Goal: Feedback & Contribution: Submit feedback/report problem

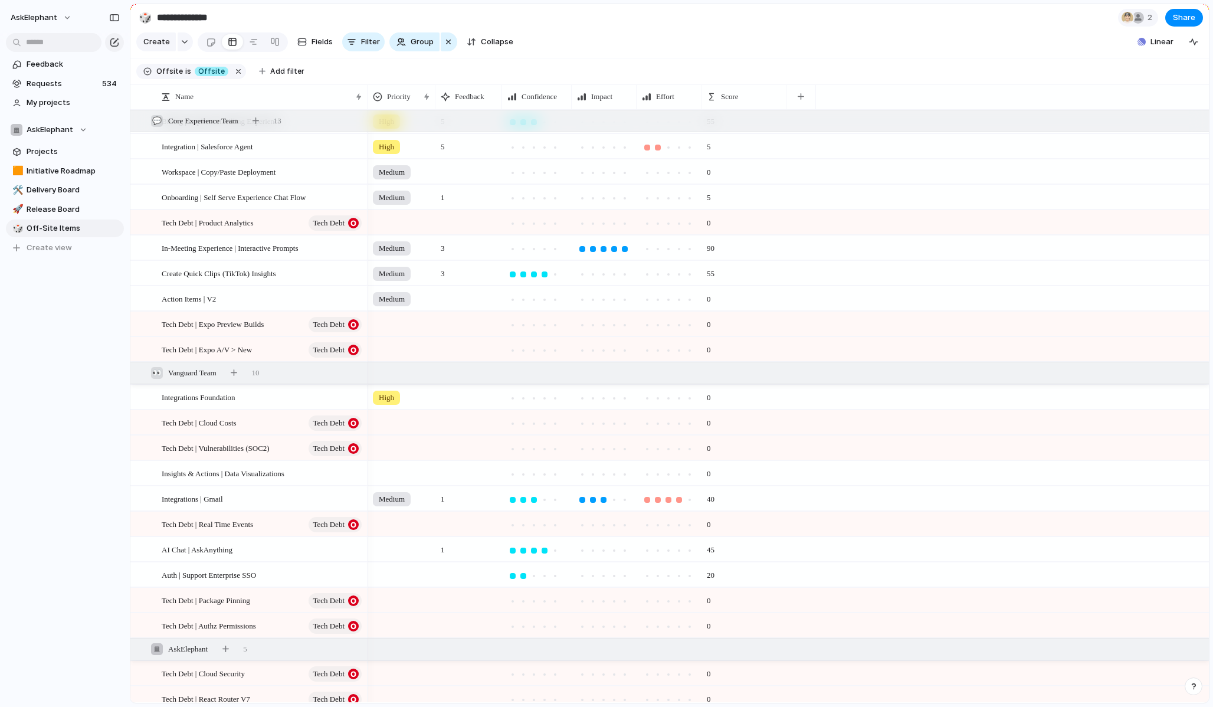
scroll to position [106, 0]
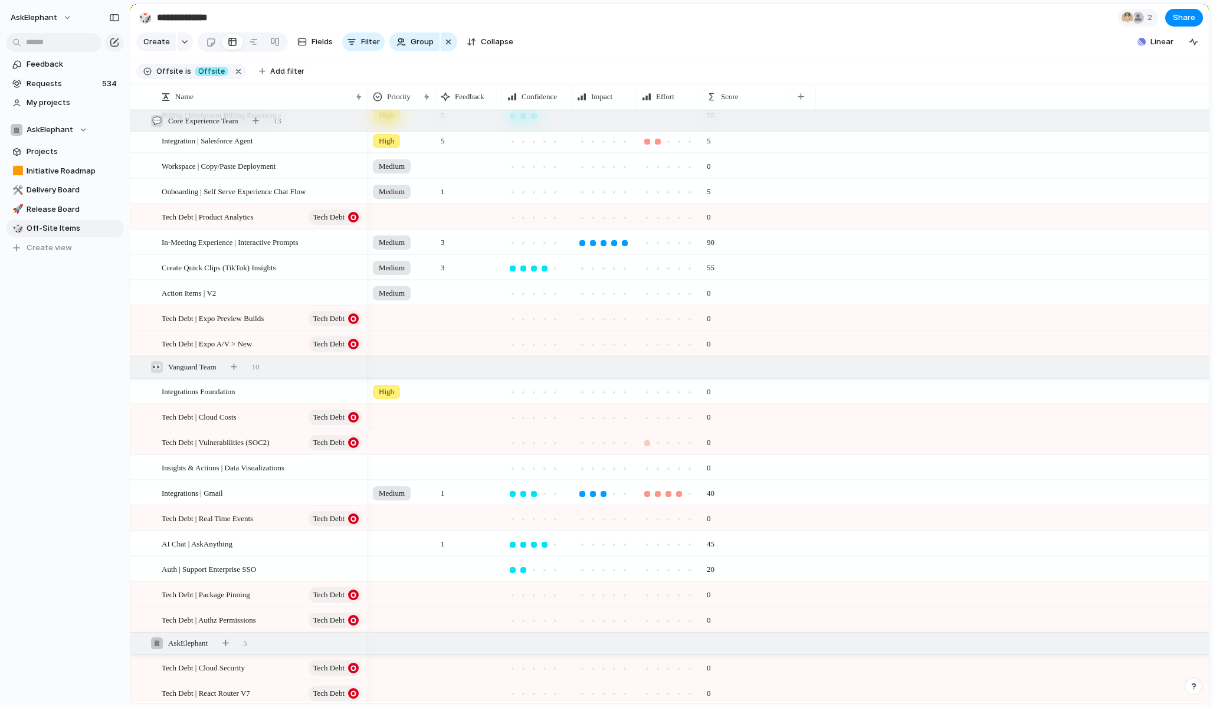
click at [647, 442] on div at bounding box center [648, 443] width 6 height 6
click at [658, 416] on div at bounding box center [658, 418] width 6 height 6
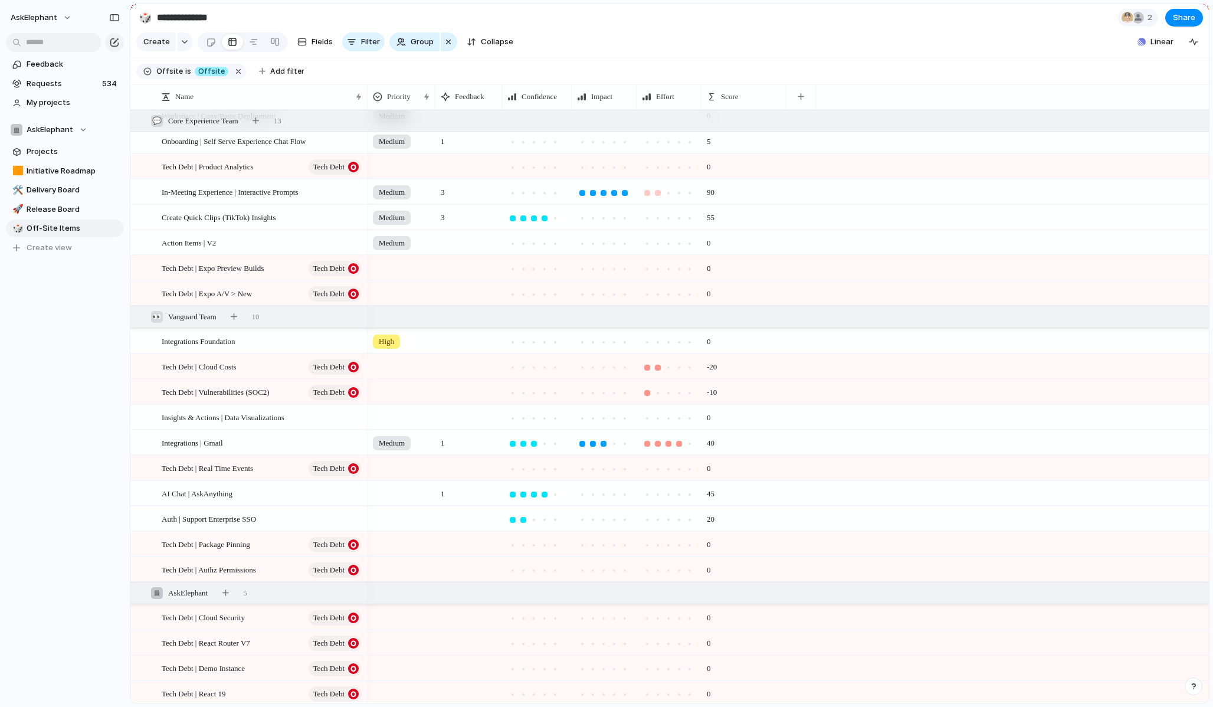
scroll to position [185, 0]
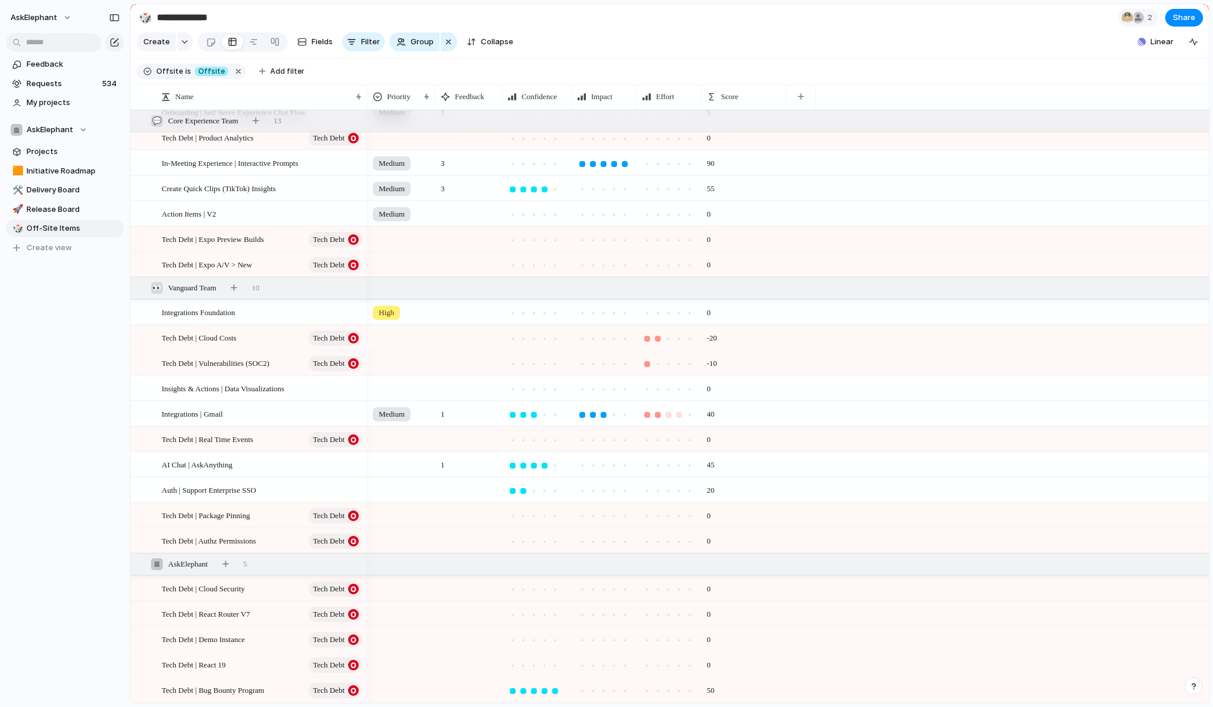
click at [659, 415] on div at bounding box center [658, 415] width 6 height 6
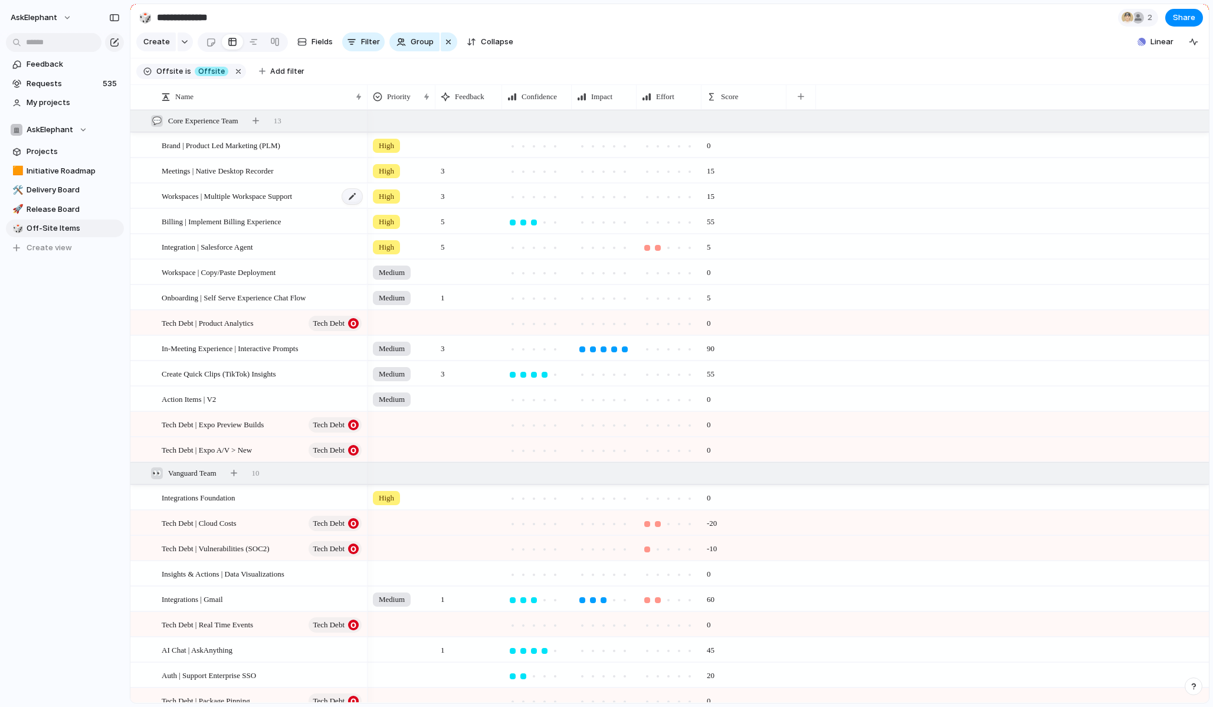
click at [351, 197] on div at bounding box center [352, 196] width 20 height 15
click at [322, 193] on textarea "**********" at bounding box center [261, 197] width 198 height 15
click at [292, 194] on span "Workspaces | Multiple Workspace Support" at bounding box center [227, 196] width 130 height 14
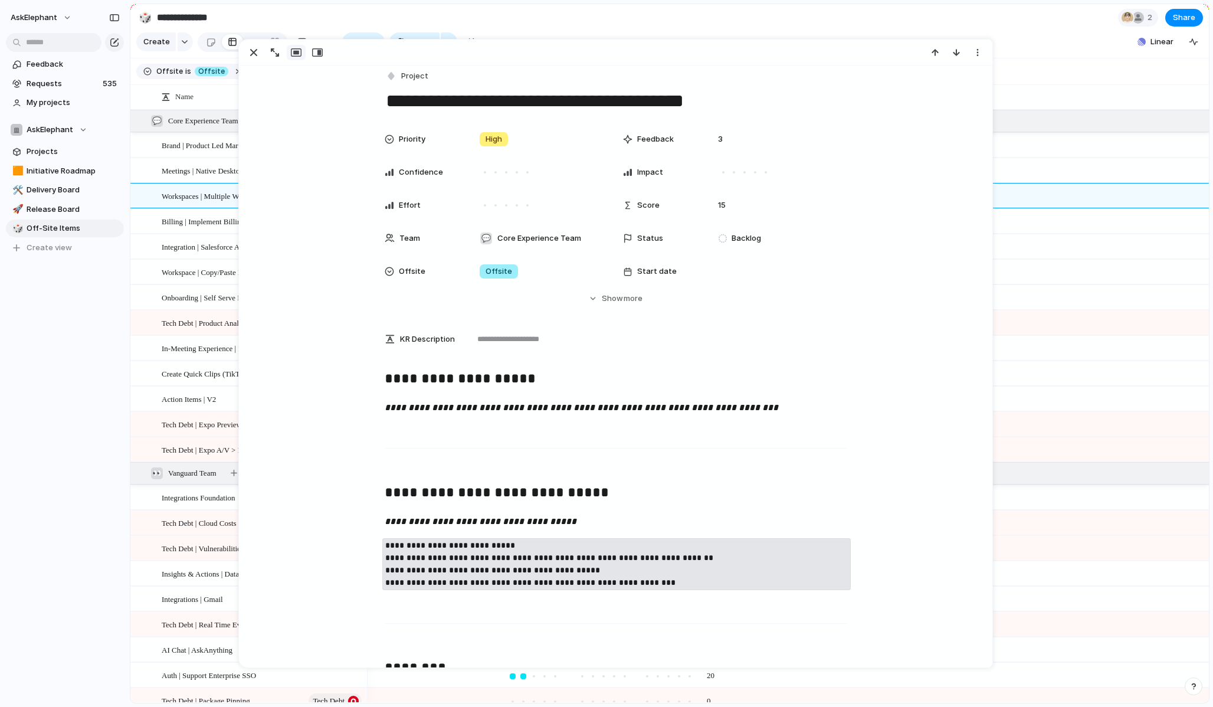
scroll to position [16, 0]
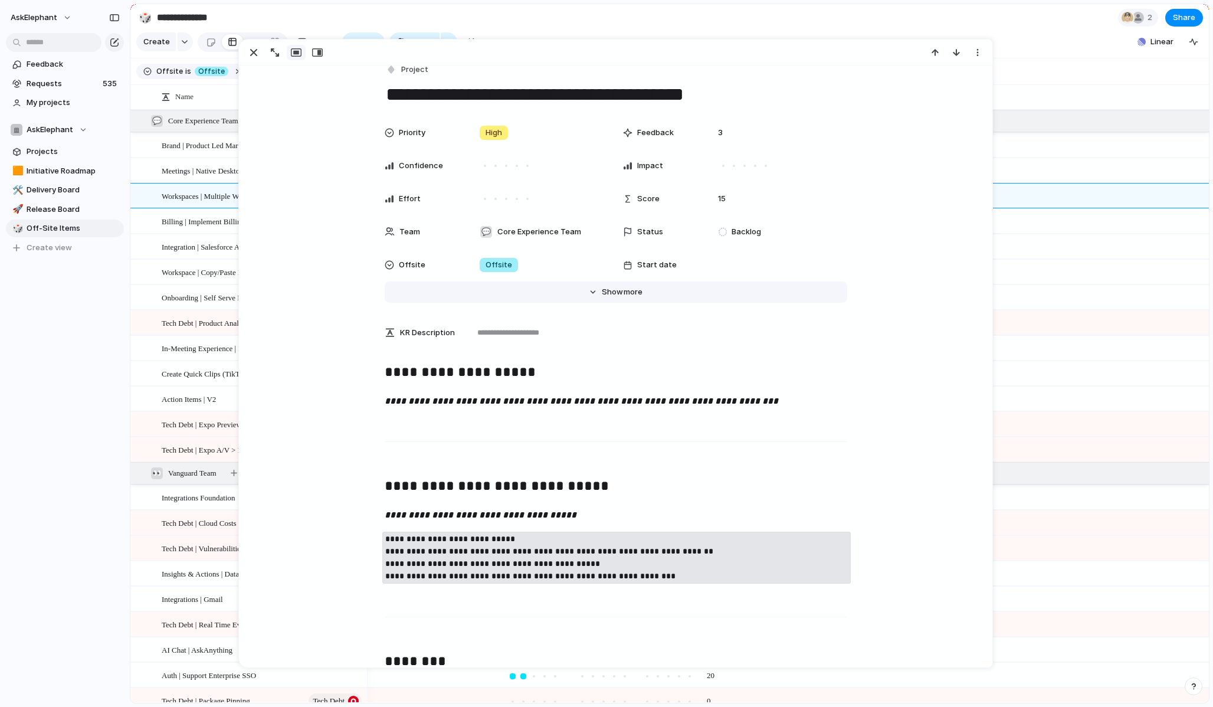
click at [601, 292] on button "Hide Show more" at bounding box center [616, 292] width 463 height 21
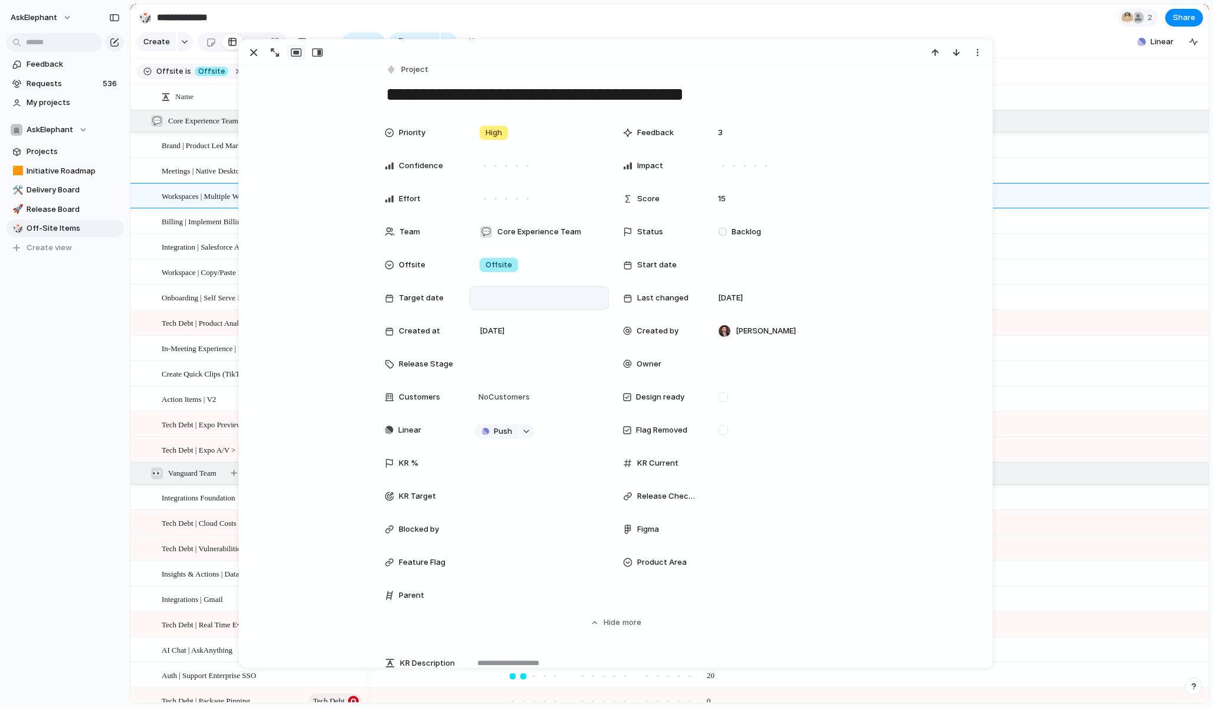
click at [485, 299] on div at bounding box center [539, 298] width 129 height 13
click at [487, 297] on div "Day Month Quarter Half-year Year August 2025 Su Mo Tu We Th Fr Sa 27 28 29 30 3…" at bounding box center [606, 353] width 1213 height 707
click at [487, 297] on div at bounding box center [539, 298] width 129 height 13
click at [650, 348] on button "Go to the Next Month" at bounding box center [652, 346] width 17 height 17
click at [544, 492] on button "30" at bounding box center [545, 495] width 21 height 21
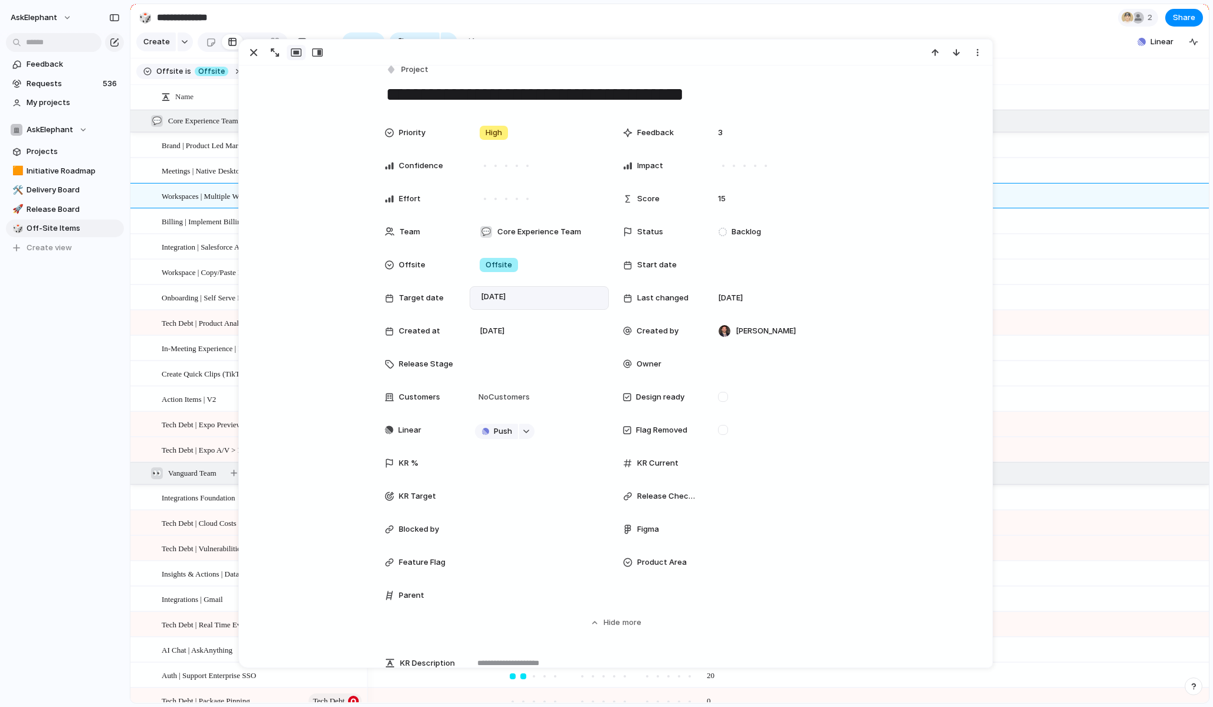
click at [840, 25] on section "**********" at bounding box center [669, 17] width 1079 height 27
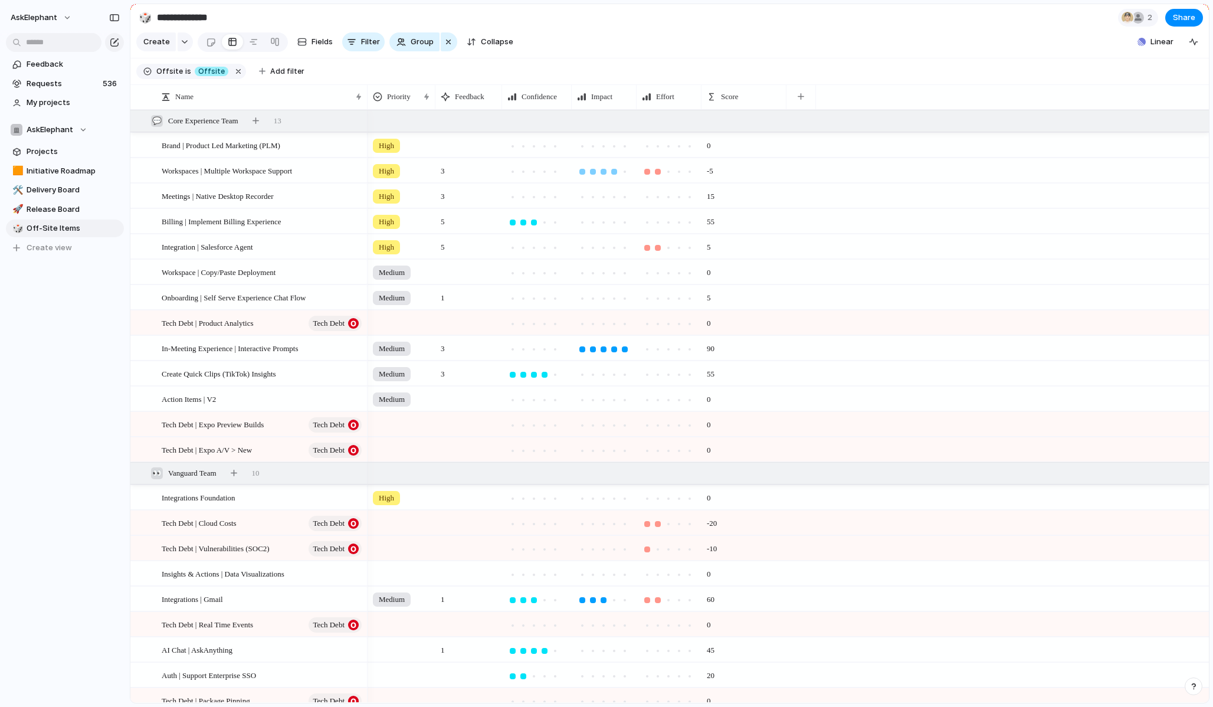
click at [611, 172] on div at bounding box center [614, 172] width 6 height 6
click at [545, 172] on div at bounding box center [545, 172] width 6 height 6
click at [714, 40] on section "Create Fields Filter Group Zoom Collapse Linear" at bounding box center [669, 44] width 1079 height 28
click at [278, 247] on div "Integration | Salesforce Agent" at bounding box center [263, 247] width 202 height 24
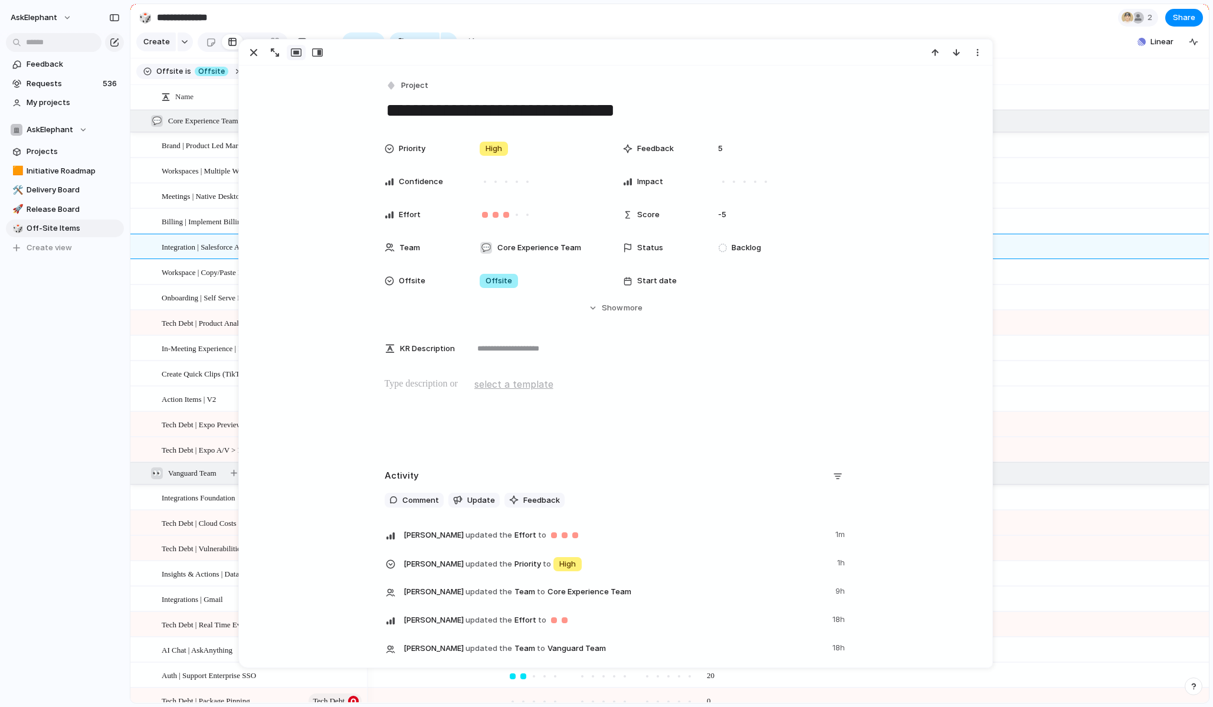
click at [426, 114] on textarea "**********" at bounding box center [616, 110] width 463 height 25
click at [566, 112] on textarea "**********" at bounding box center [616, 110] width 463 height 25
type textarea "**********"
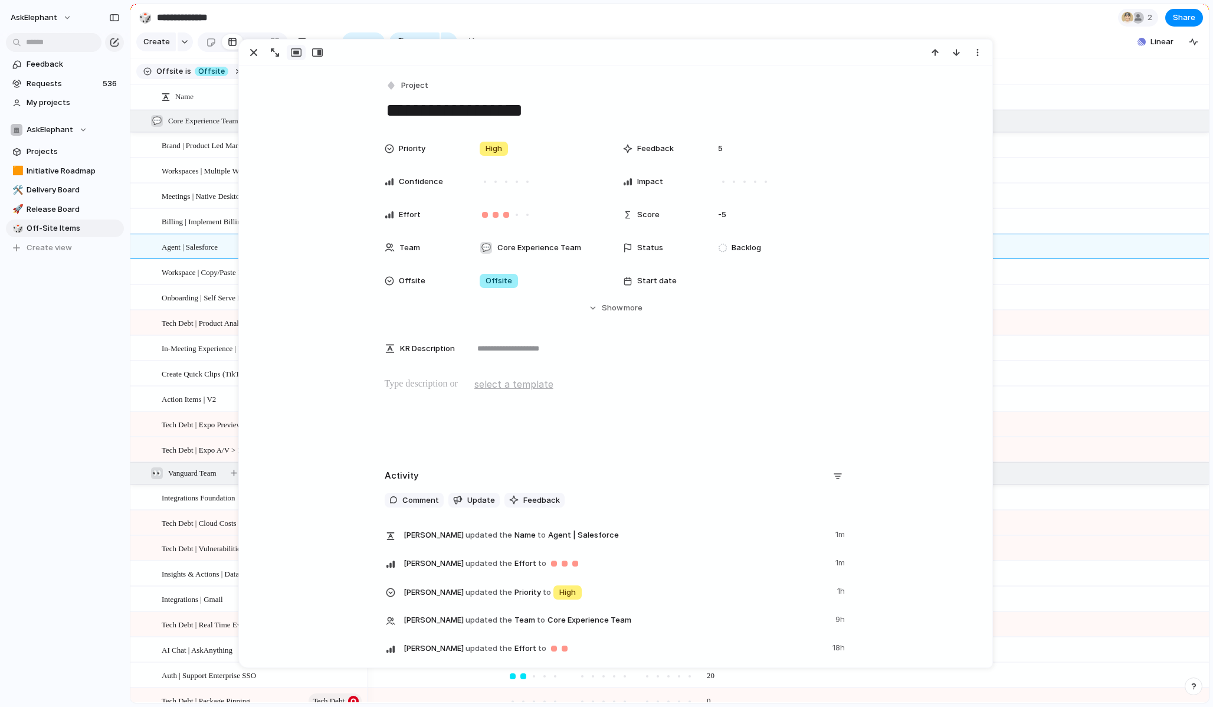
click at [710, 17] on section "**********" at bounding box center [669, 17] width 1079 height 27
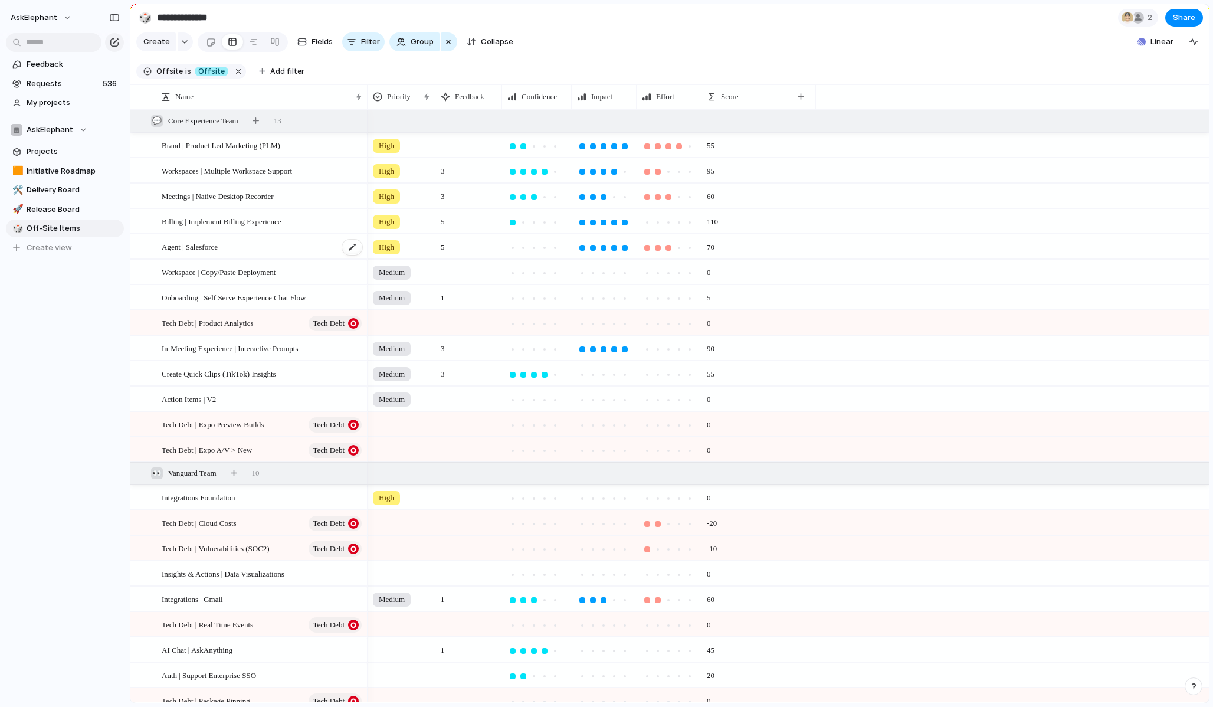
click at [215, 247] on span "Agent | Salesforce" at bounding box center [190, 247] width 56 height 14
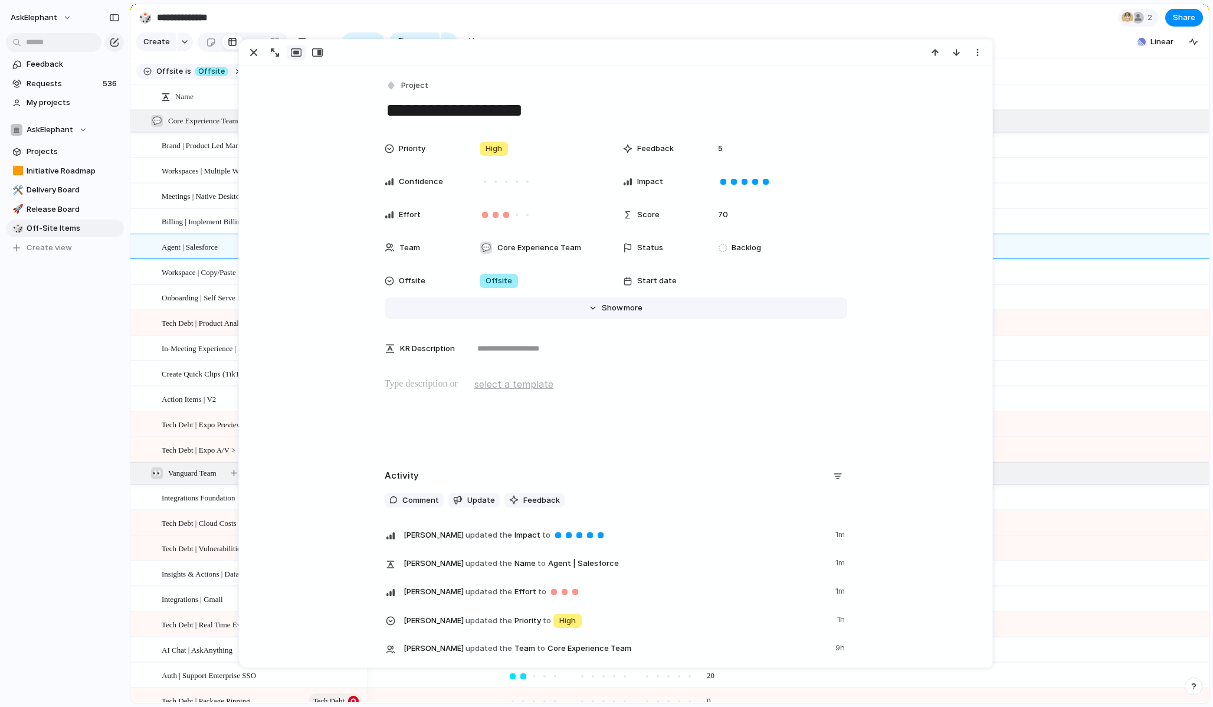
click at [606, 309] on span "Show" at bounding box center [612, 308] width 21 height 12
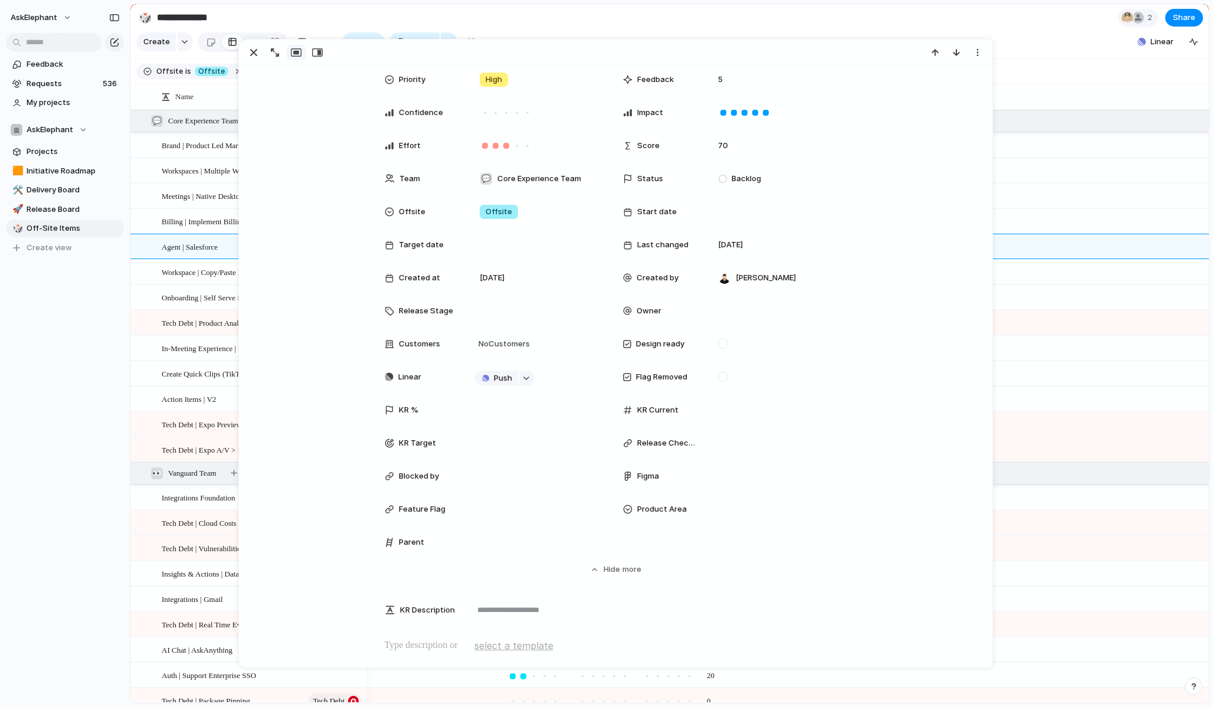
scroll to position [73, 0]
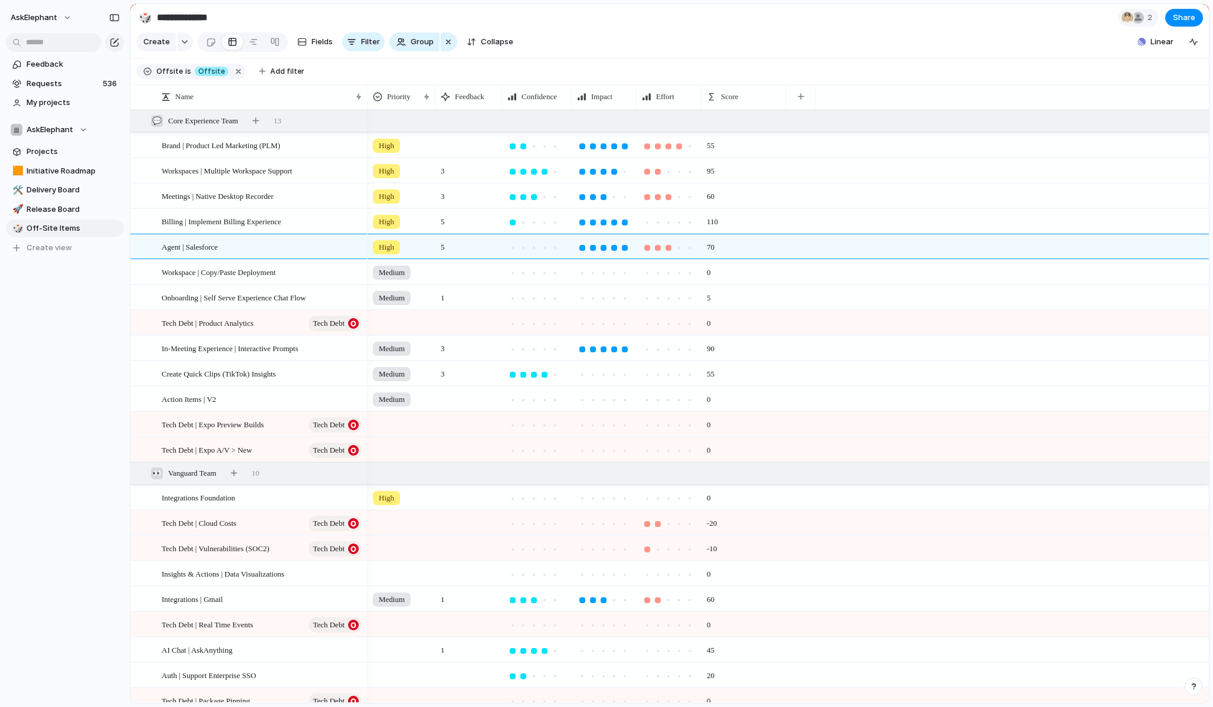
click at [1051, 35] on section "Create Fields Filter Group Zoom Collapse Linear" at bounding box center [669, 44] width 1079 height 28
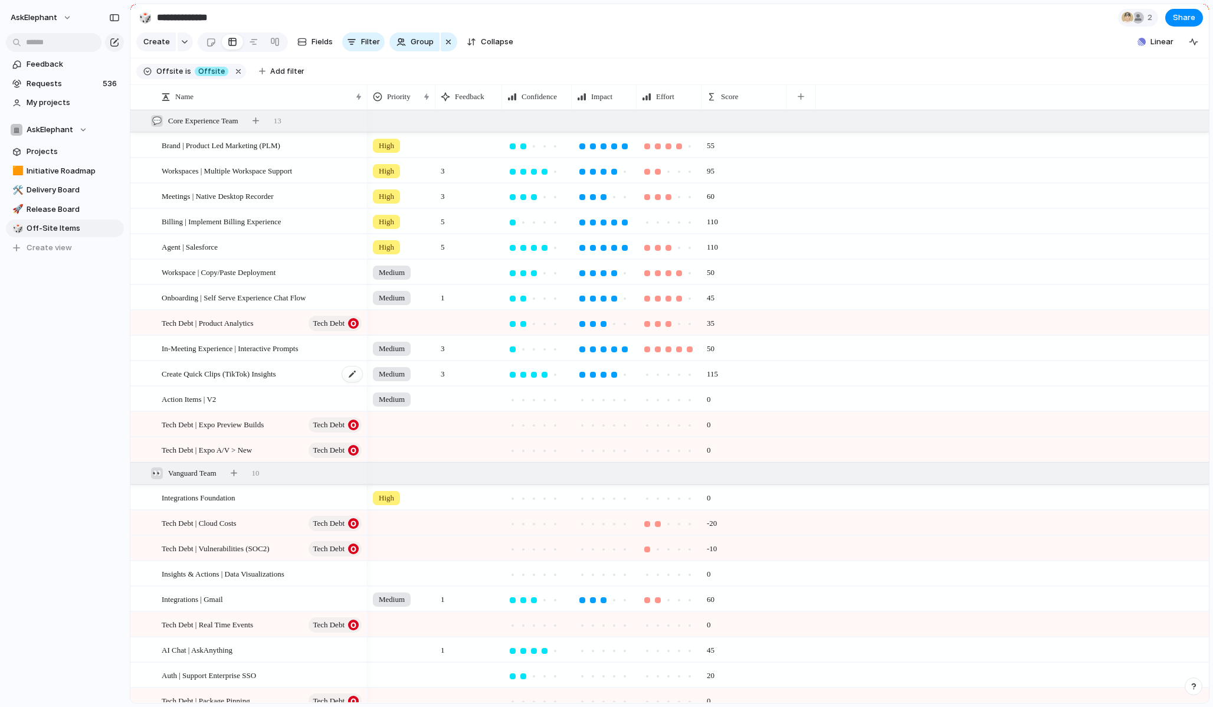
click at [276, 374] on span "Create Quick Clips (TikTok) Insights" at bounding box center [219, 374] width 114 height 14
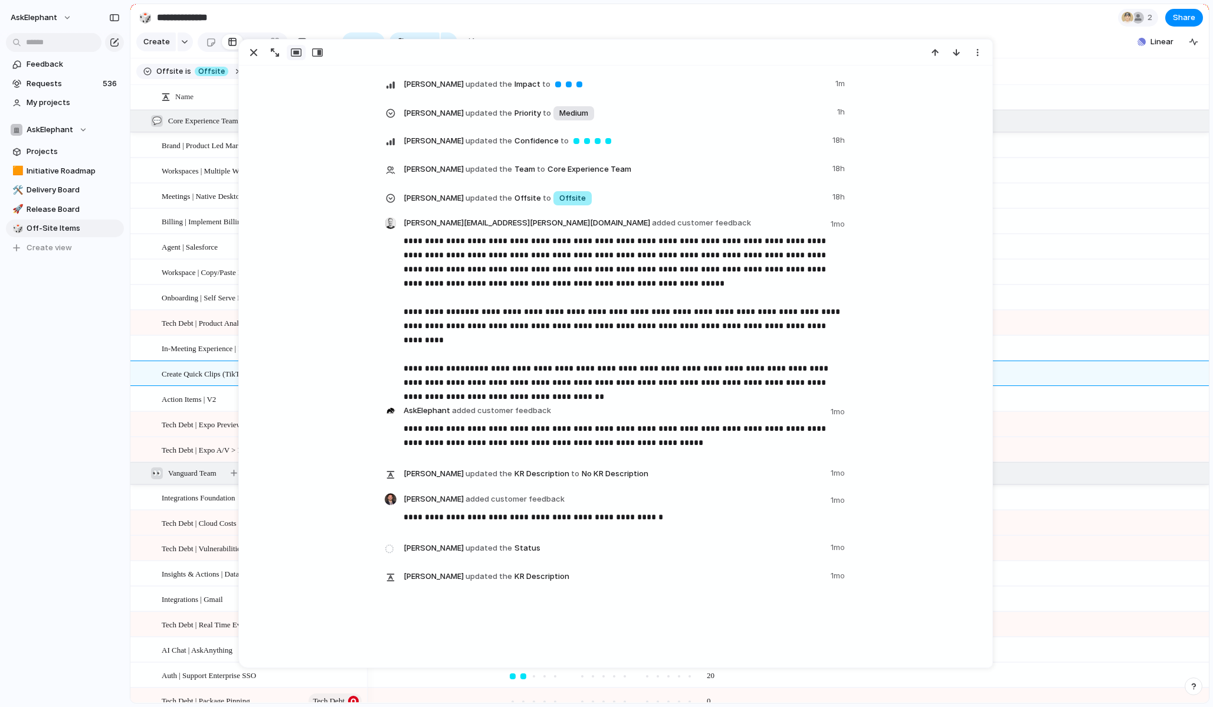
scroll to position [1549, 0]
click at [871, 28] on section "**********" at bounding box center [669, 17] width 1079 height 27
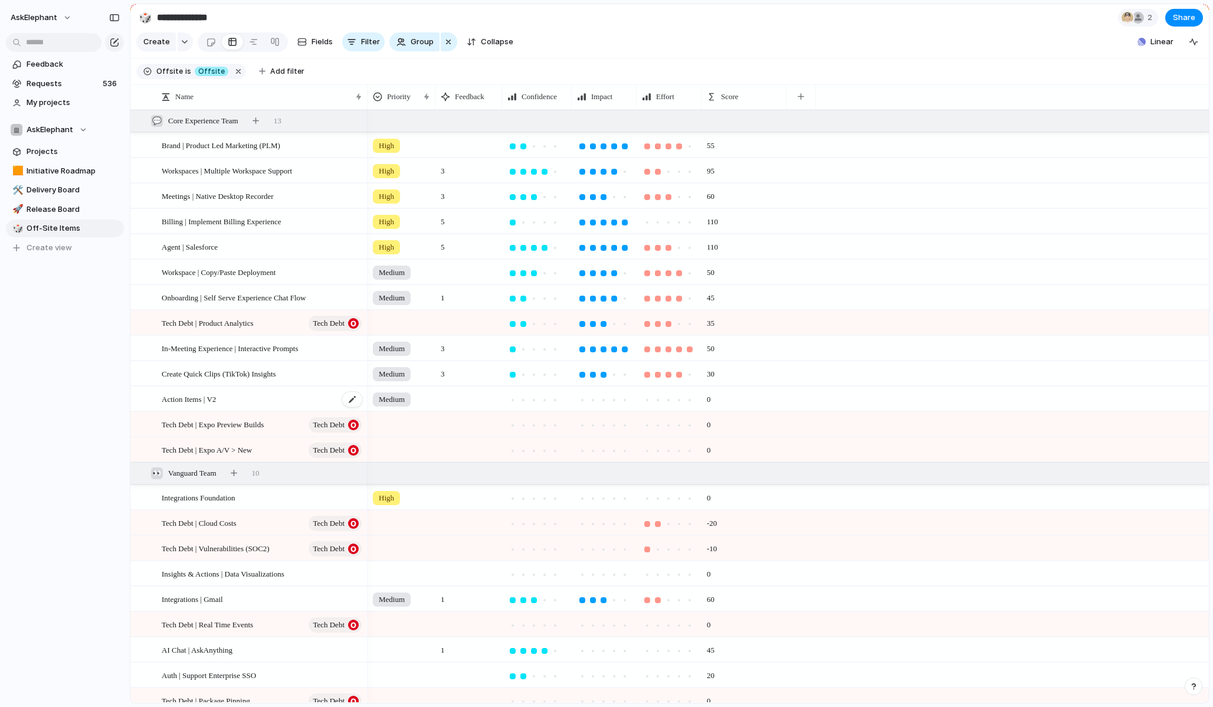
click at [194, 400] on span "Action Items | V2" at bounding box center [189, 399] width 54 height 14
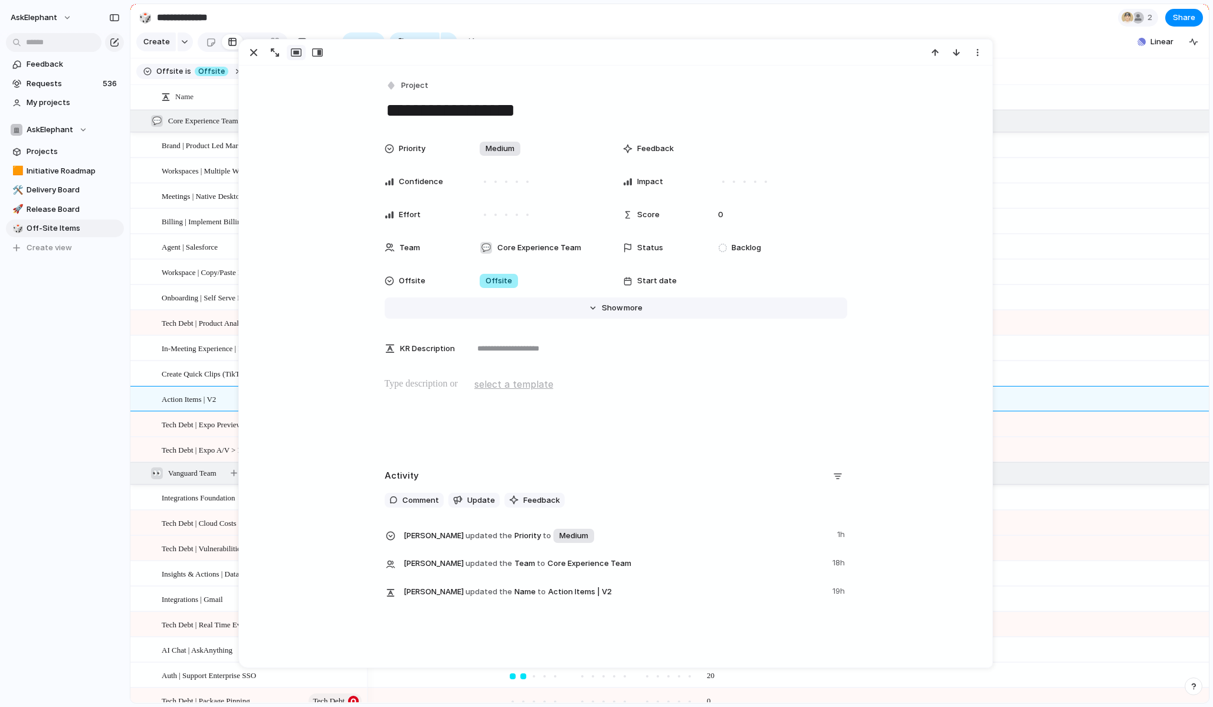
click at [620, 313] on span "Show" at bounding box center [612, 308] width 21 height 12
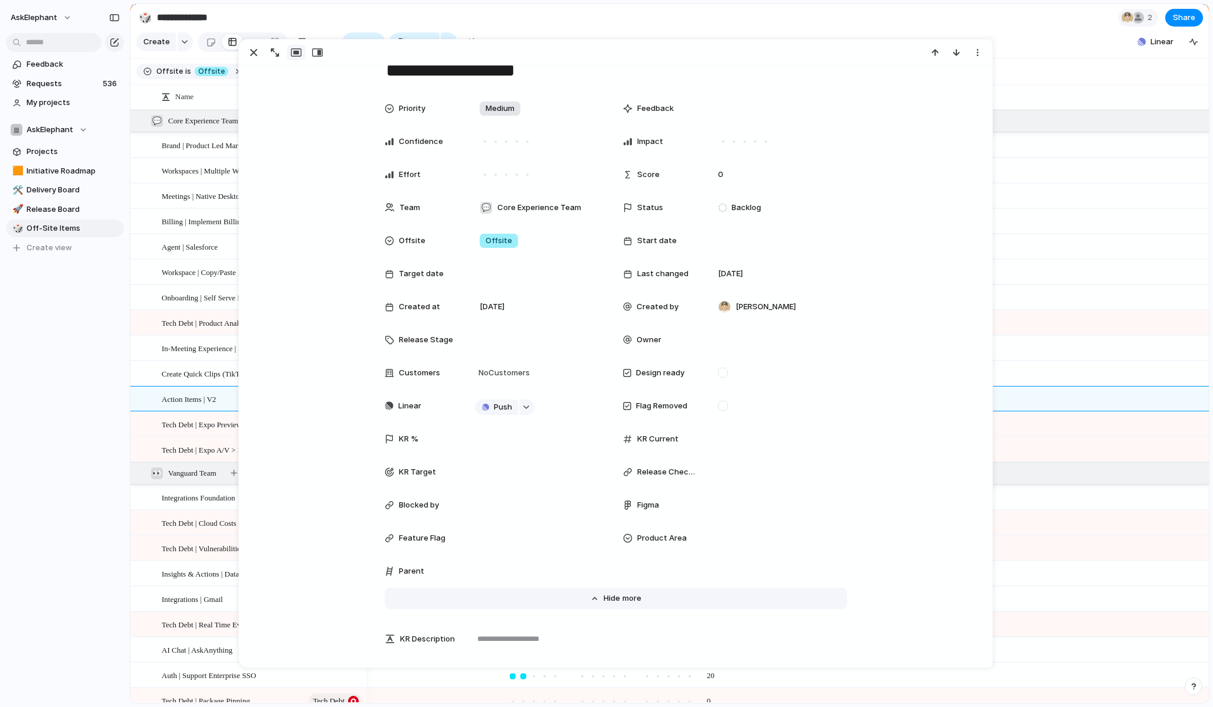
scroll to position [45, 0]
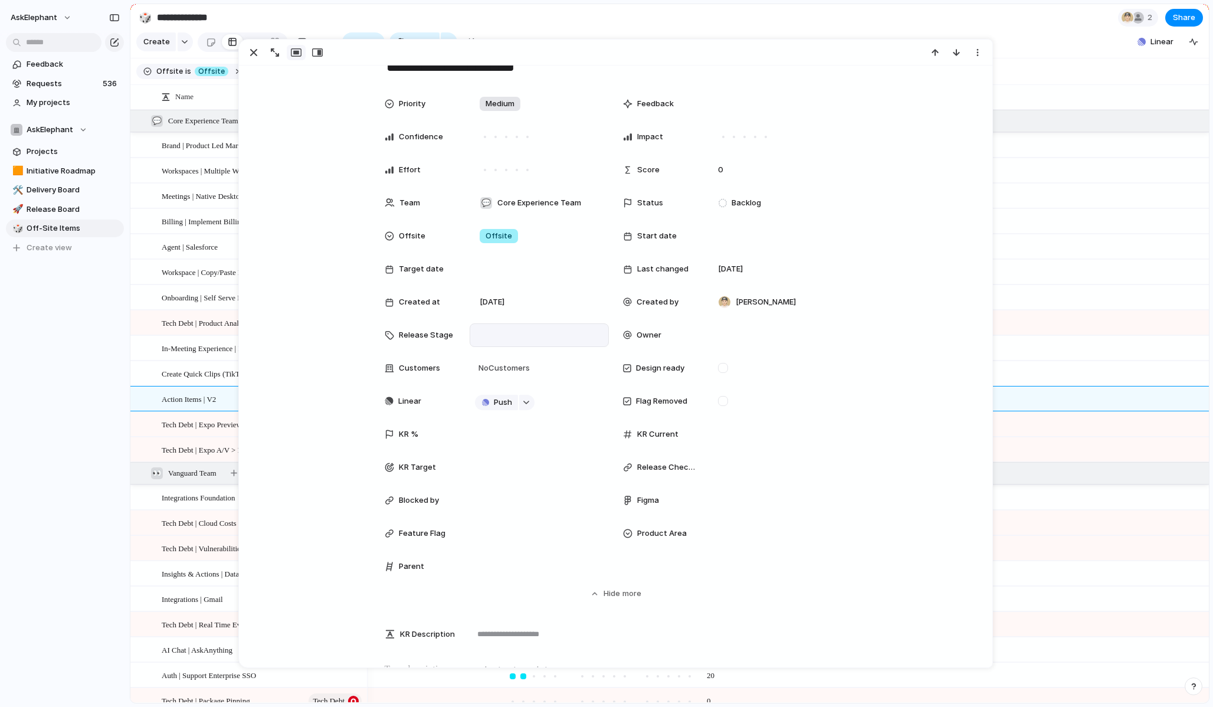
click at [508, 336] on div at bounding box center [539, 335] width 129 height 13
click at [532, 377] on span "Life Support" at bounding box center [511, 377] width 47 height 12
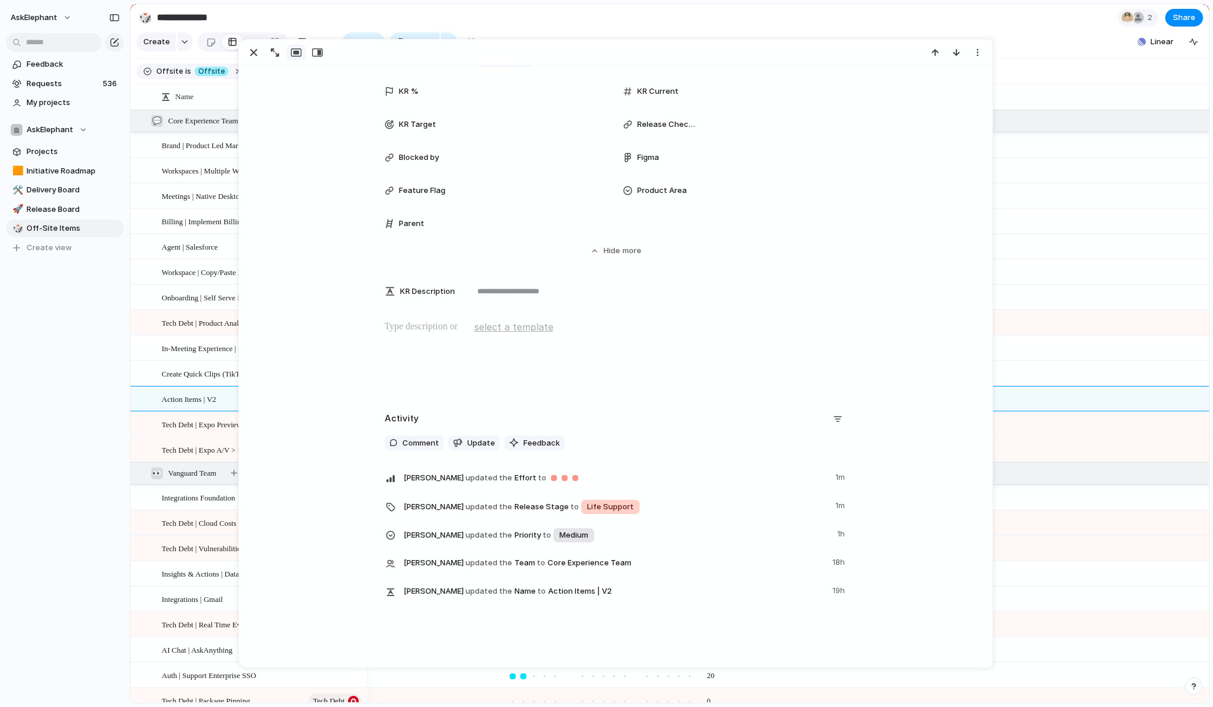
scroll to position [417, 0]
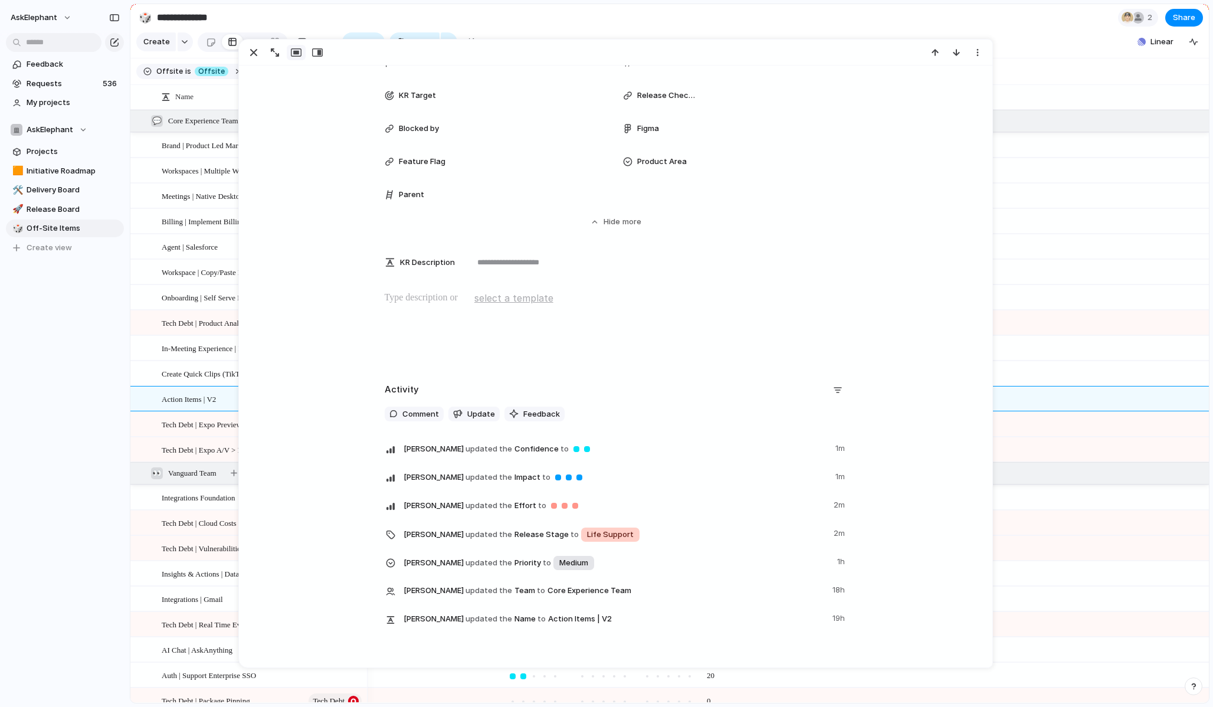
click at [584, 22] on section "**********" at bounding box center [669, 17] width 1079 height 27
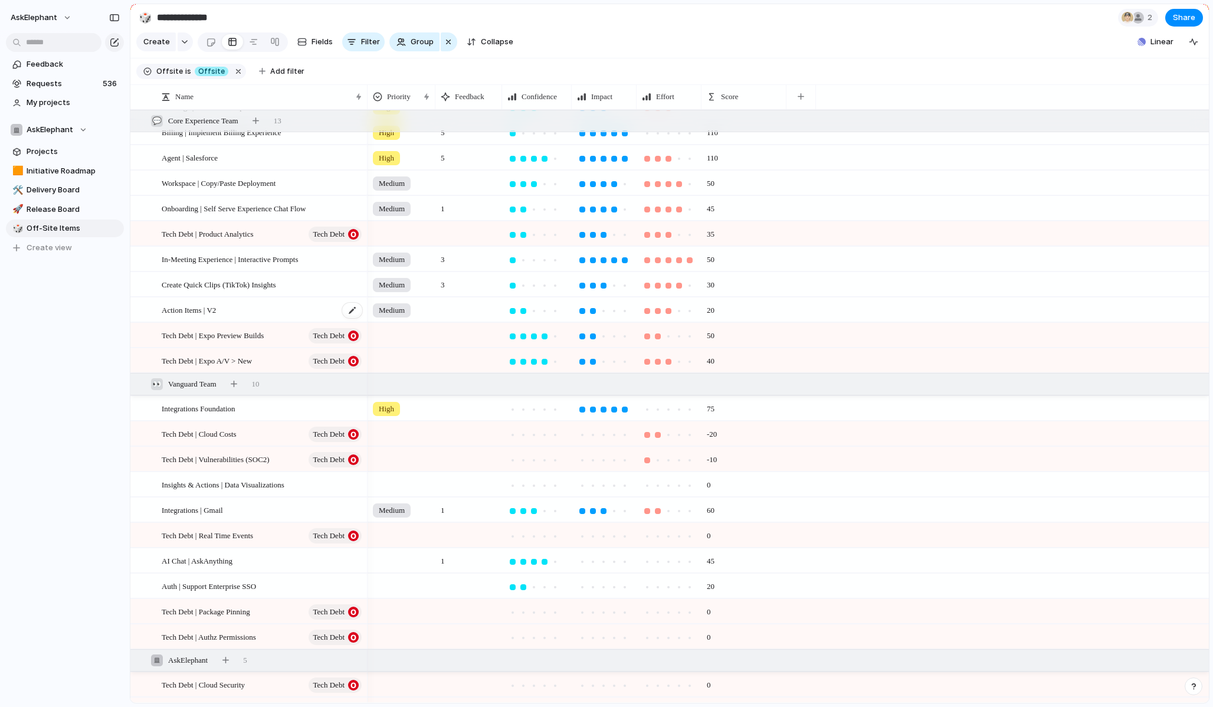
scroll to position [185, 0]
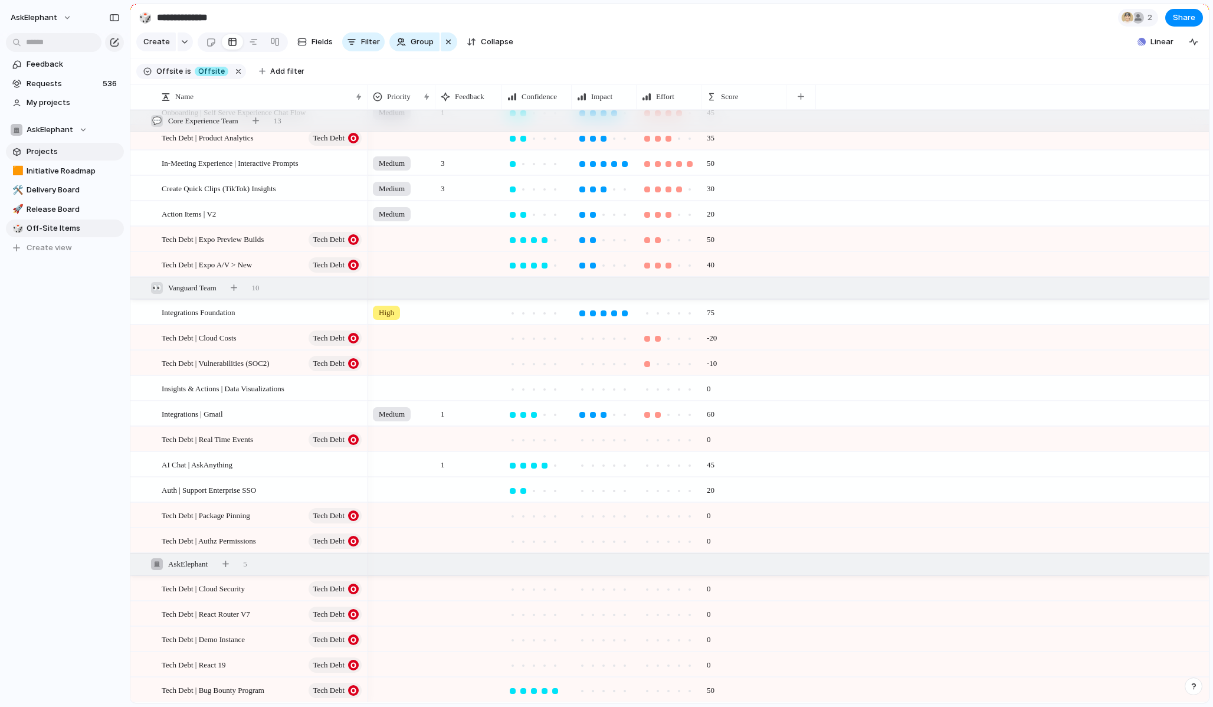
click at [50, 148] on span "Projects" at bounding box center [73, 152] width 93 height 12
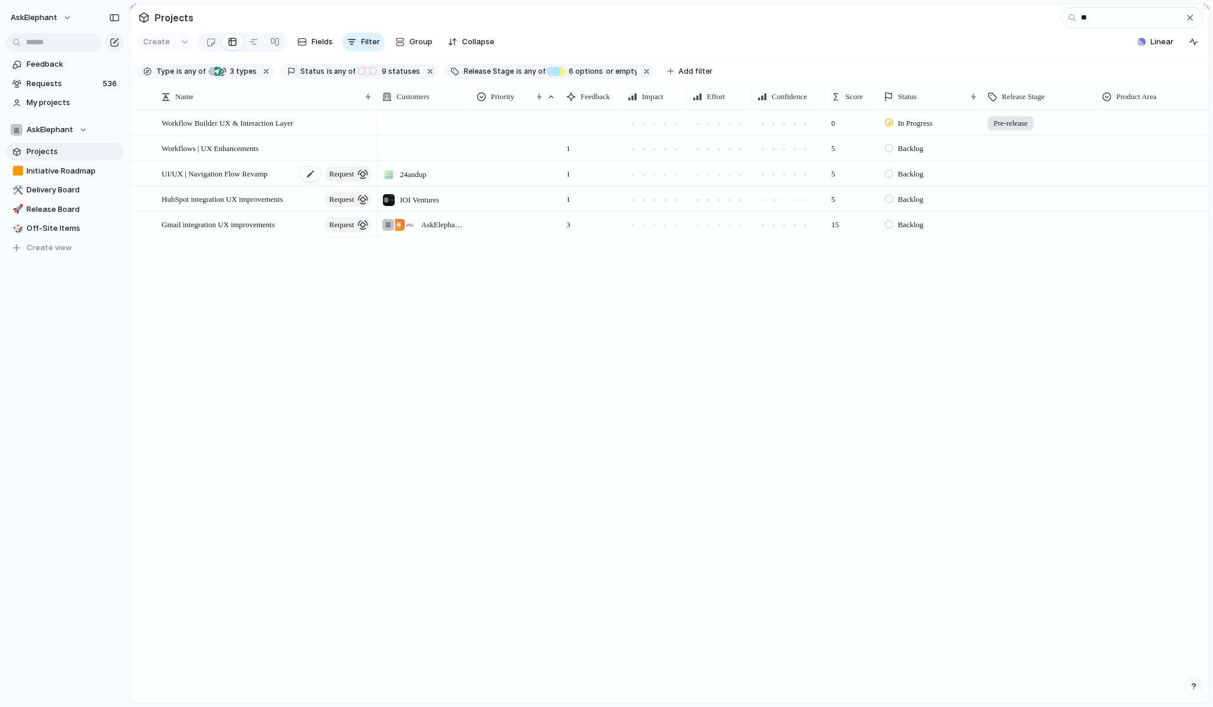
type input "**"
click at [249, 170] on span "UI/UX | Navigation Flow Revamp" at bounding box center [215, 173] width 106 height 14
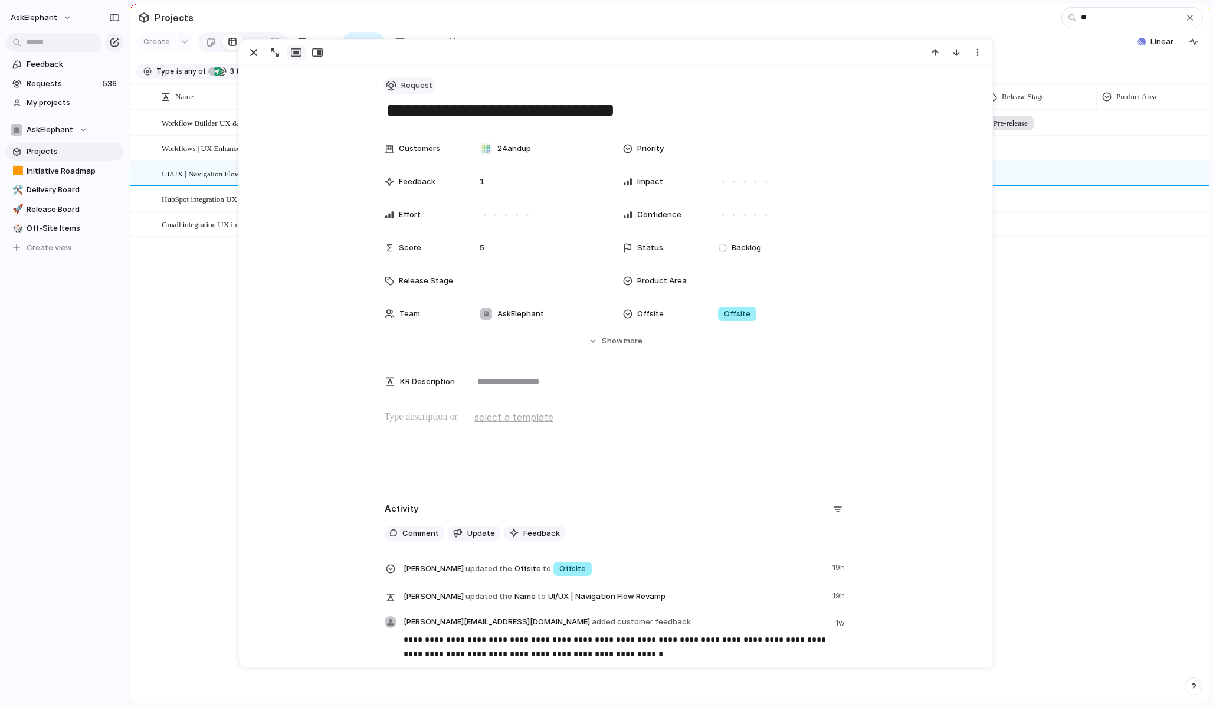
click at [392, 84] on div "button" at bounding box center [391, 85] width 11 height 11
click at [400, 177] on div at bounding box center [397, 173] width 11 height 11
click at [597, 342] on button "Hide Show more" at bounding box center [616, 341] width 463 height 21
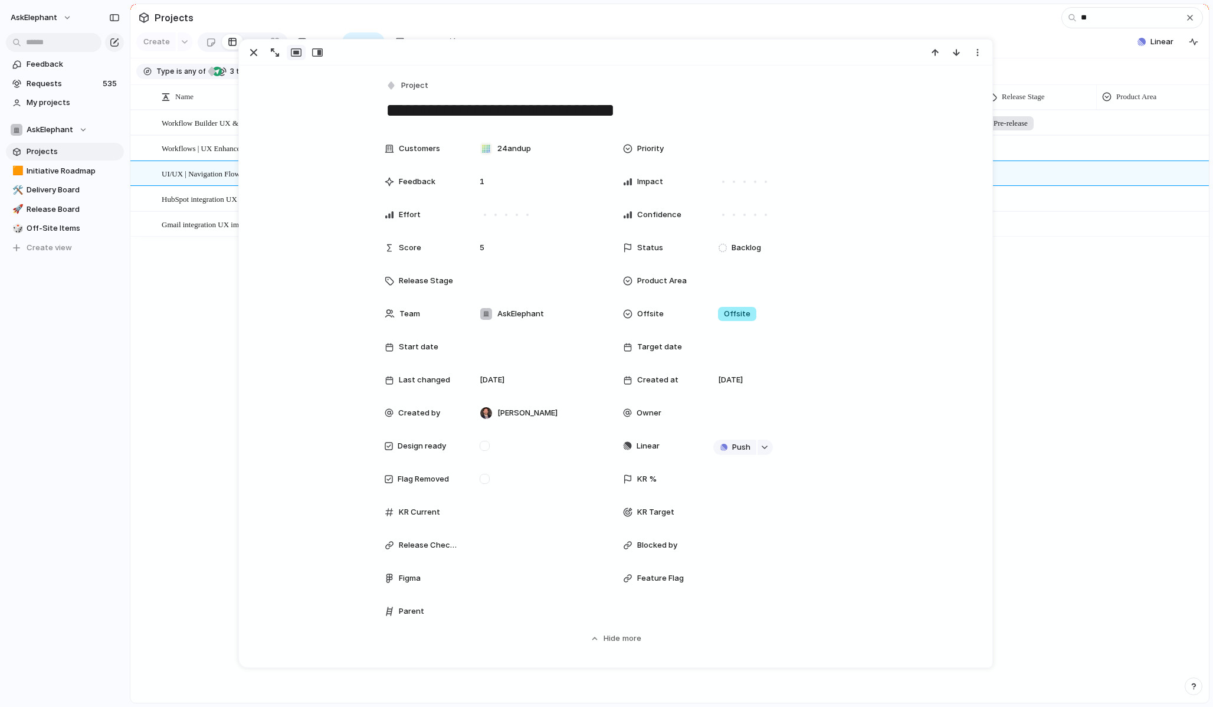
click at [1018, 247] on div "0 In Progress Pre-release 1 5 Backlog 24andup 1 5 Backlog IOI Ventures 1 5 Back…" at bounding box center [793, 406] width 832 height 593
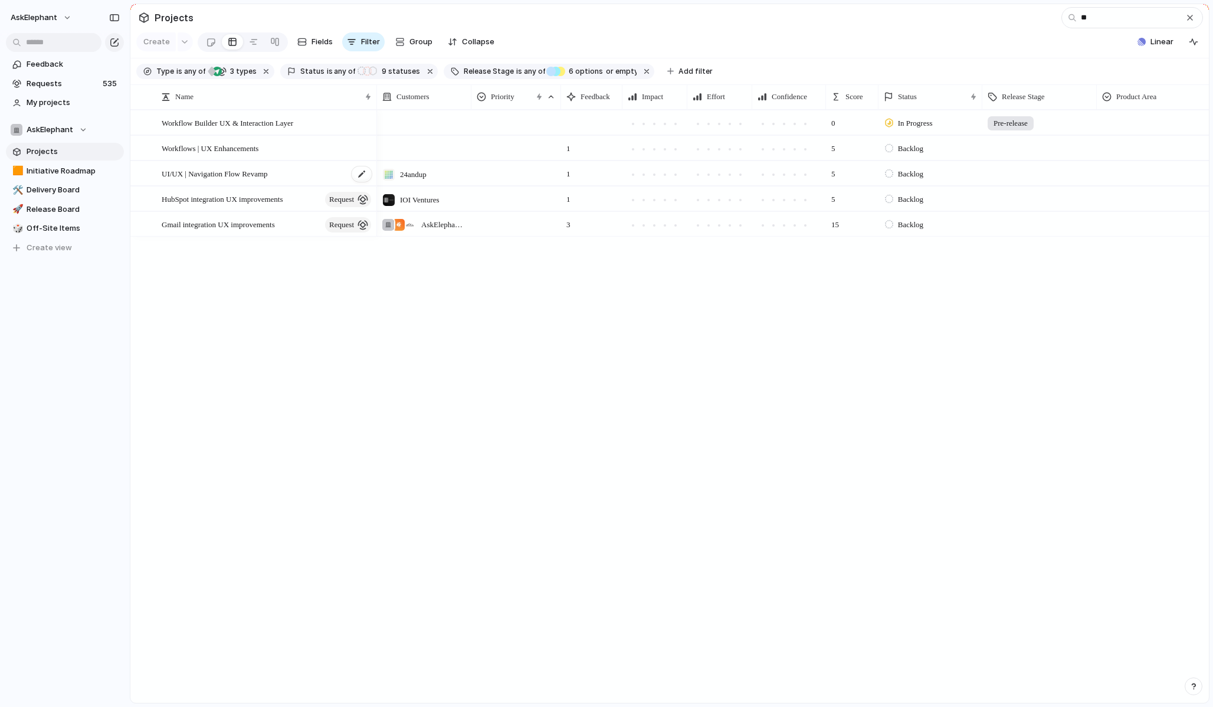
click at [264, 174] on span "UI/UX | Navigation Flow Revamp" at bounding box center [215, 173] width 106 height 14
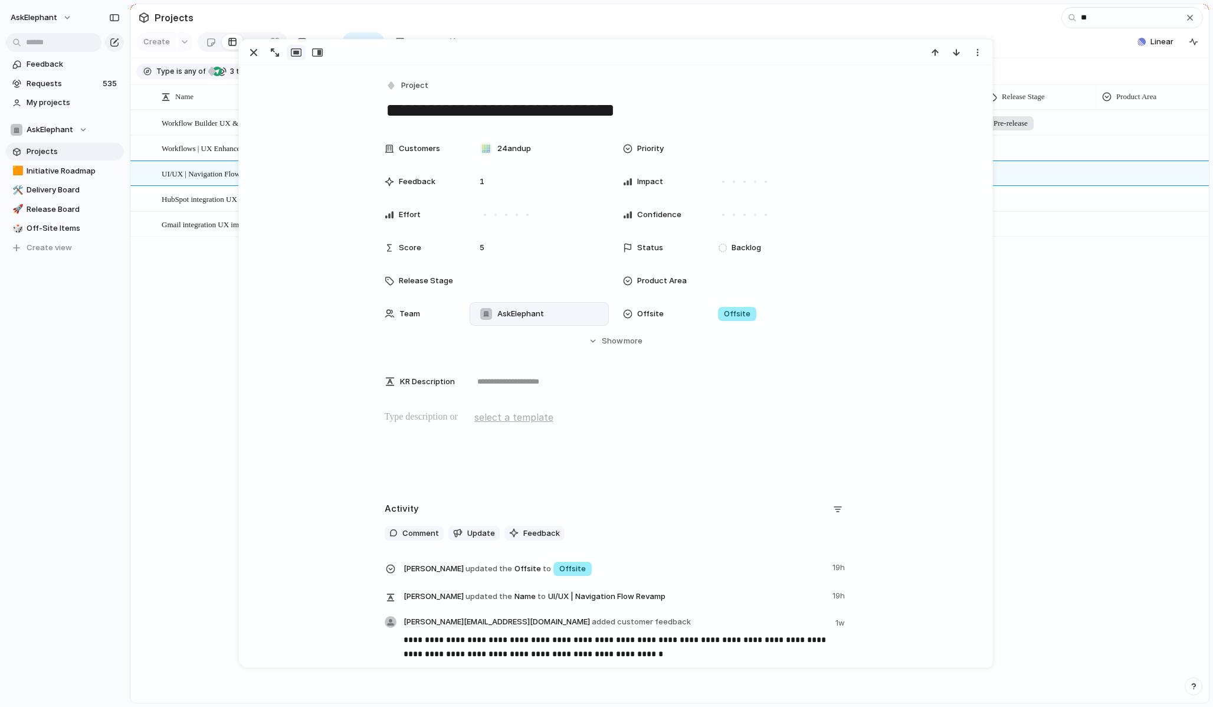
click at [517, 317] on span "AskElephant" at bounding box center [521, 314] width 47 height 12
click at [490, 381] on div at bounding box center [487, 381] width 21 height 21
click at [486, 362] on div at bounding box center [487, 362] width 21 height 21
click at [301, 394] on div "AskElephant 💬 Core Experience Team 👀 Vanguard Team" at bounding box center [606, 353] width 1213 height 707
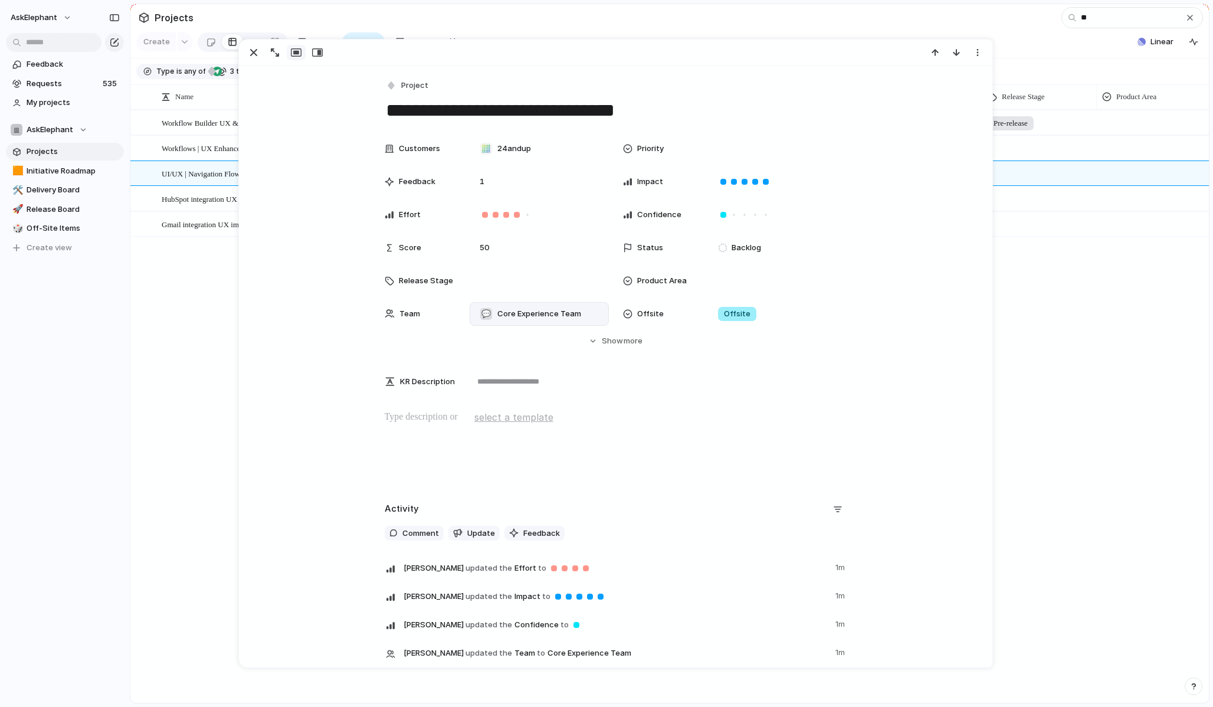
click at [639, 114] on textarea "**********" at bounding box center [616, 110] width 463 height 25
click at [652, 111] on textarea "**********" at bounding box center [616, 110] width 463 height 25
click at [596, 112] on textarea "**********" at bounding box center [616, 110] width 463 height 25
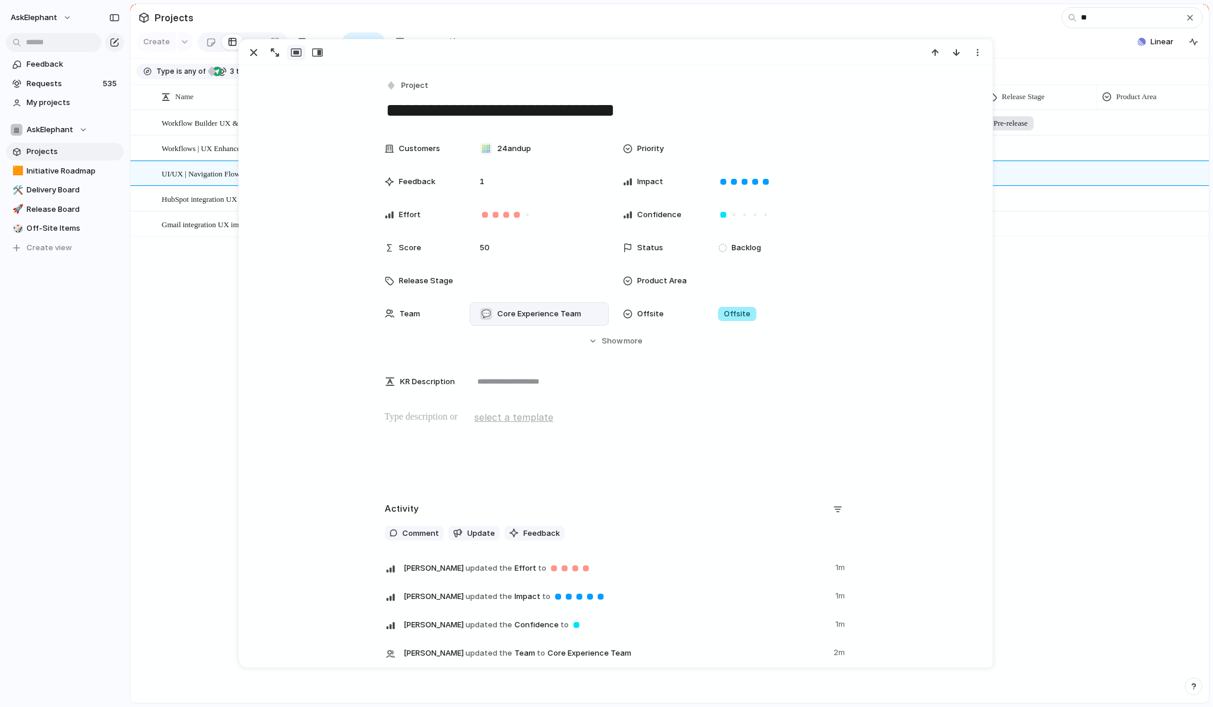
click at [178, 367] on div "Workflow Builder UX & Interaction Layer Workflows | UX Enhancements UI/UX | Nav…" at bounding box center [669, 406] width 1079 height 593
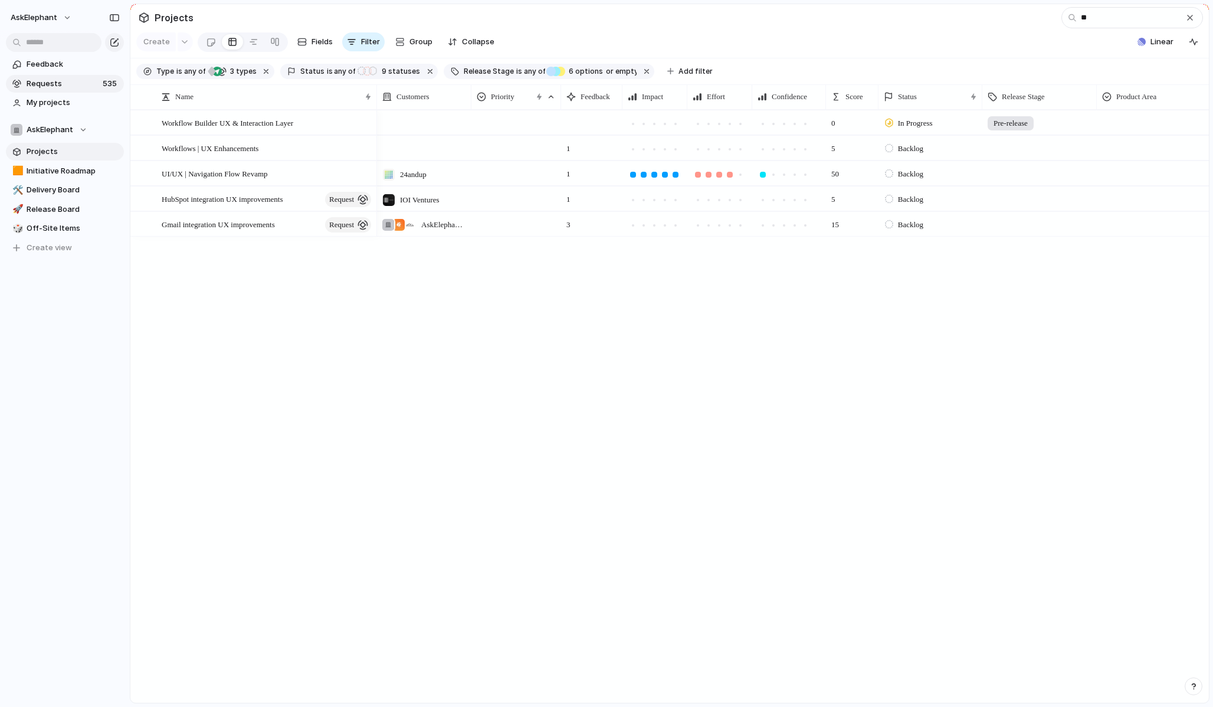
click at [45, 78] on span "Requests" at bounding box center [63, 84] width 73 height 12
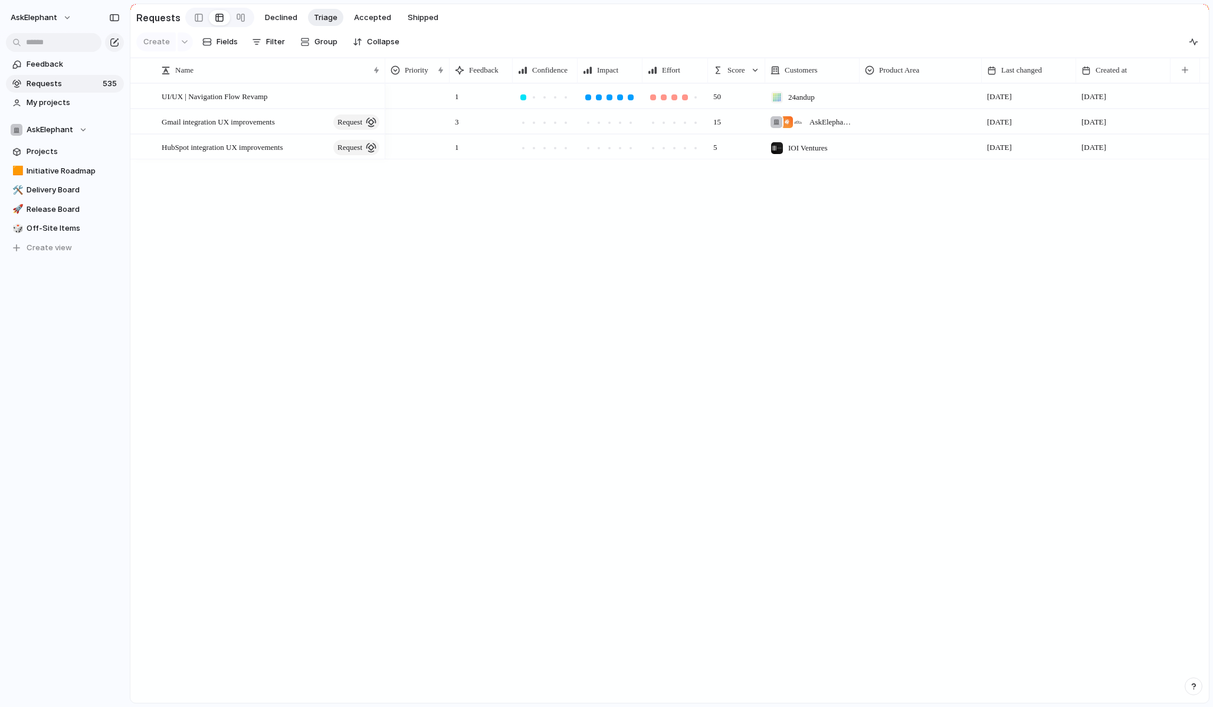
click at [72, 89] on span "Requests" at bounding box center [63, 84] width 73 height 12
click at [65, 149] on span "Projects" at bounding box center [73, 152] width 93 height 12
click at [40, 151] on span "Projects" at bounding box center [73, 152] width 93 height 12
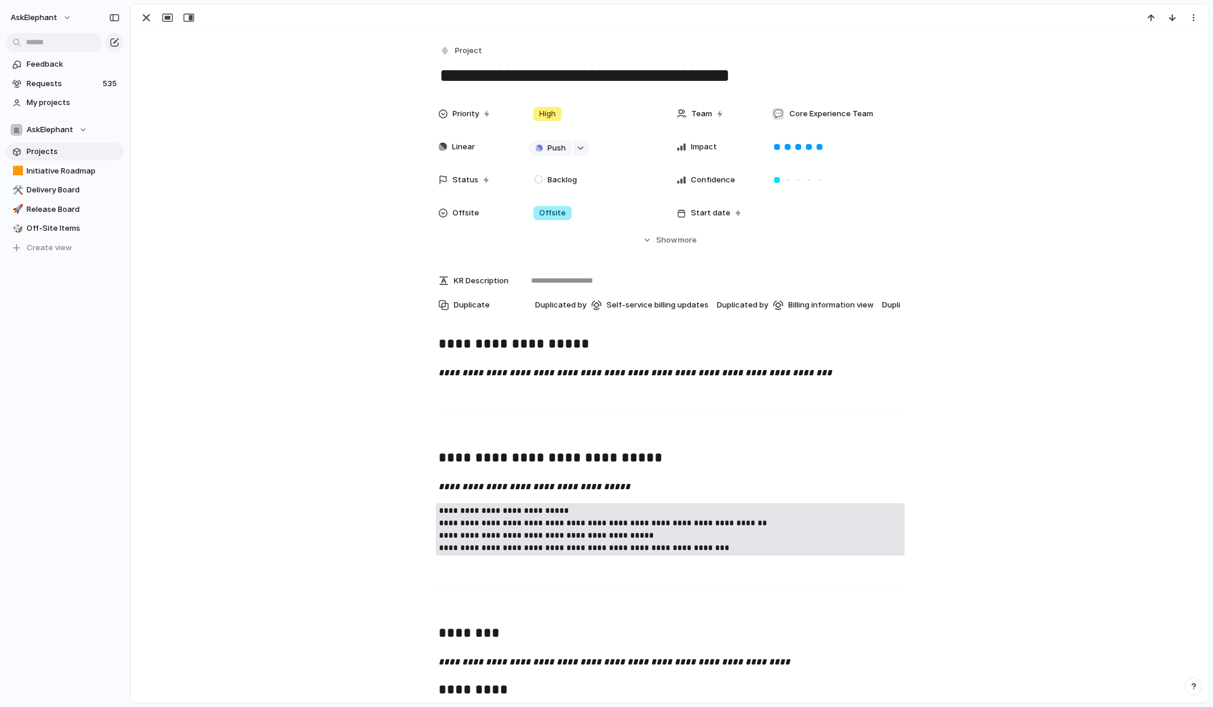
click at [45, 148] on span "Projects" at bounding box center [73, 152] width 93 height 12
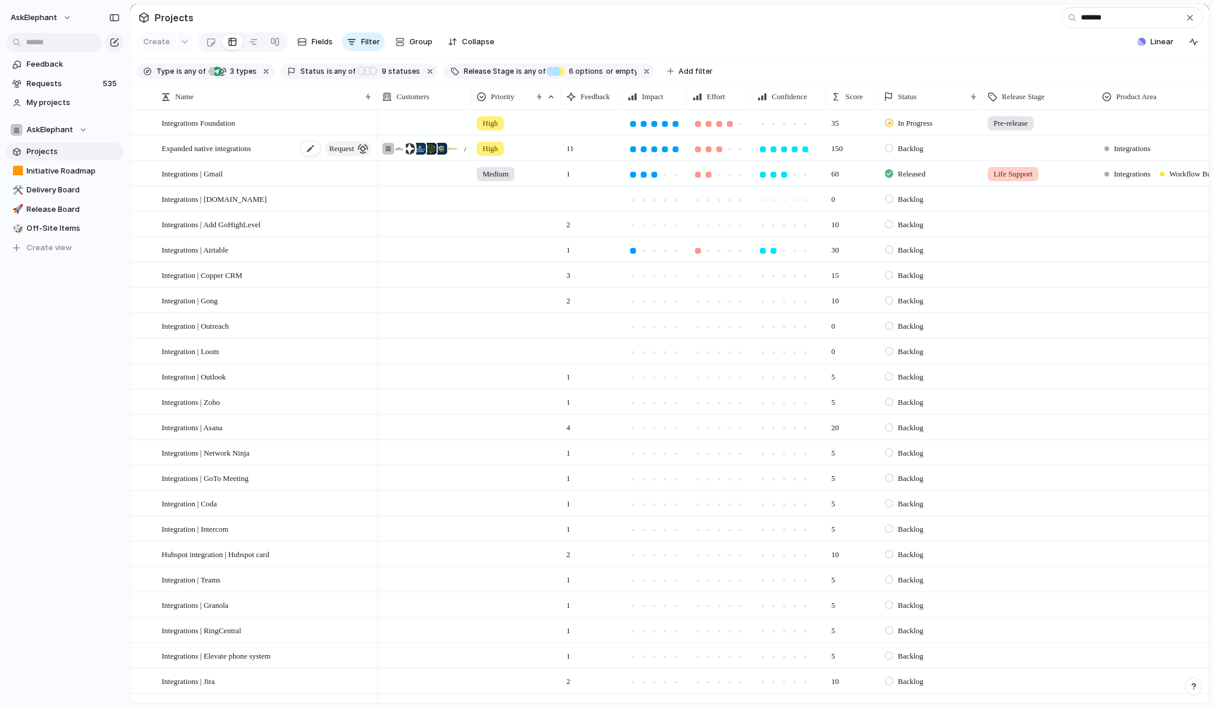
type input "*******"
click at [251, 146] on span "Expanded native integrations" at bounding box center [207, 148] width 90 height 14
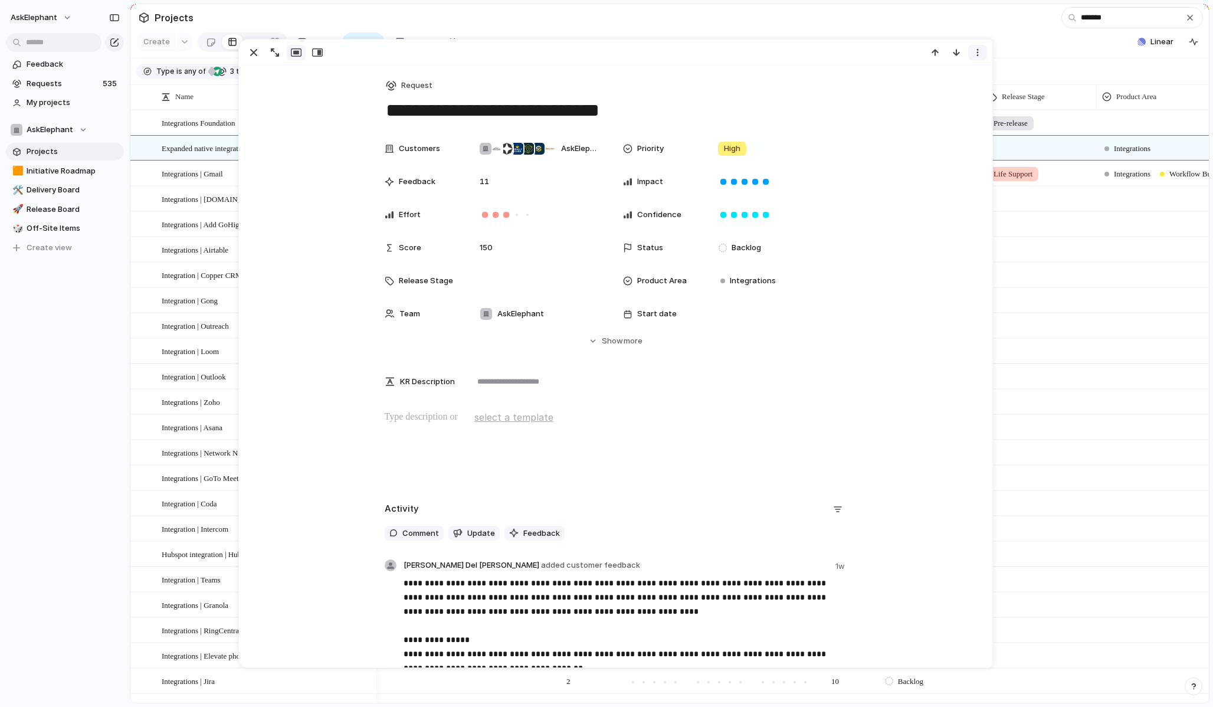
click at [979, 53] on div "button" at bounding box center [977, 52] width 9 height 9
click at [951, 77] on span "Mark as duplicate" at bounding box center [948, 78] width 66 height 12
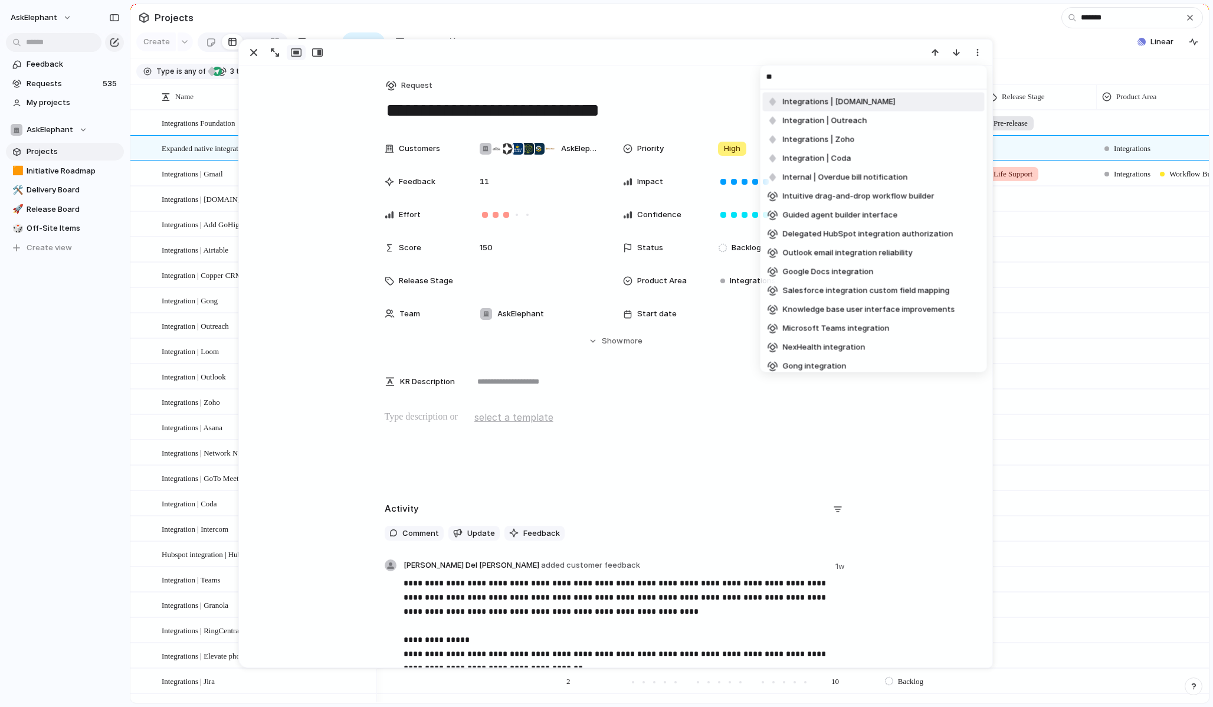
type input "*"
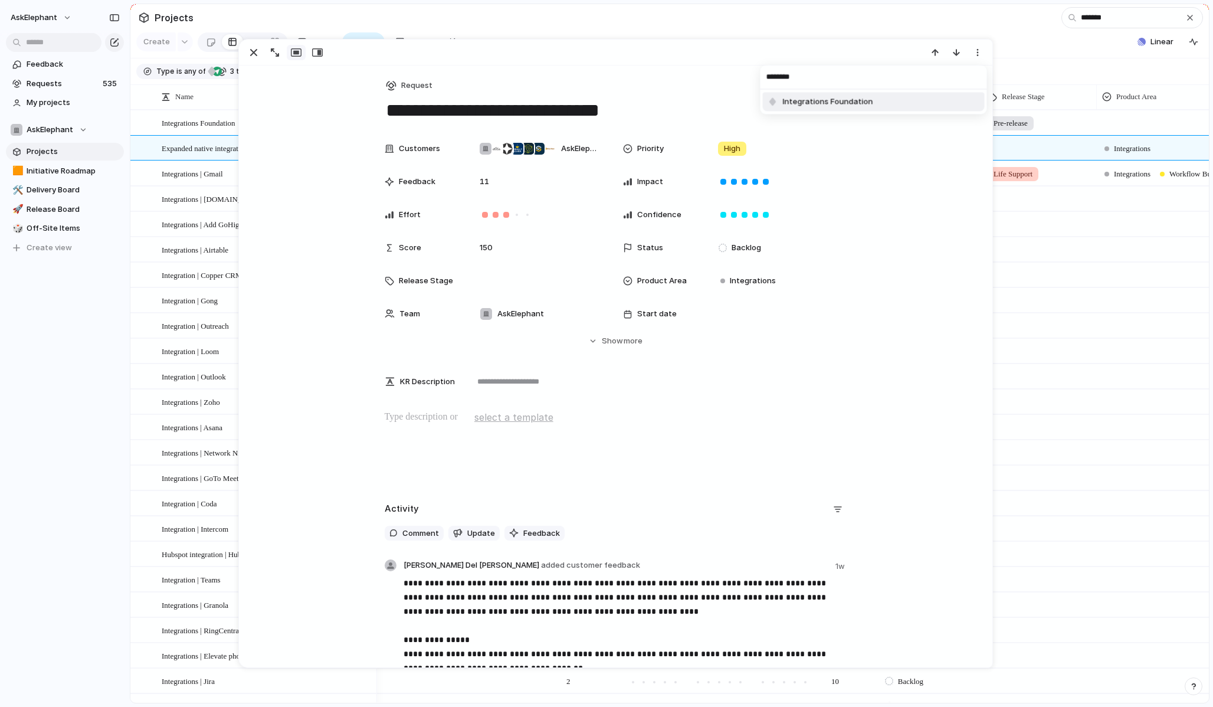
type input "********"
click at [890, 104] on li "Integrations Foundation" at bounding box center [874, 102] width 222 height 19
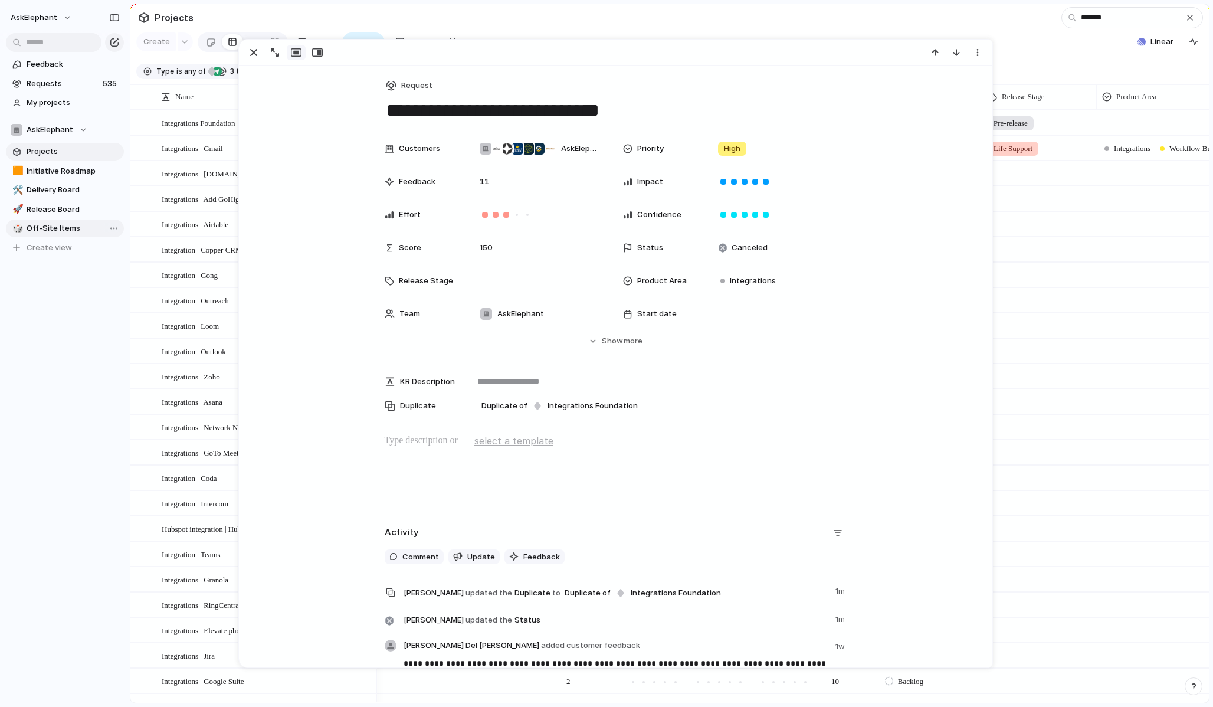
click at [53, 228] on span "Off-Site Items" at bounding box center [73, 229] width 93 height 12
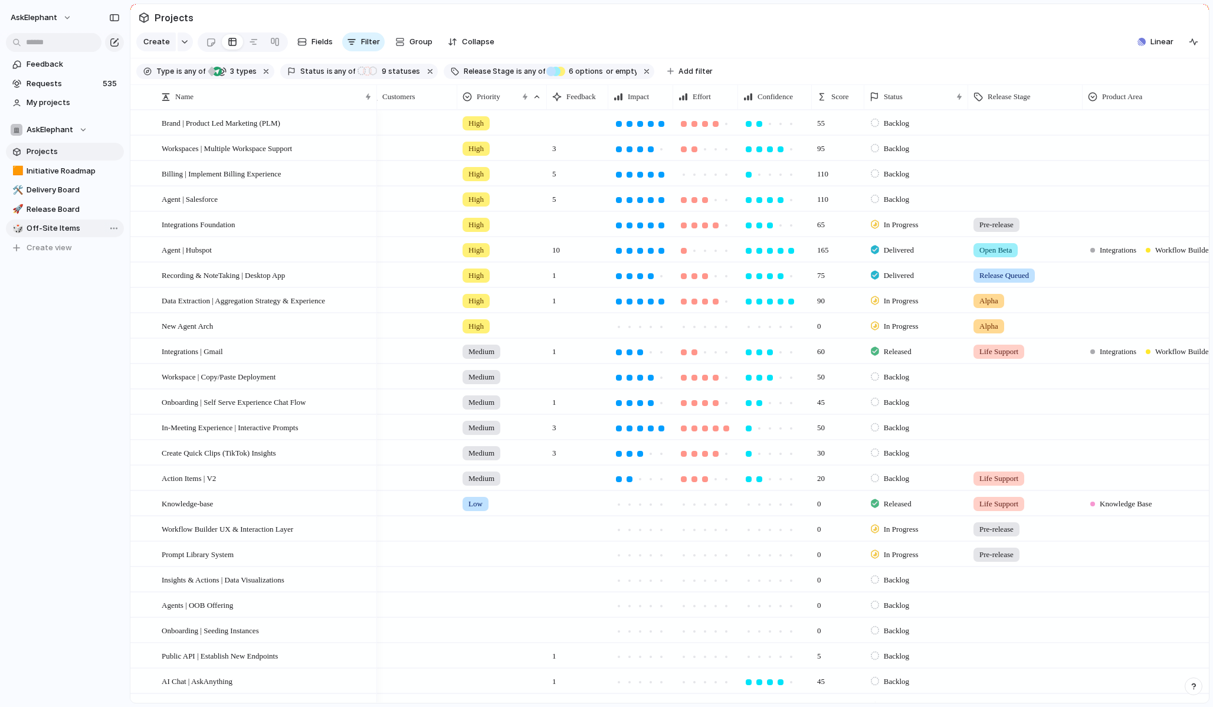
click at [67, 230] on span "Off-Site Items" at bounding box center [73, 229] width 93 height 12
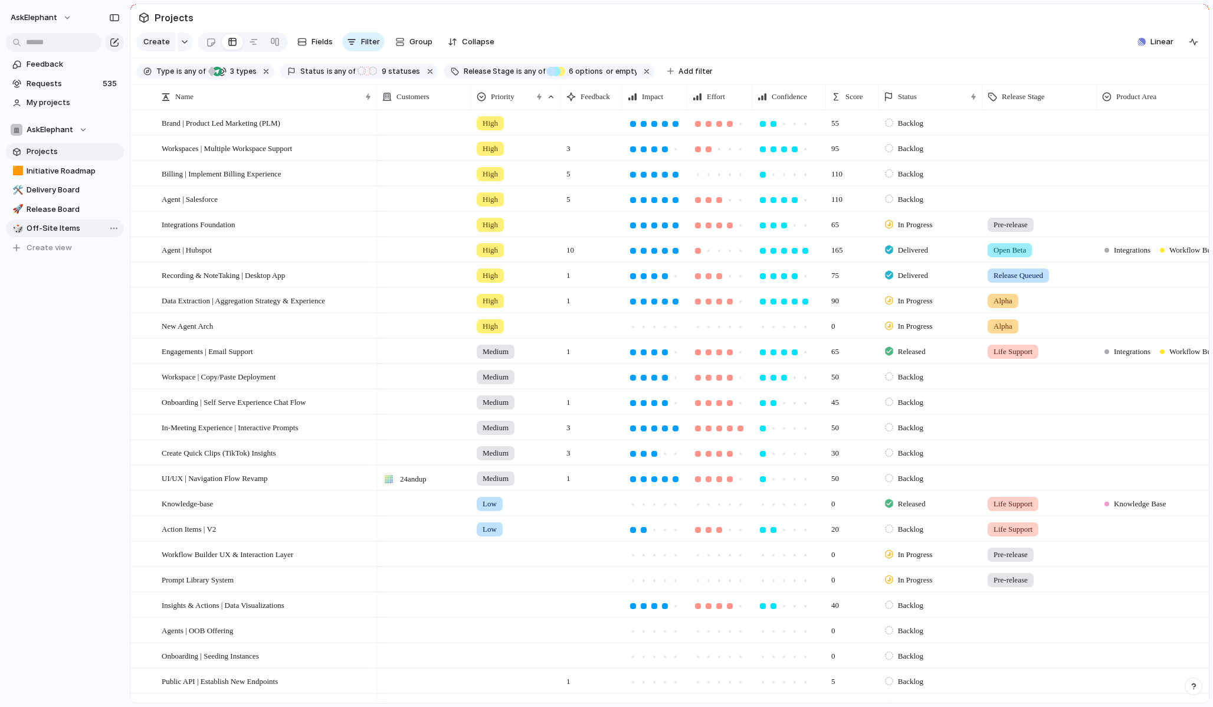
click at [48, 225] on span "Off-Site Items" at bounding box center [73, 229] width 93 height 12
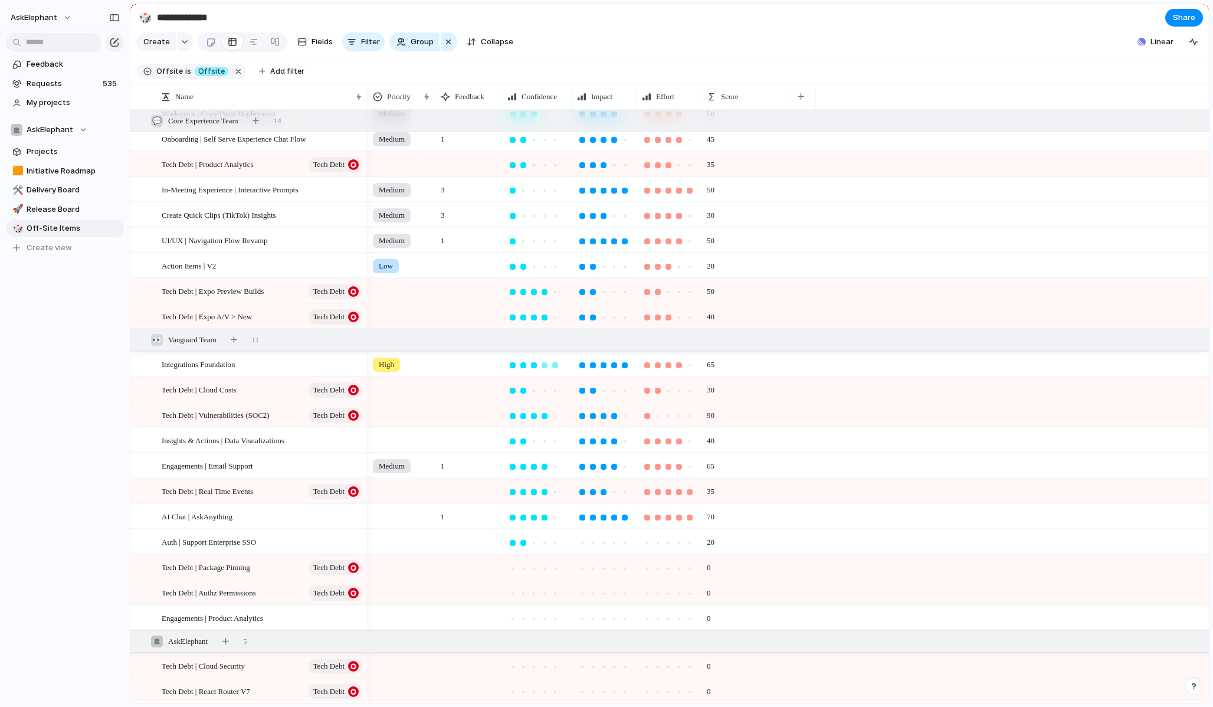
scroll to position [149, 0]
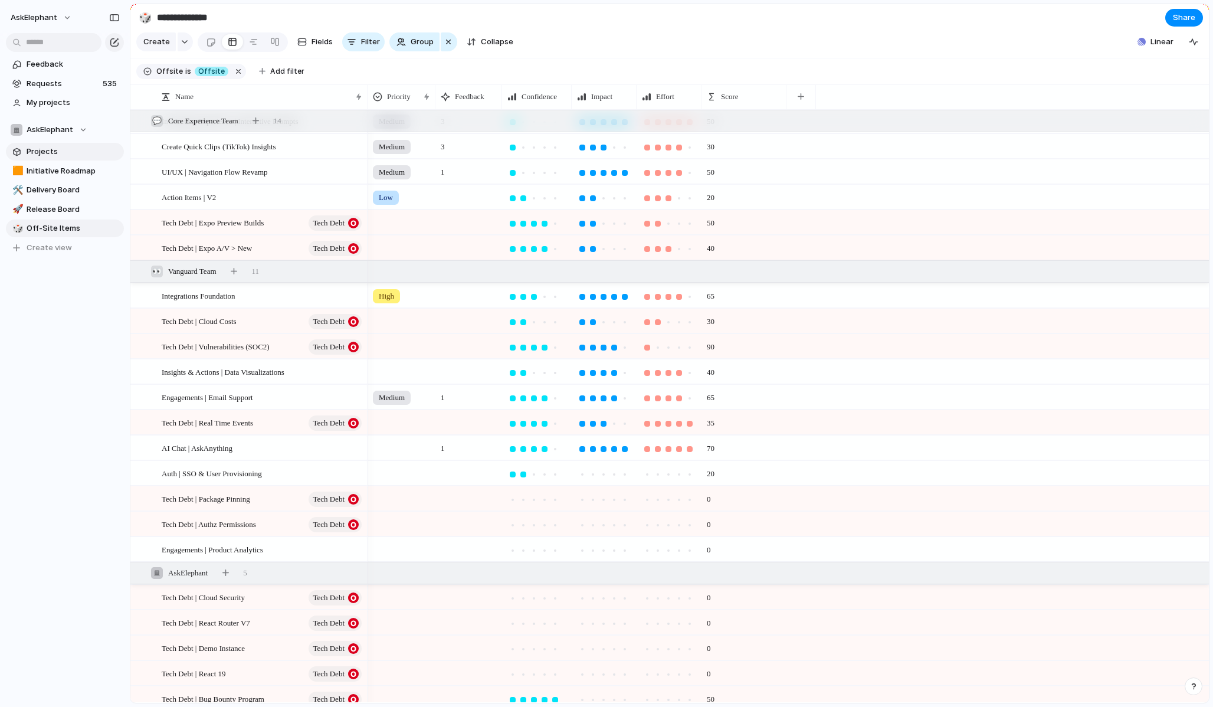
click at [57, 152] on span "Projects" at bounding box center [73, 152] width 93 height 12
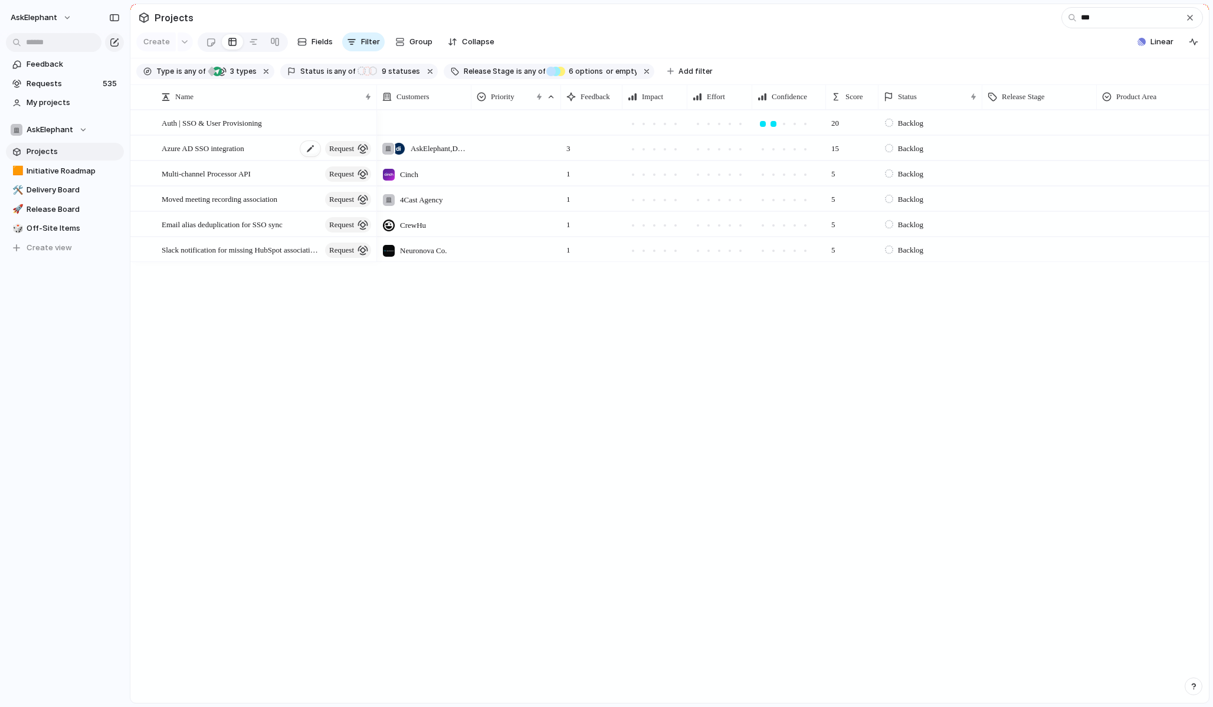
type input "***"
click at [275, 152] on div "Azure AD SSO integration request" at bounding box center [267, 148] width 211 height 24
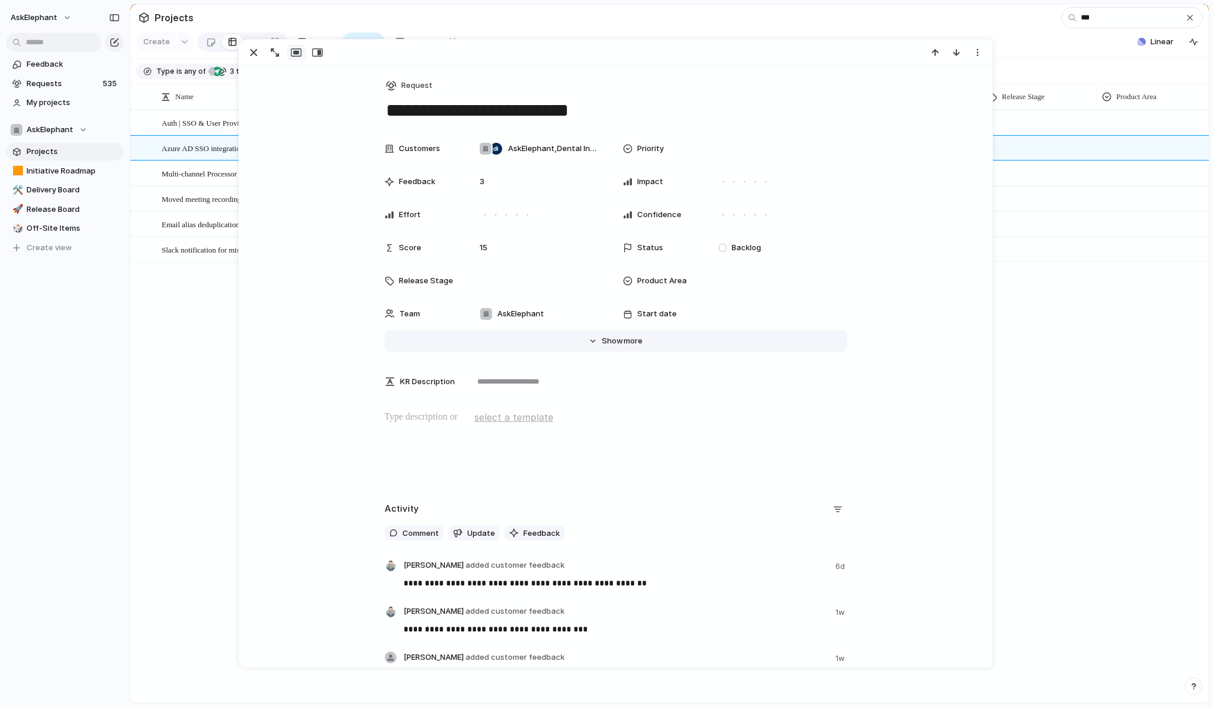
click at [633, 346] on span "more" at bounding box center [633, 341] width 19 height 12
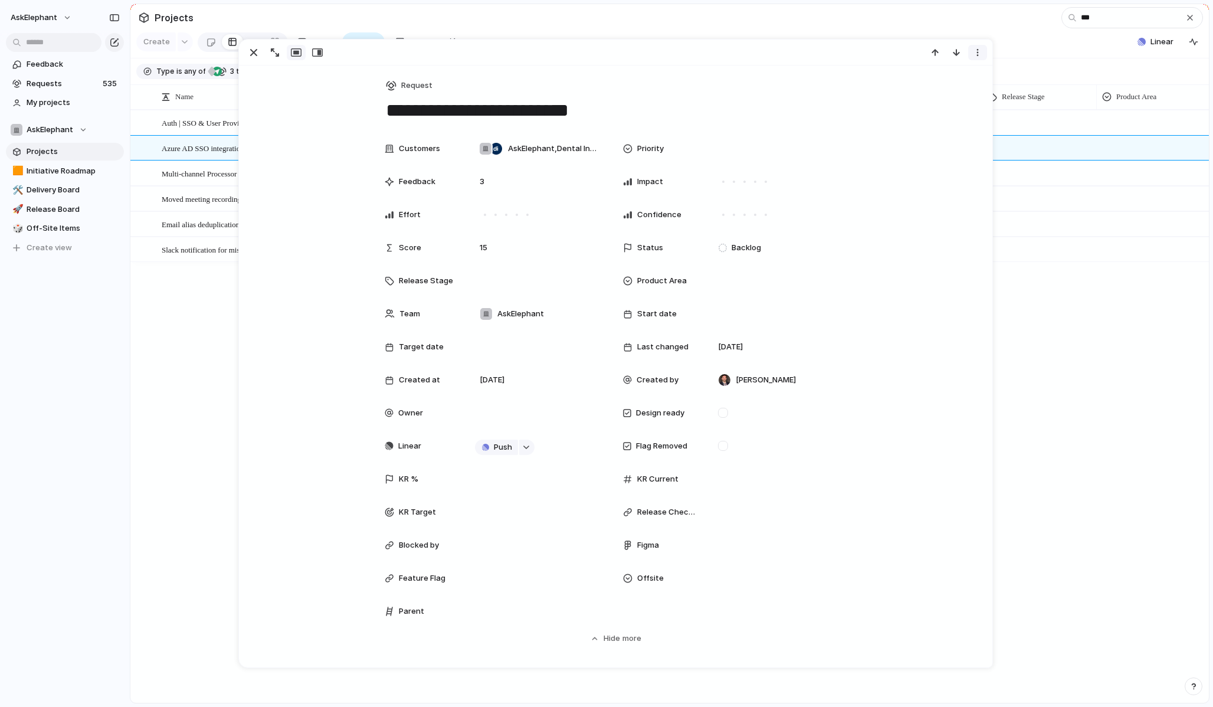
click at [979, 54] on div "button" at bounding box center [977, 52] width 9 height 9
click at [947, 76] on span "Mark as duplicate" at bounding box center [948, 78] width 66 height 12
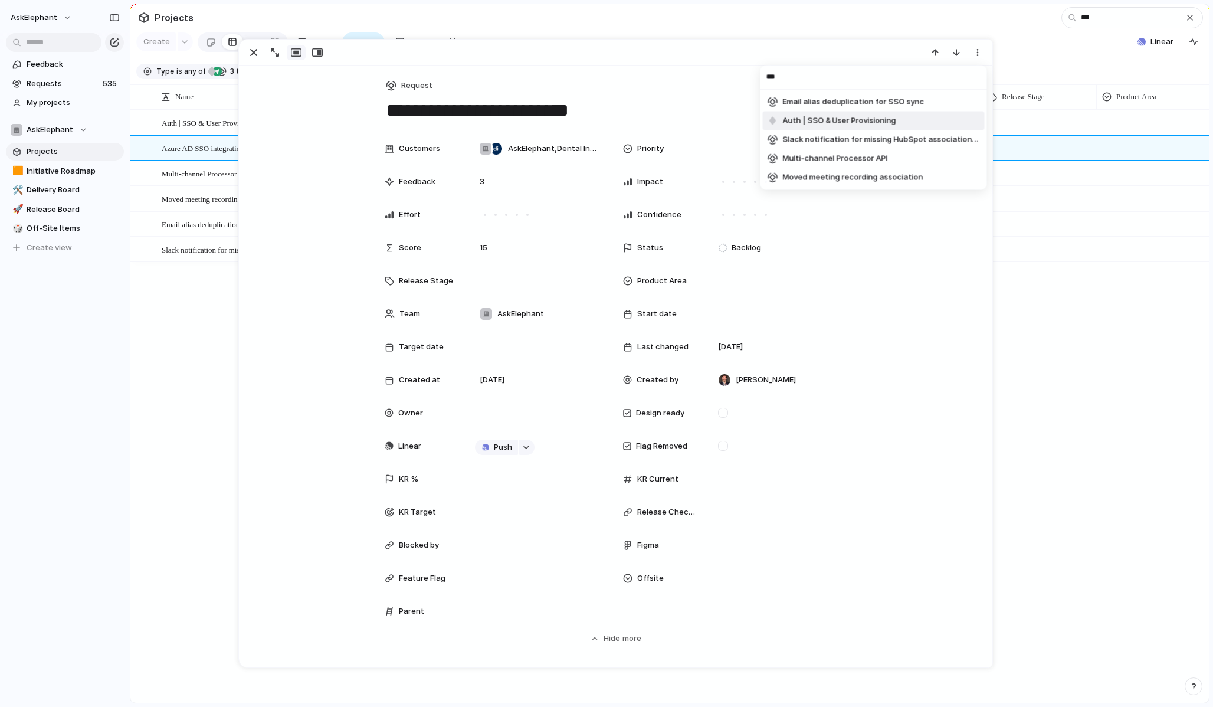
type input "***"
click at [911, 121] on li "Auth | SSO & User Provisioning" at bounding box center [874, 121] width 222 height 19
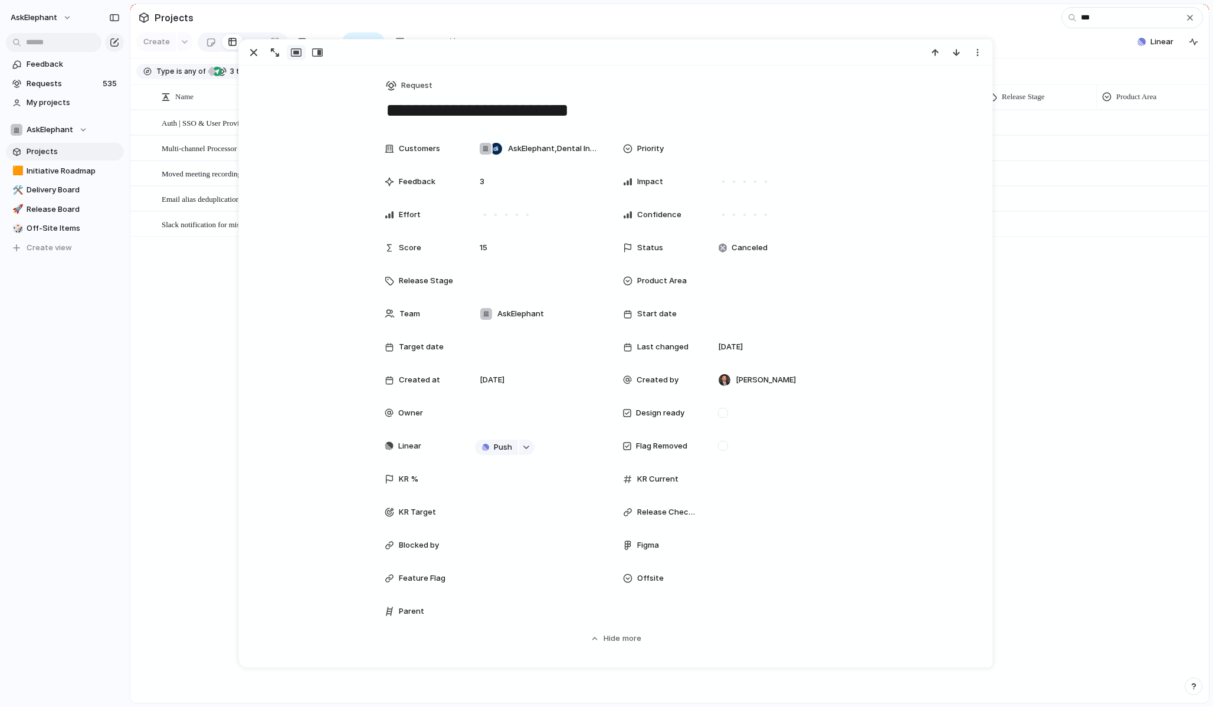
click at [210, 306] on div "Auth | SSO & User Provisioning Multi-channel Processor API request Moved meetin…" at bounding box center [669, 406] width 1079 height 593
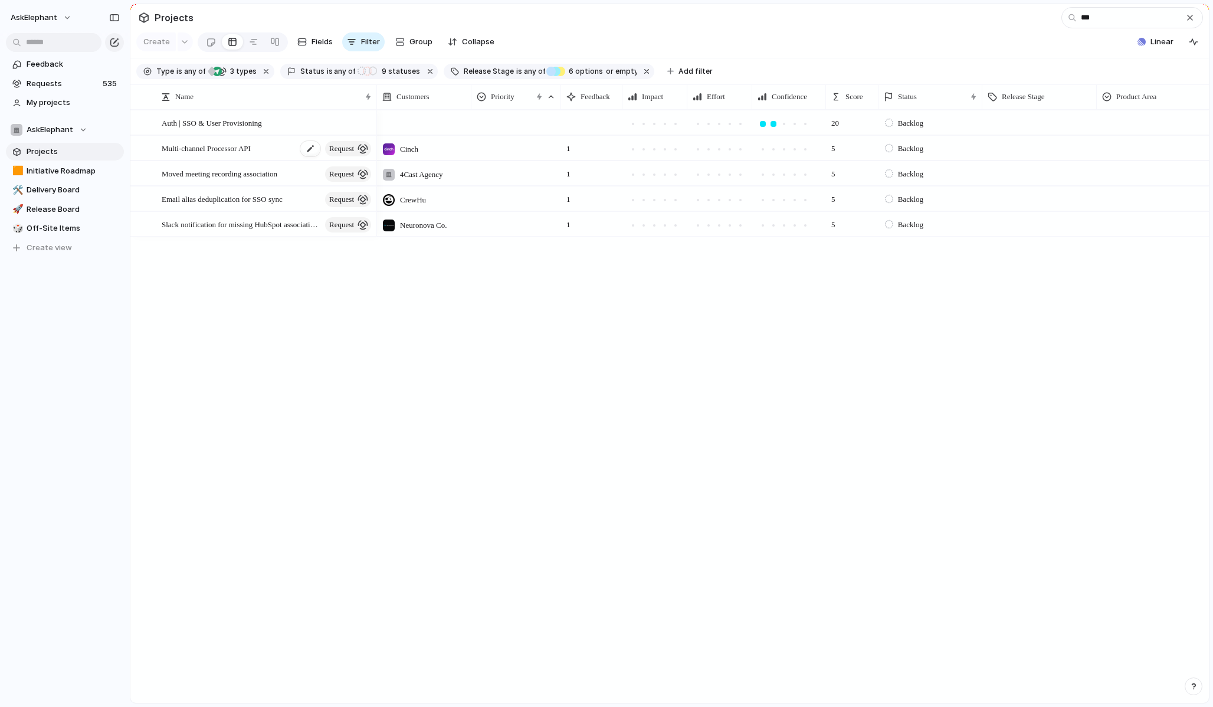
click at [248, 148] on span "Multi-channel Processor API" at bounding box center [206, 148] width 89 height 14
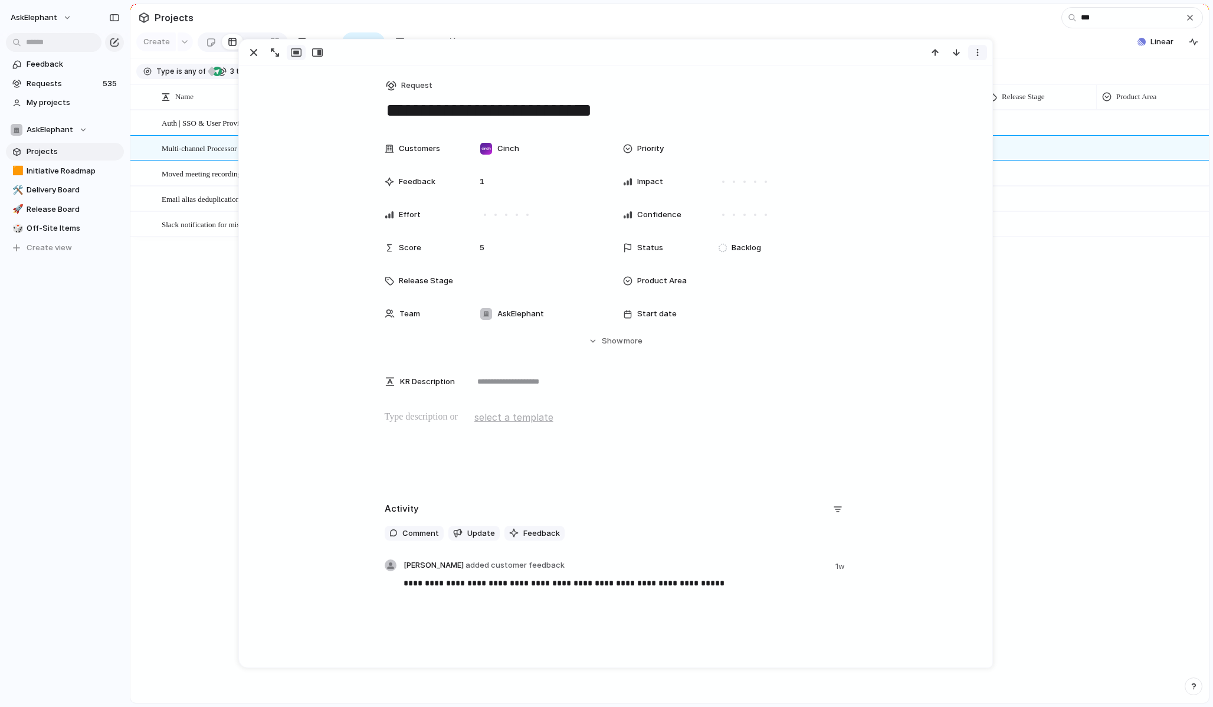
click at [977, 55] on div "button" at bounding box center [977, 52] width 9 height 9
click at [951, 77] on span "Mark as duplicate" at bounding box center [948, 78] width 66 height 12
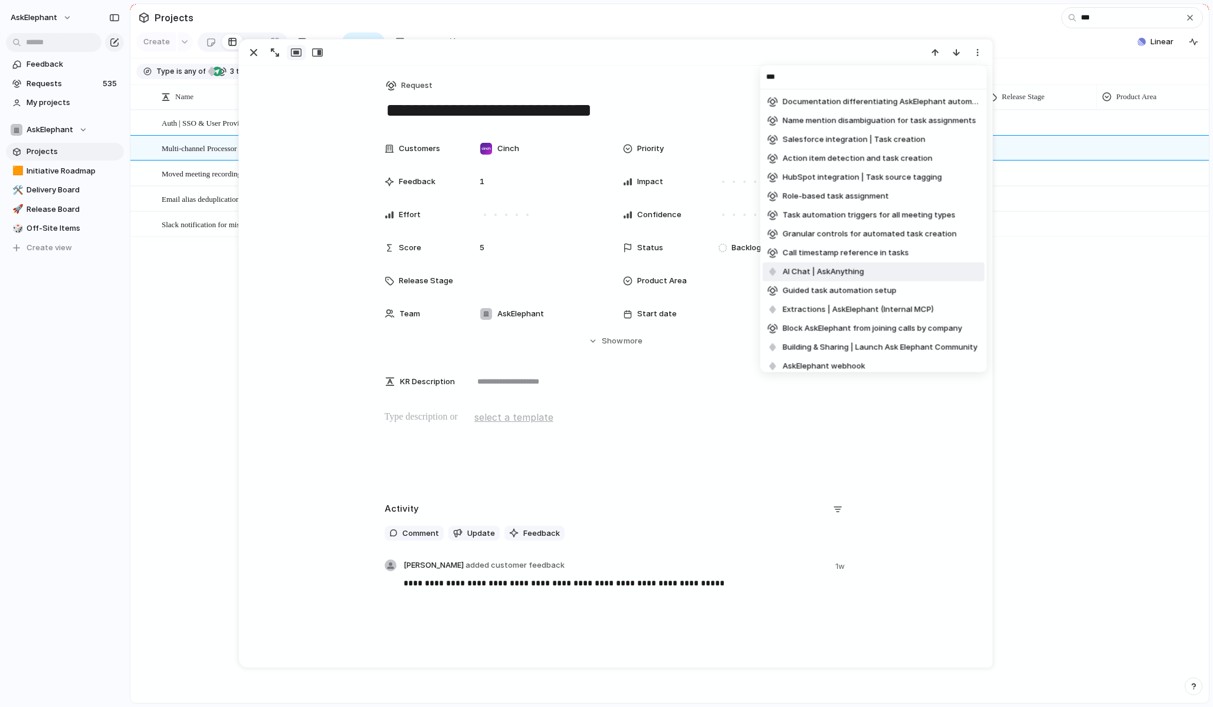
type input "***"
click at [906, 273] on li "AI Chat | AskAnything" at bounding box center [874, 272] width 222 height 19
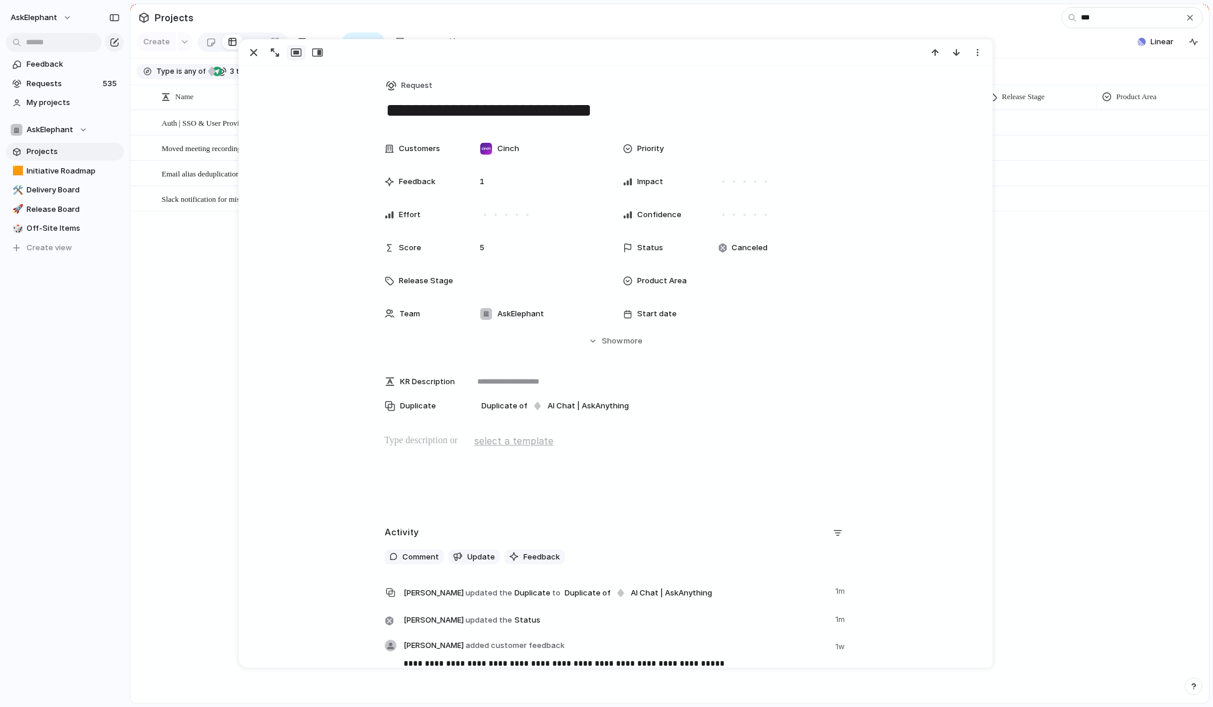
click at [212, 309] on div "Auth | SSO & User Provisioning Moved meeting recording association request Emai…" at bounding box center [669, 406] width 1079 height 593
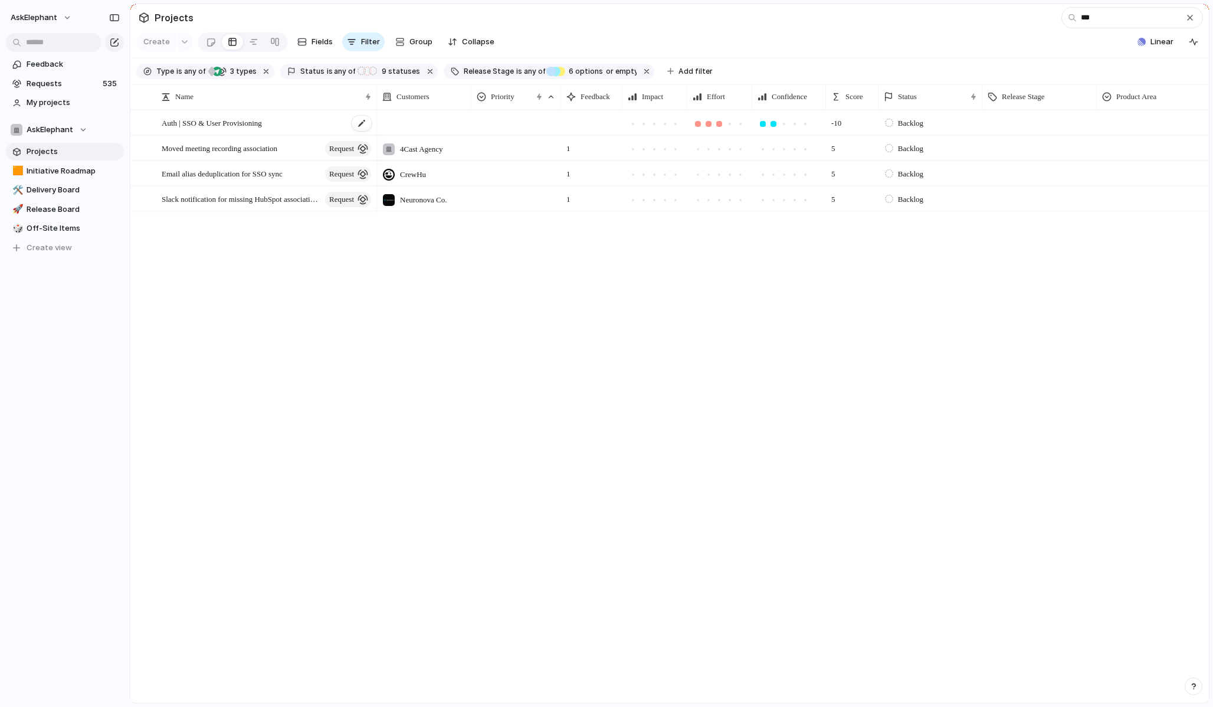
click at [299, 122] on div "Auth | SSO & User Provisioning" at bounding box center [267, 123] width 211 height 24
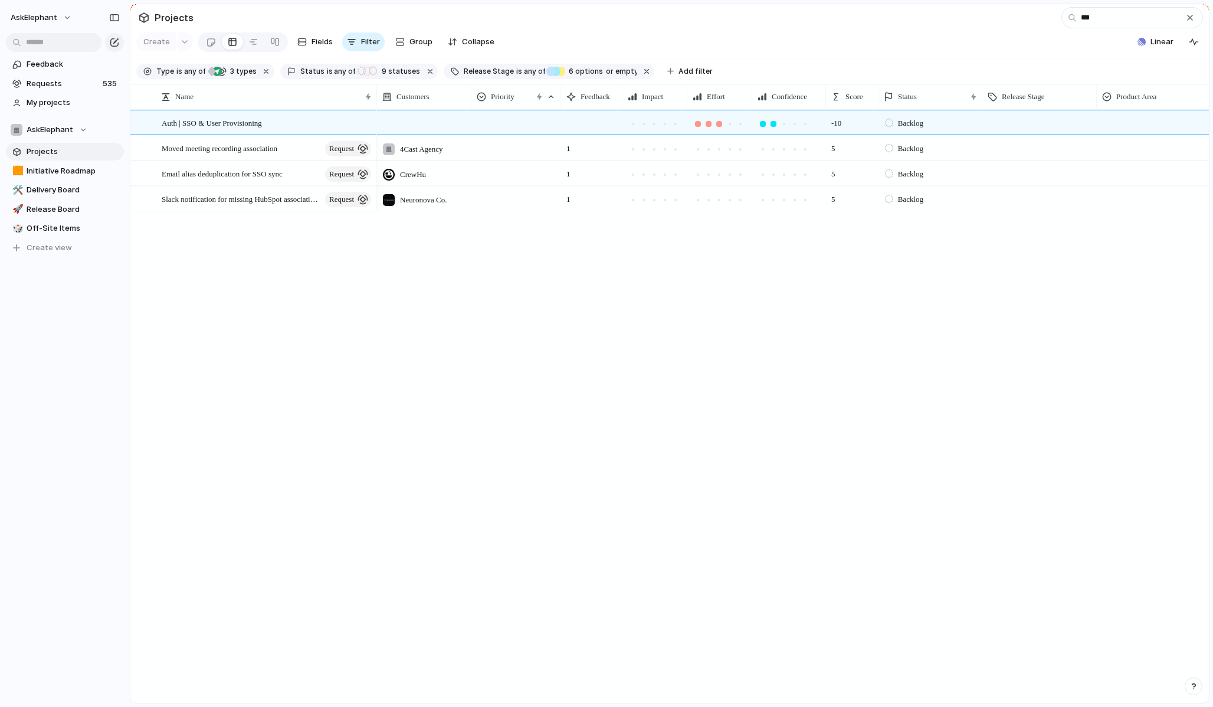
click at [201, 299] on div "Auth | SSO & User Provisioning Moved meeting recording association request Emai…" at bounding box center [669, 406] width 1079 height 593
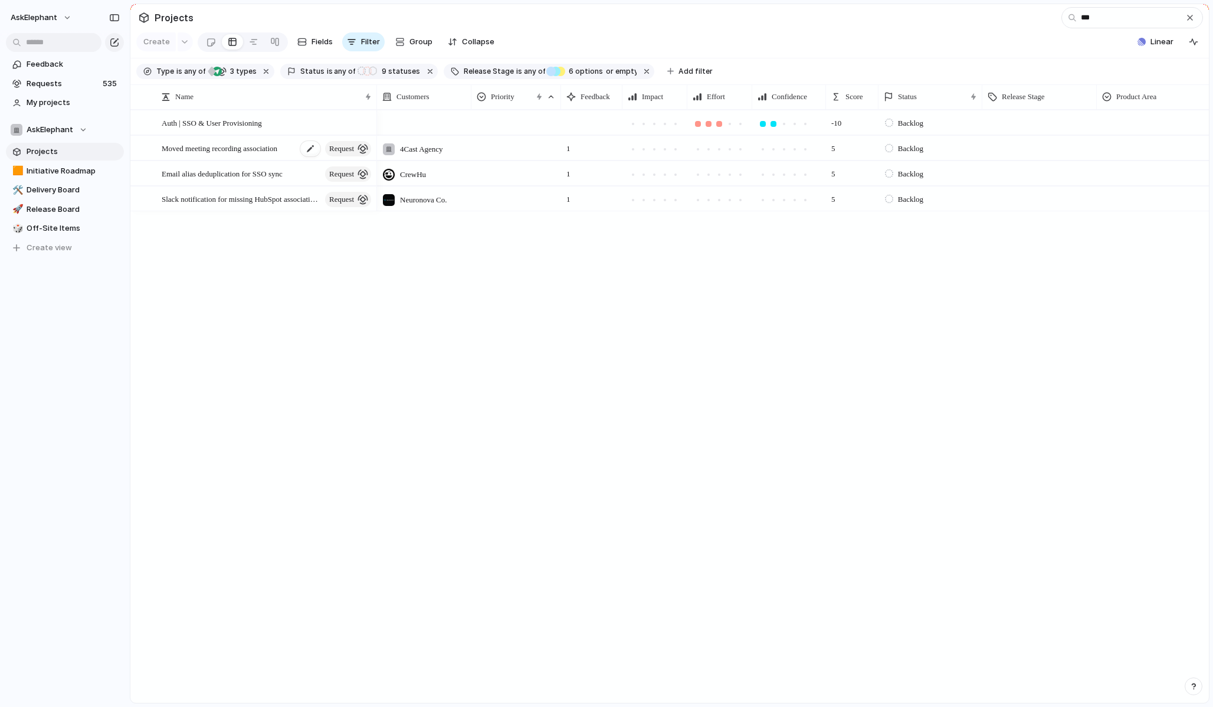
click at [249, 147] on span "Moved meeting recording association" at bounding box center [220, 148] width 116 height 14
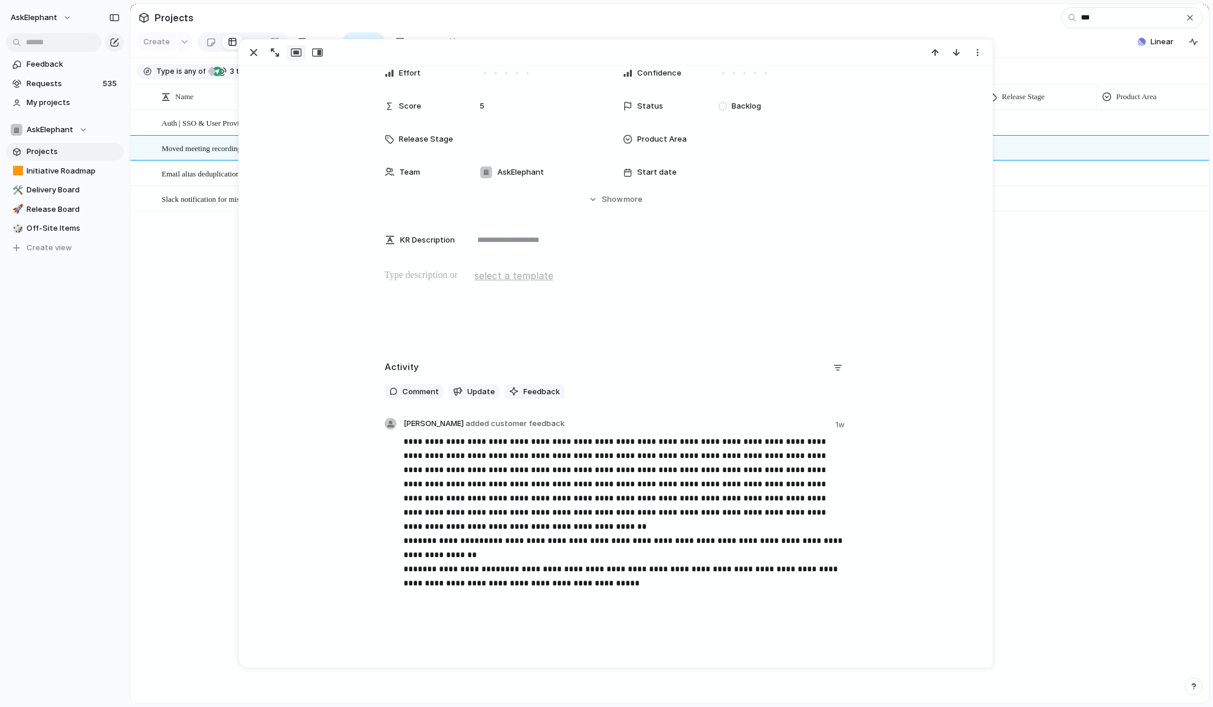
scroll to position [151, 0]
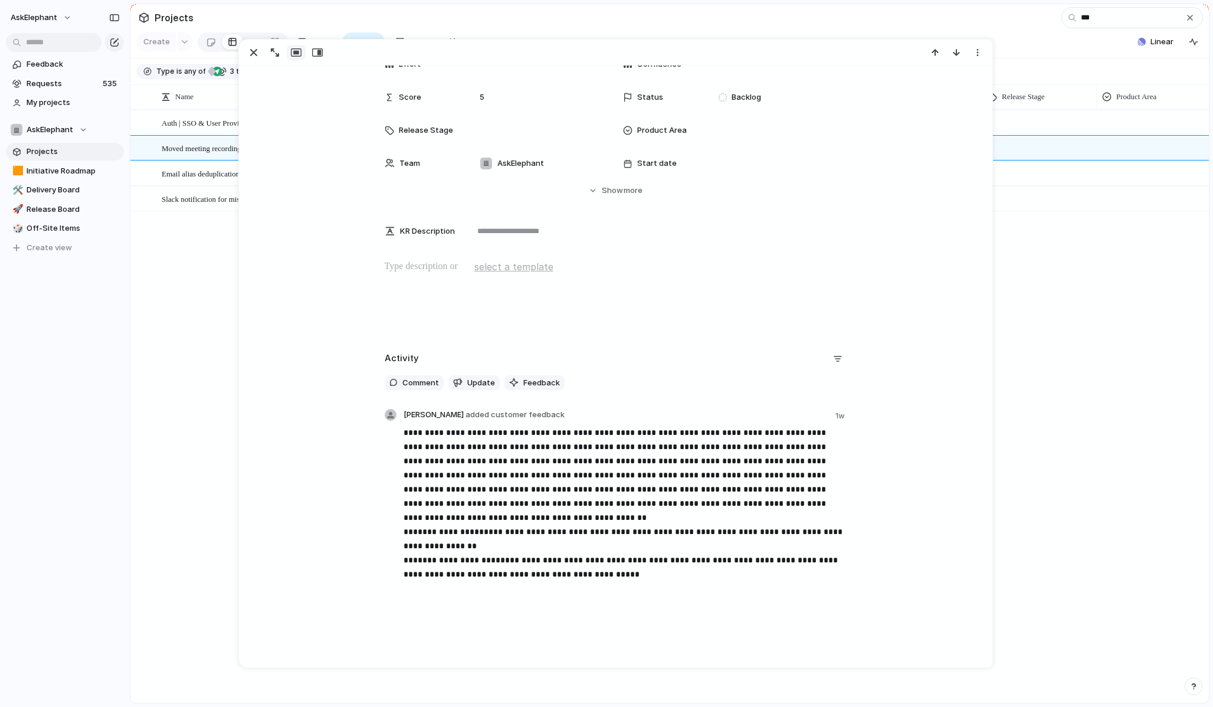
click at [205, 346] on div "Auth | SSO & User Provisioning Moved meeting recording association request Emai…" at bounding box center [669, 406] width 1079 height 593
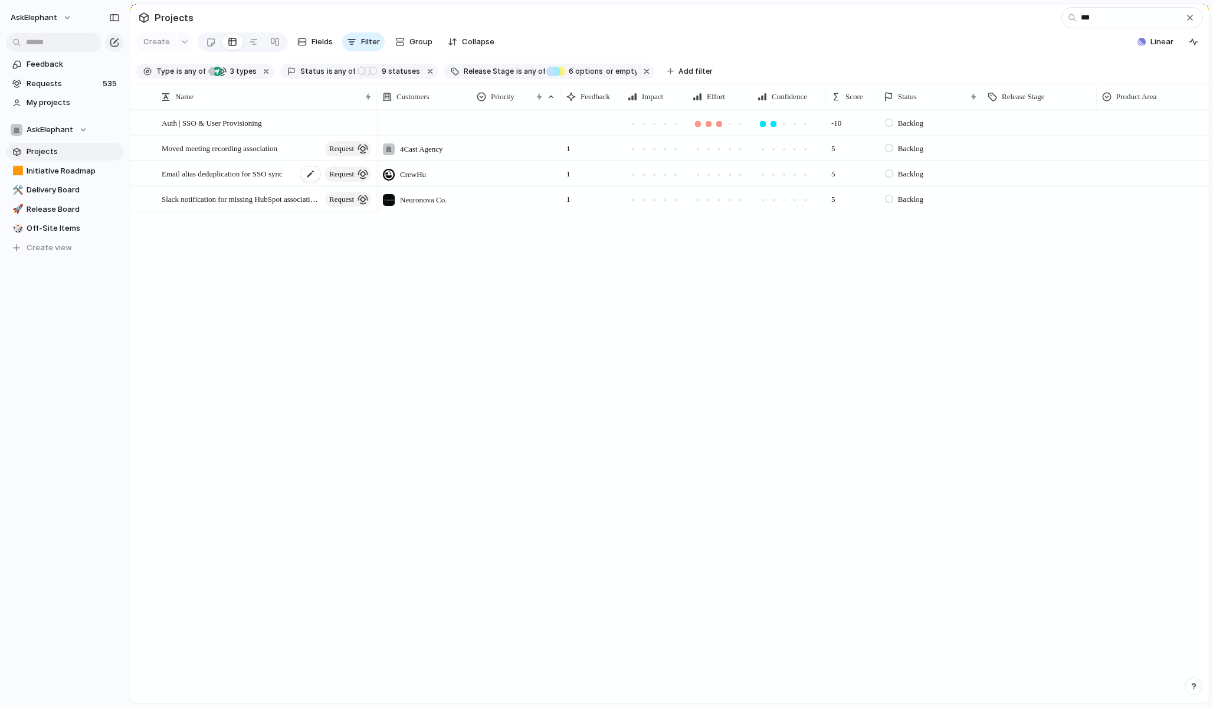
click at [235, 176] on span "Email alias deduplication for SSO sync" at bounding box center [222, 173] width 121 height 14
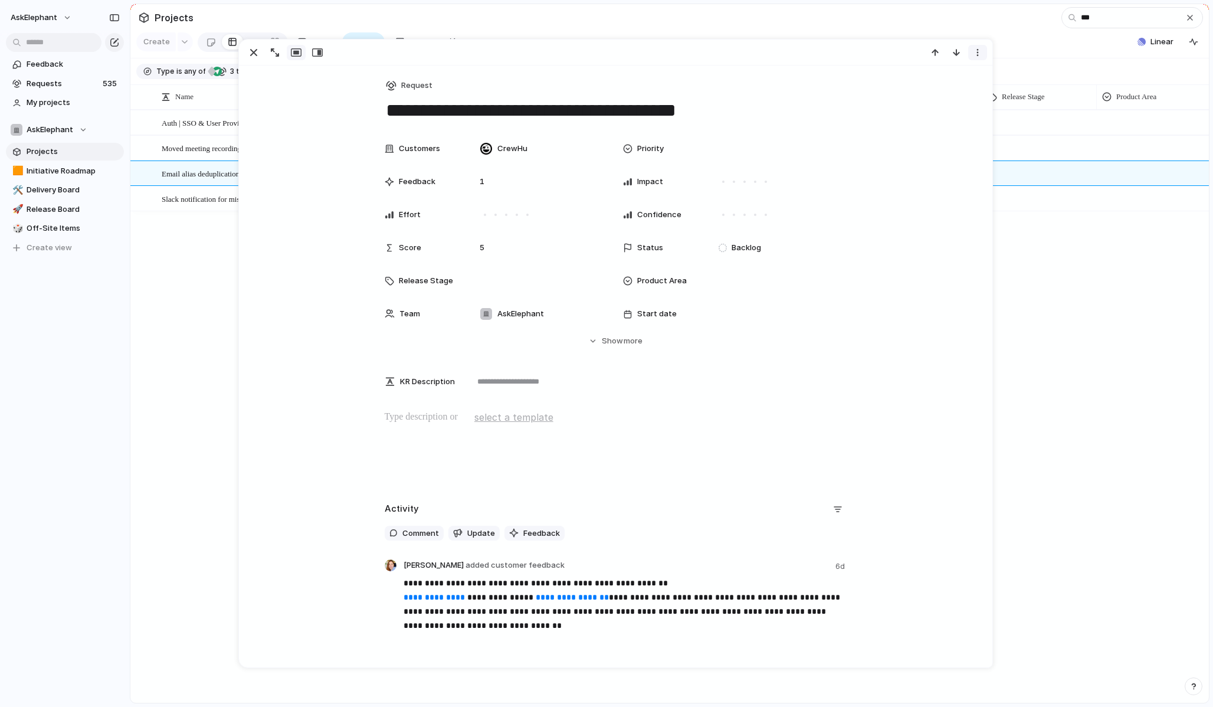
click at [974, 58] on button "button" at bounding box center [978, 52] width 19 height 15
click at [954, 78] on span "Mark as duplicate" at bounding box center [948, 78] width 66 height 12
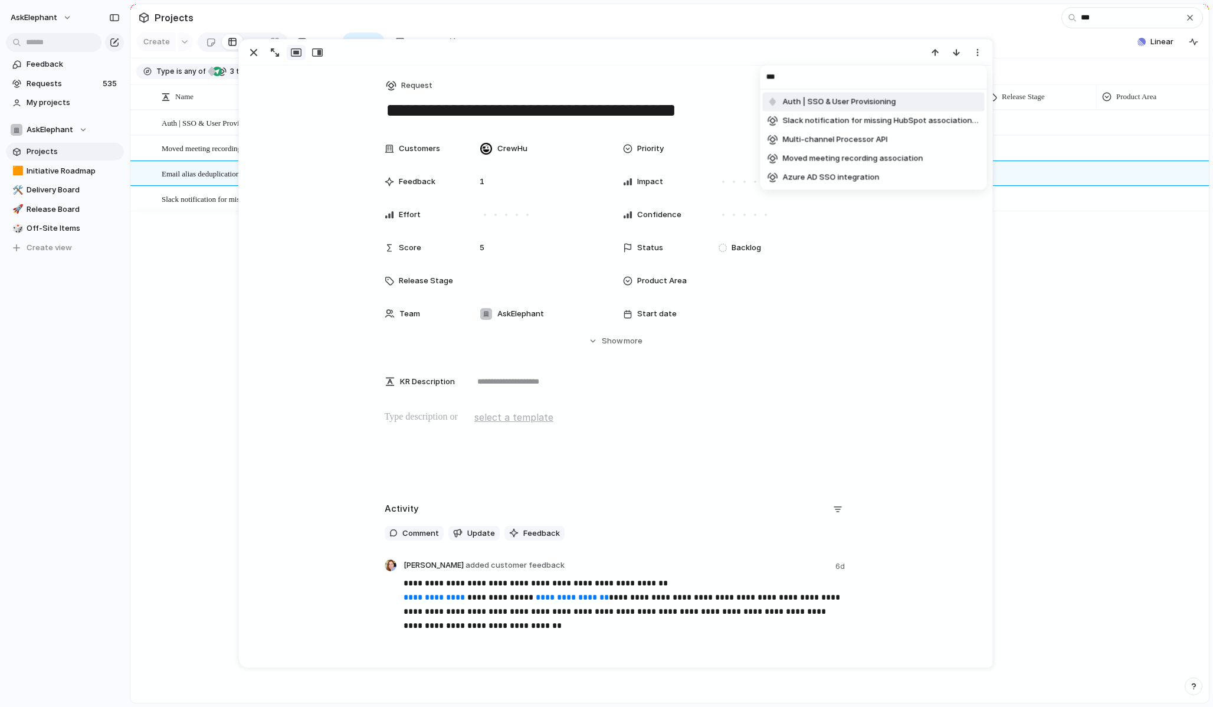
type input "***"
click at [934, 99] on li "Auth | SSO & User Provisioning" at bounding box center [874, 102] width 222 height 19
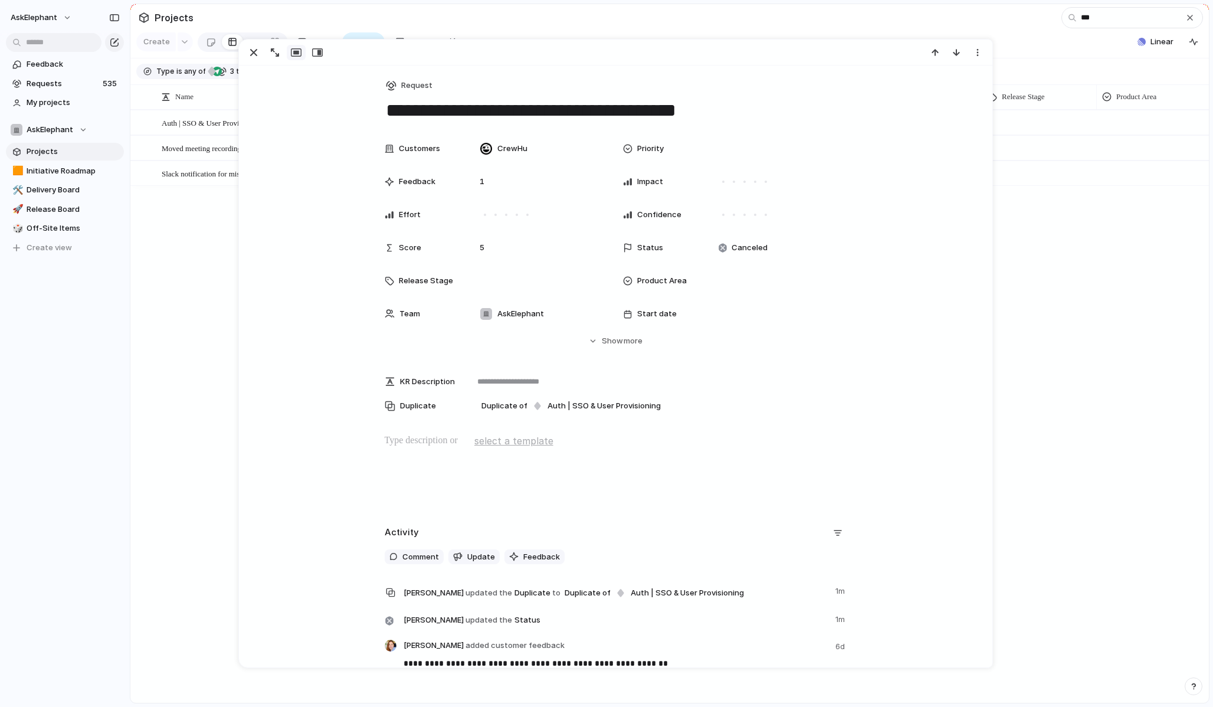
click at [214, 270] on div "Auth | SSO & User Provisioning Moved meeting recording association request Slac…" at bounding box center [669, 406] width 1079 height 593
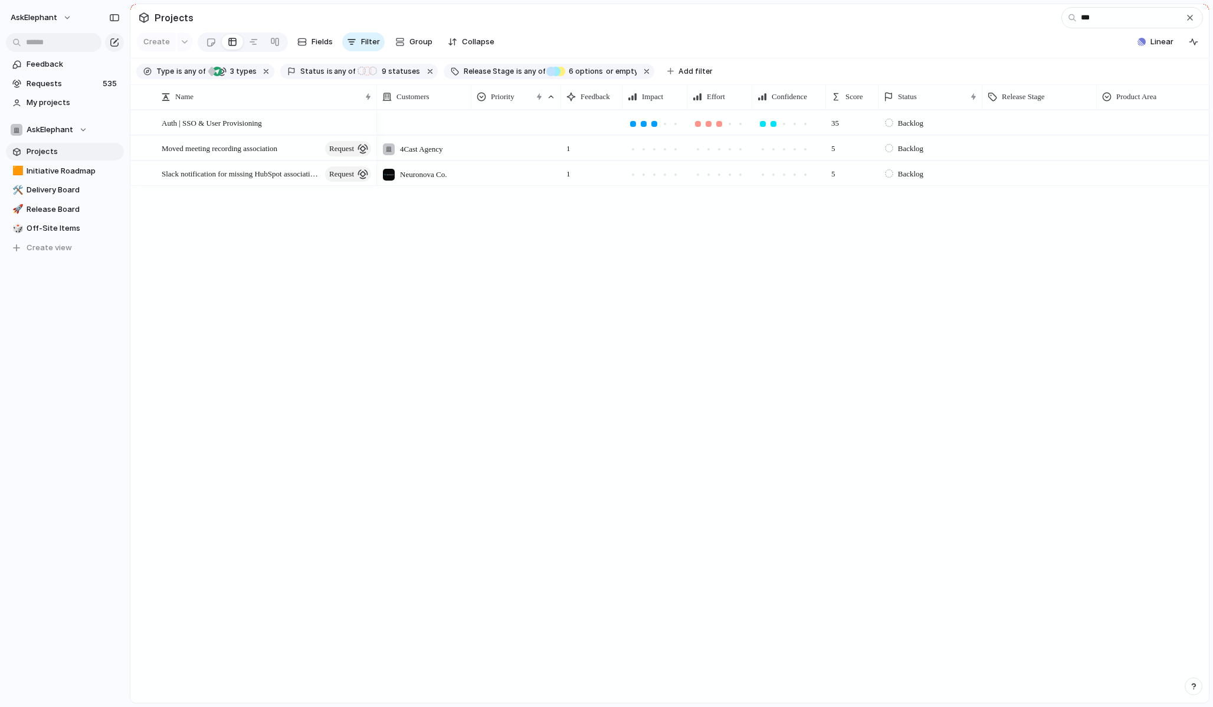
click at [273, 259] on div "Auth | SSO & User Provisioning Moved meeting recording association request Slac…" at bounding box center [669, 406] width 1079 height 593
click at [248, 174] on span "Slack notification for missing HubSpot association in workflows" at bounding box center [229, 173] width 135 height 14
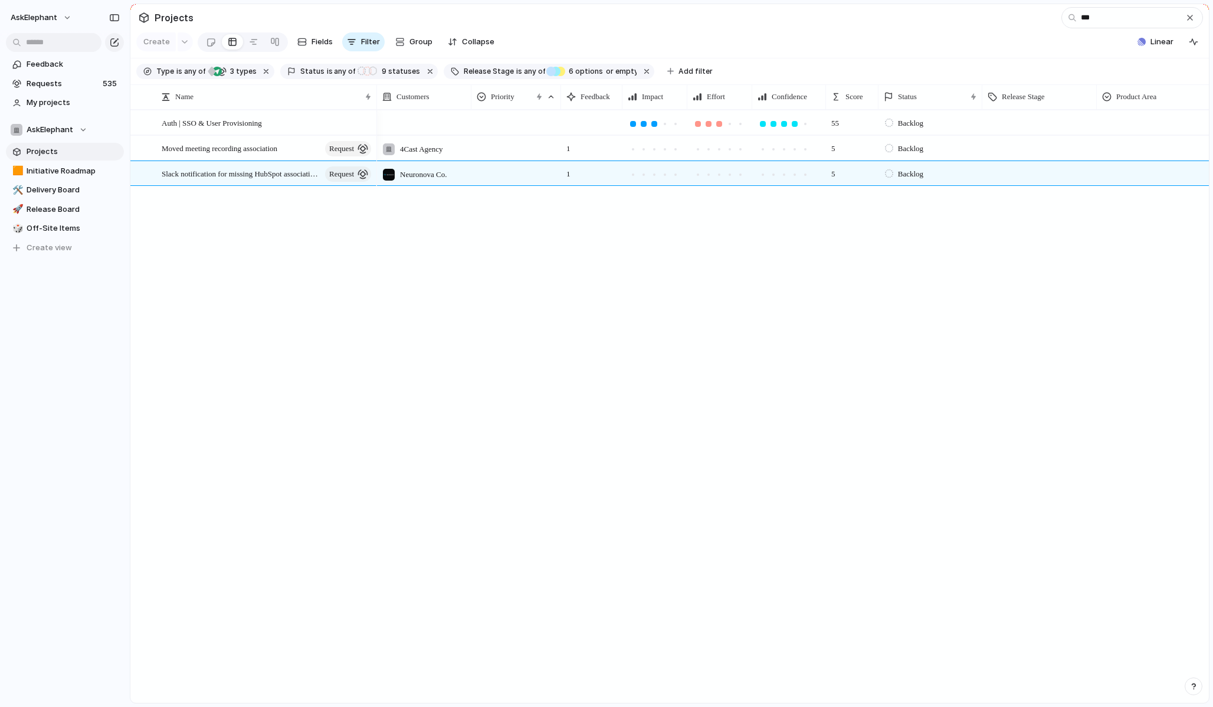
click at [190, 244] on div "Auth | SSO & User Provisioning Moved meeting recording association request Slac…" at bounding box center [669, 406] width 1079 height 593
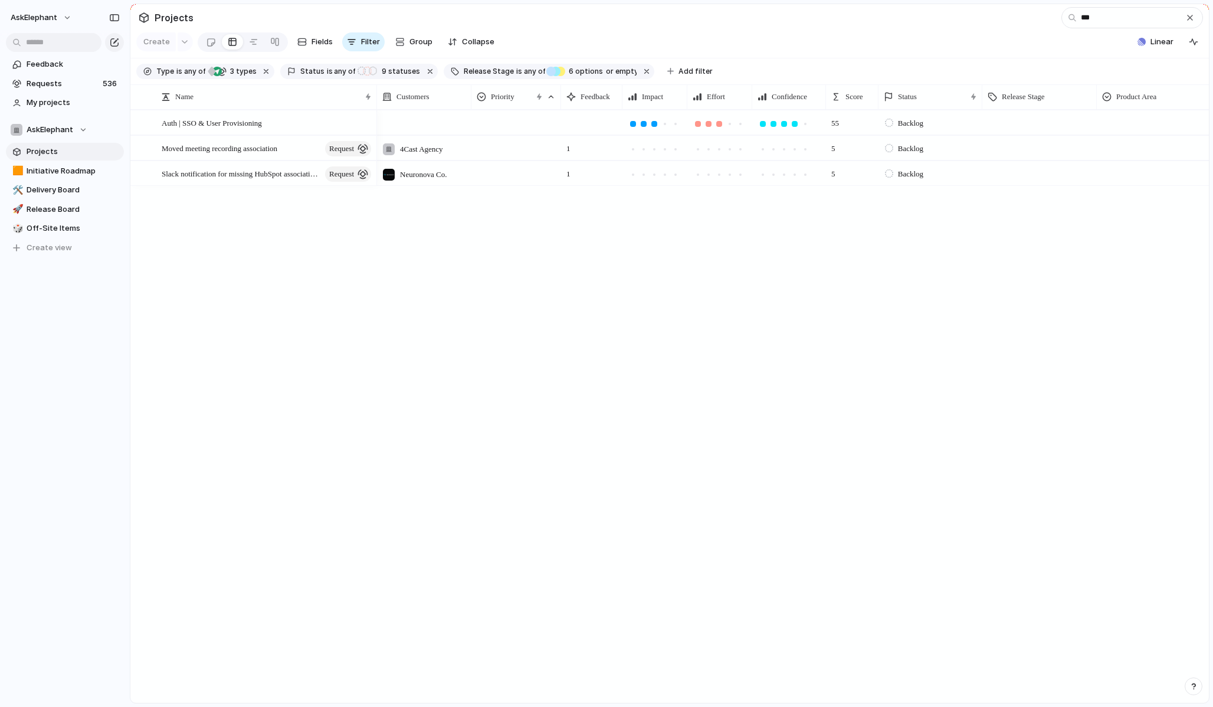
click at [1194, 684] on div "button" at bounding box center [1194, 686] width 8 height 8
click at [1151, 640] on button "Contact us 6 hrs" at bounding box center [1140, 639] width 118 height 19
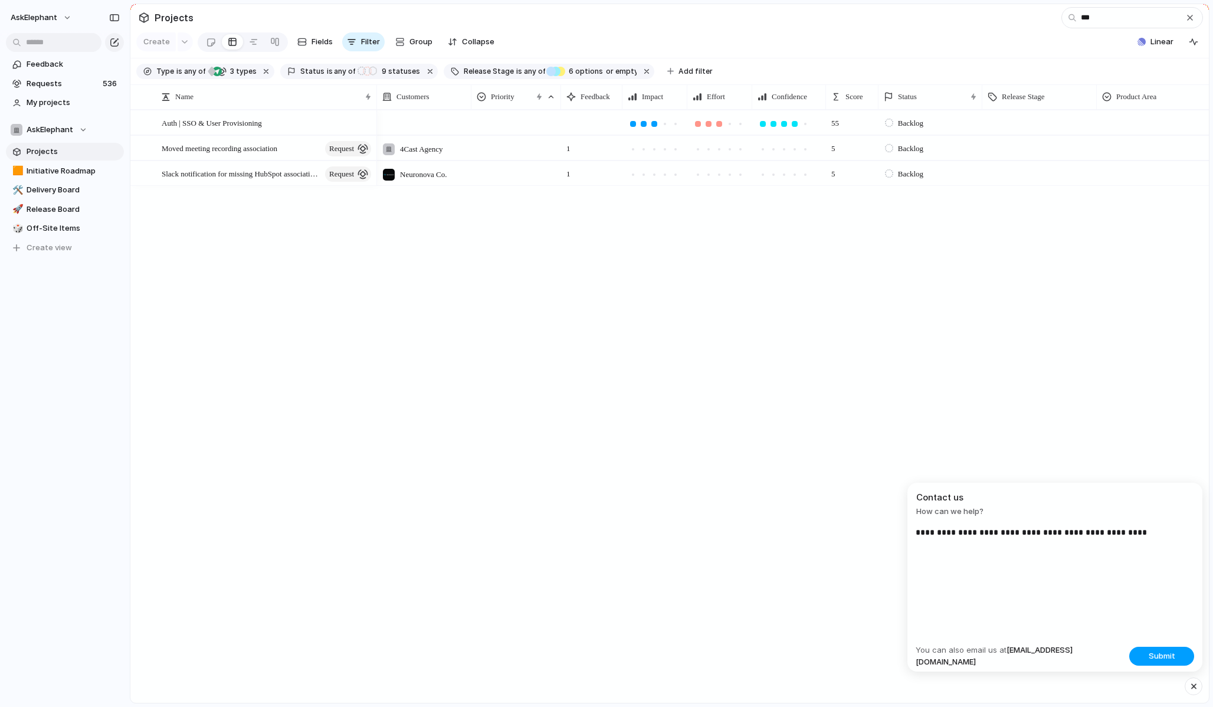
click at [1162, 657] on span "Submit" at bounding box center [1162, 656] width 27 height 12
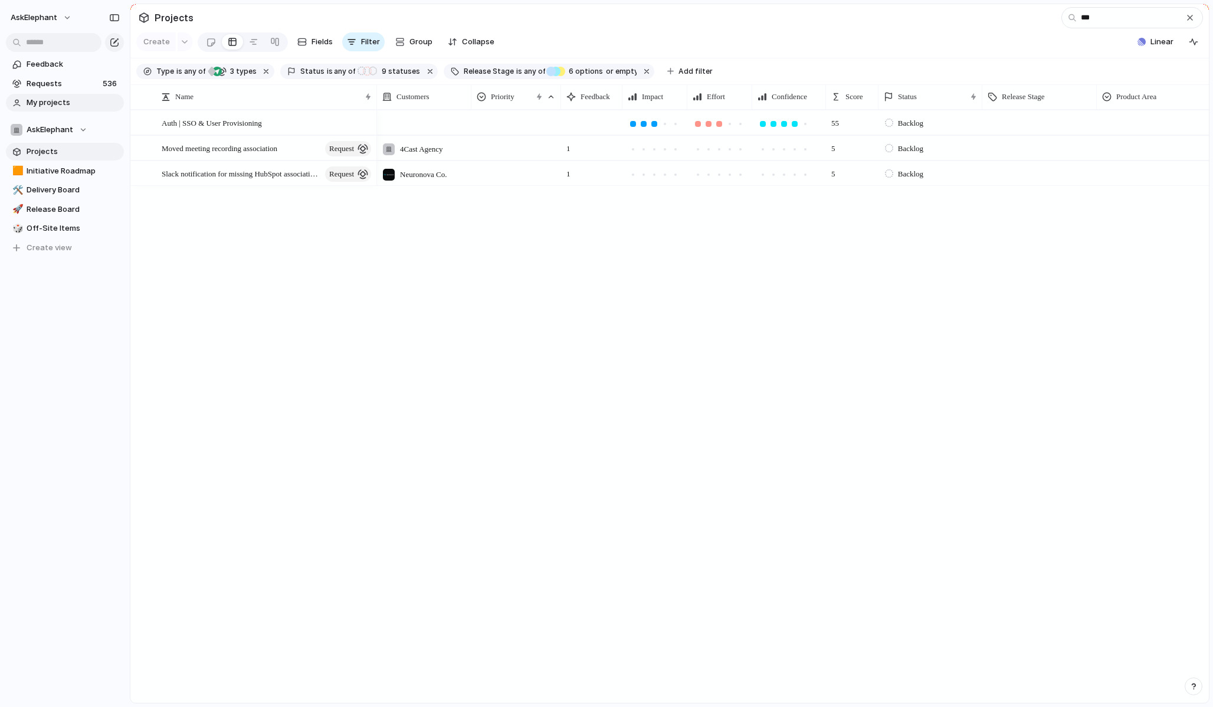
click at [67, 105] on span "My projects" at bounding box center [73, 103] width 93 height 12
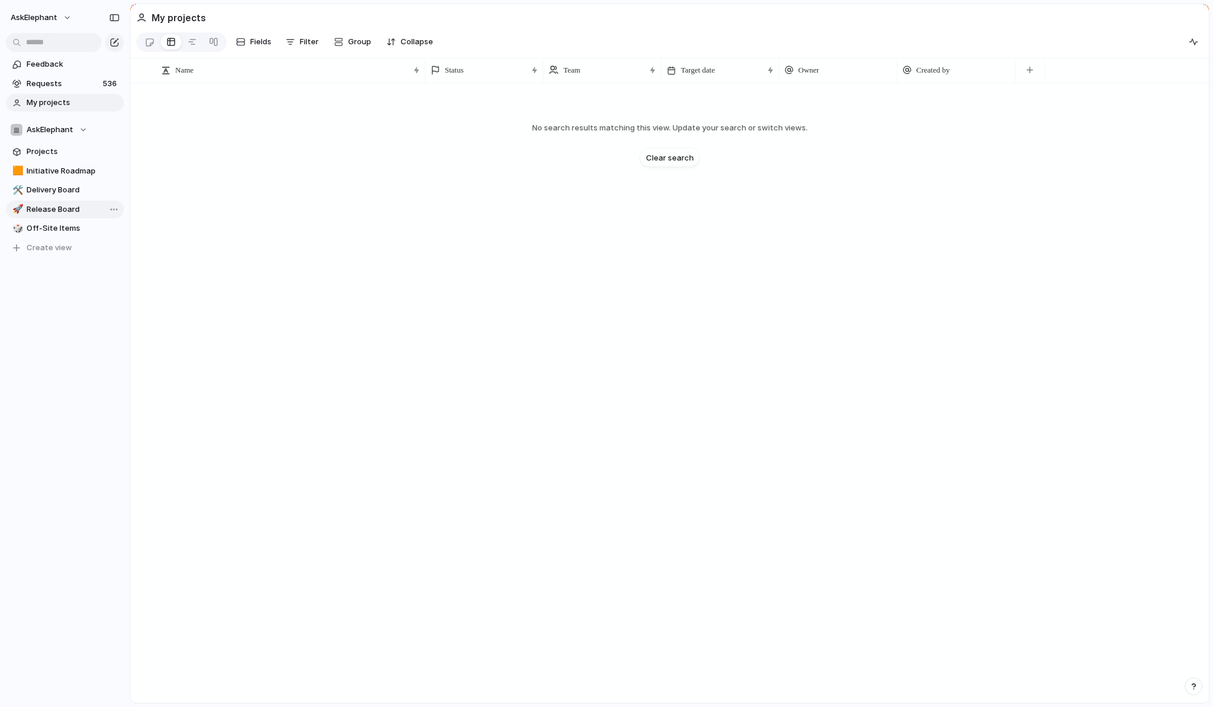
click at [71, 206] on span "Release Board" at bounding box center [73, 210] width 93 height 12
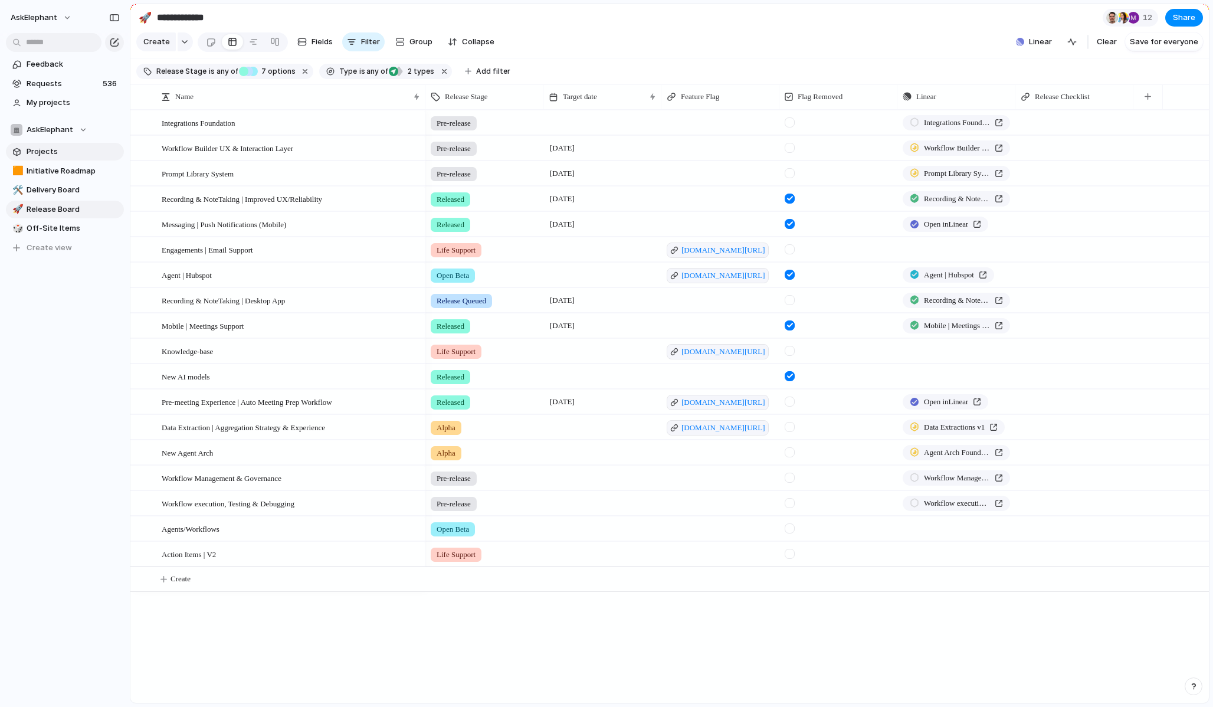
click at [55, 156] on span "Projects" at bounding box center [73, 152] width 93 height 12
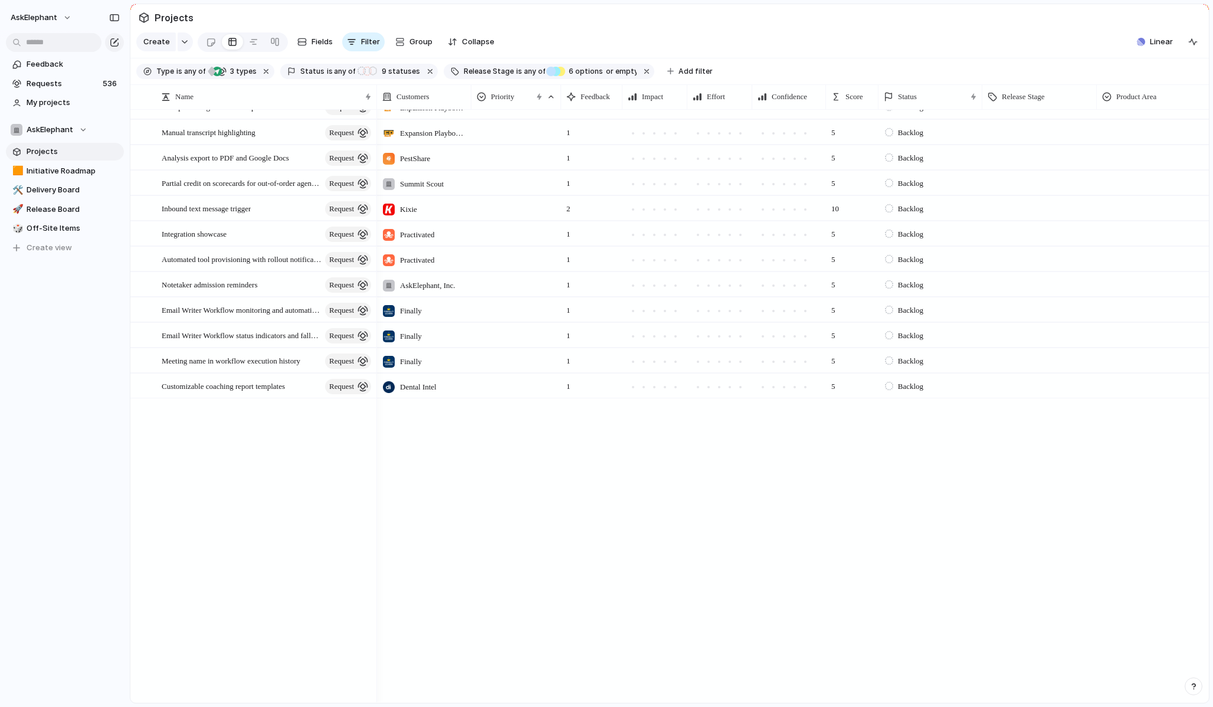
scroll to position [12813, 0]
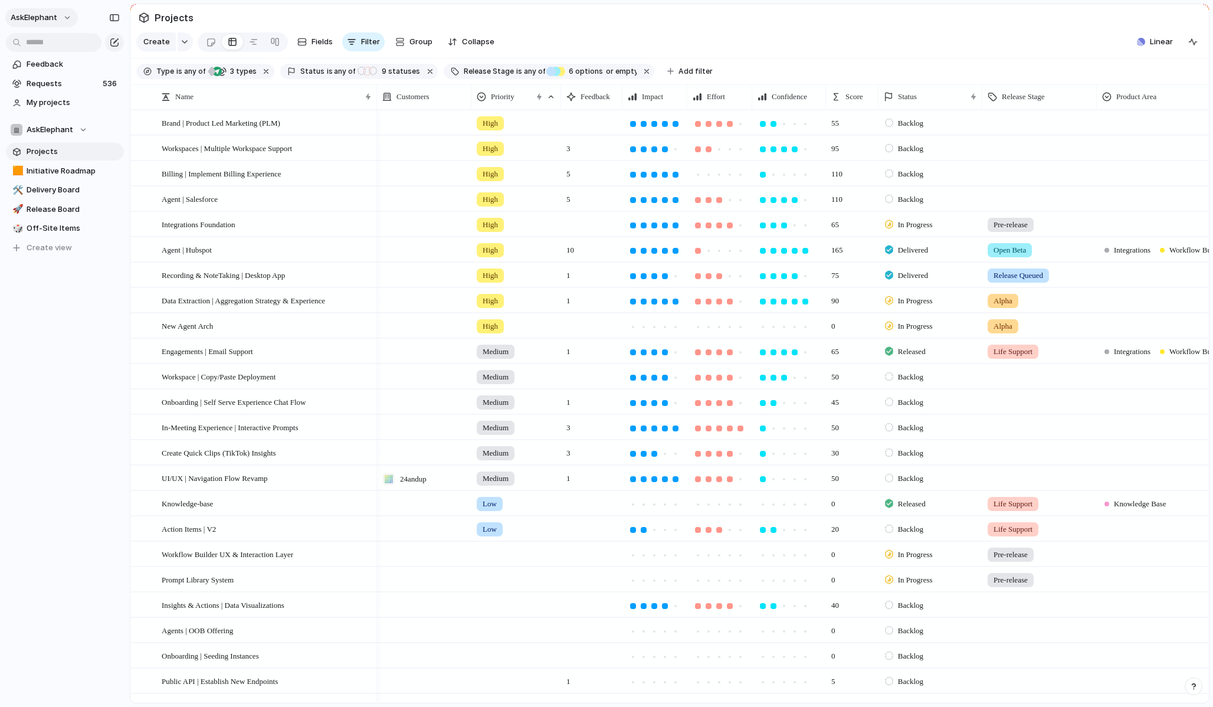
click at [53, 20] on span "AskElephant" at bounding box center [34, 18] width 47 height 12
click at [53, 44] on span "Settings" at bounding box center [43, 44] width 32 height 12
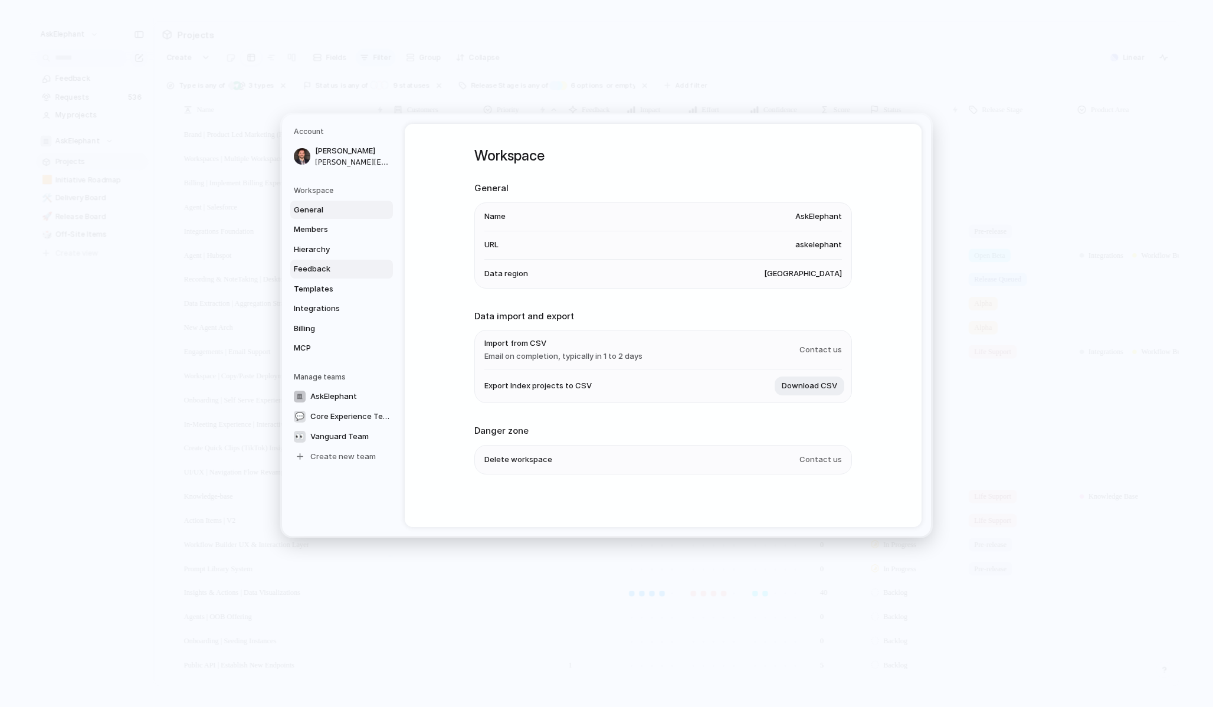
click at [339, 266] on span "Feedback" at bounding box center [332, 269] width 76 height 12
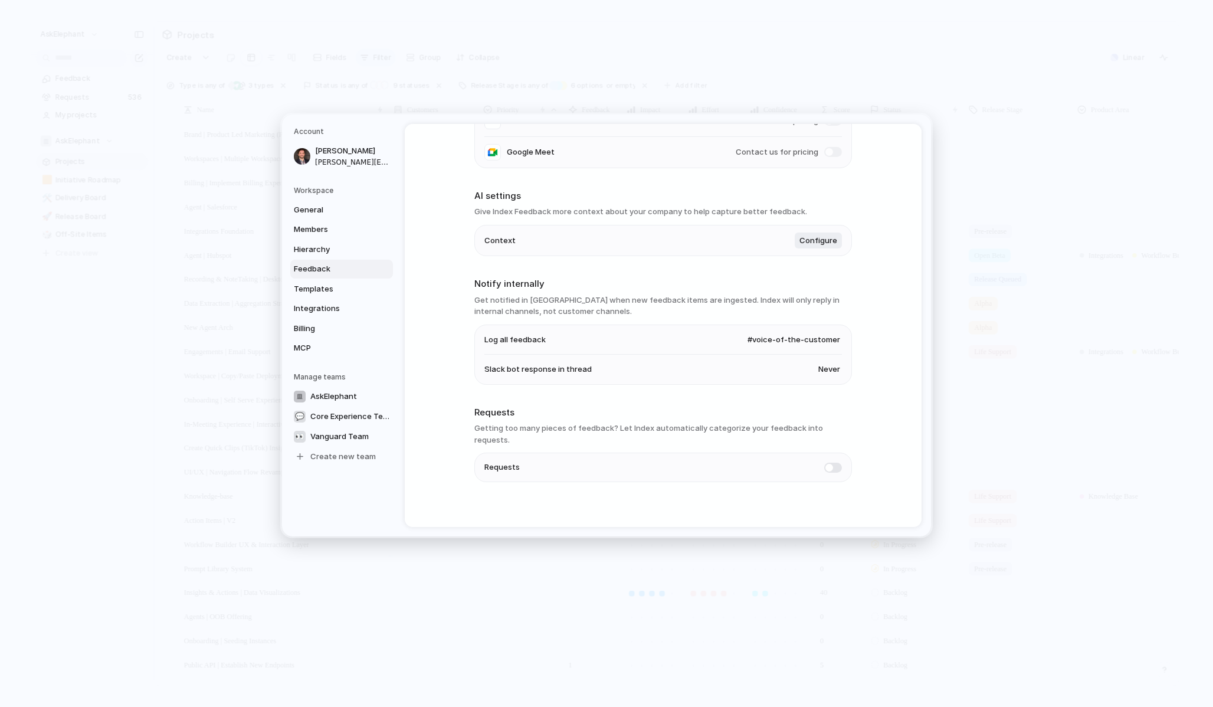
click at [692, 371] on li "Slack bot response in thread Never" at bounding box center [664, 370] width 358 height 30
click at [827, 368] on span "Never" at bounding box center [830, 370] width 22 height 12
click at [741, 411] on div "Always When feedback found Never" at bounding box center [606, 353] width 1213 height 707
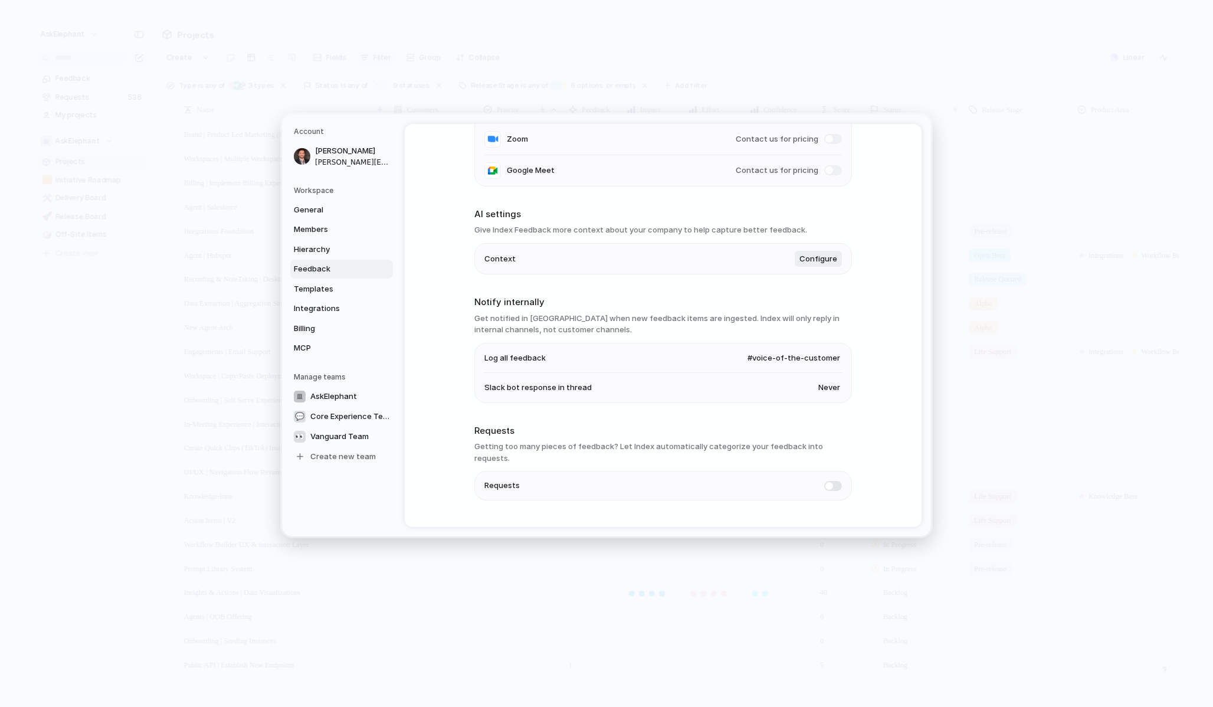
click at [826, 397] on li "Slack bot response in thread Never" at bounding box center [664, 388] width 358 height 30
click at [827, 392] on span "Never" at bounding box center [830, 388] width 22 height 12
click at [835, 374] on span "When feedback found" at bounding box center [861, 371] width 84 height 12
click at [742, 430] on h2 "Requests" at bounding box center [664, 431] width 378 height 14
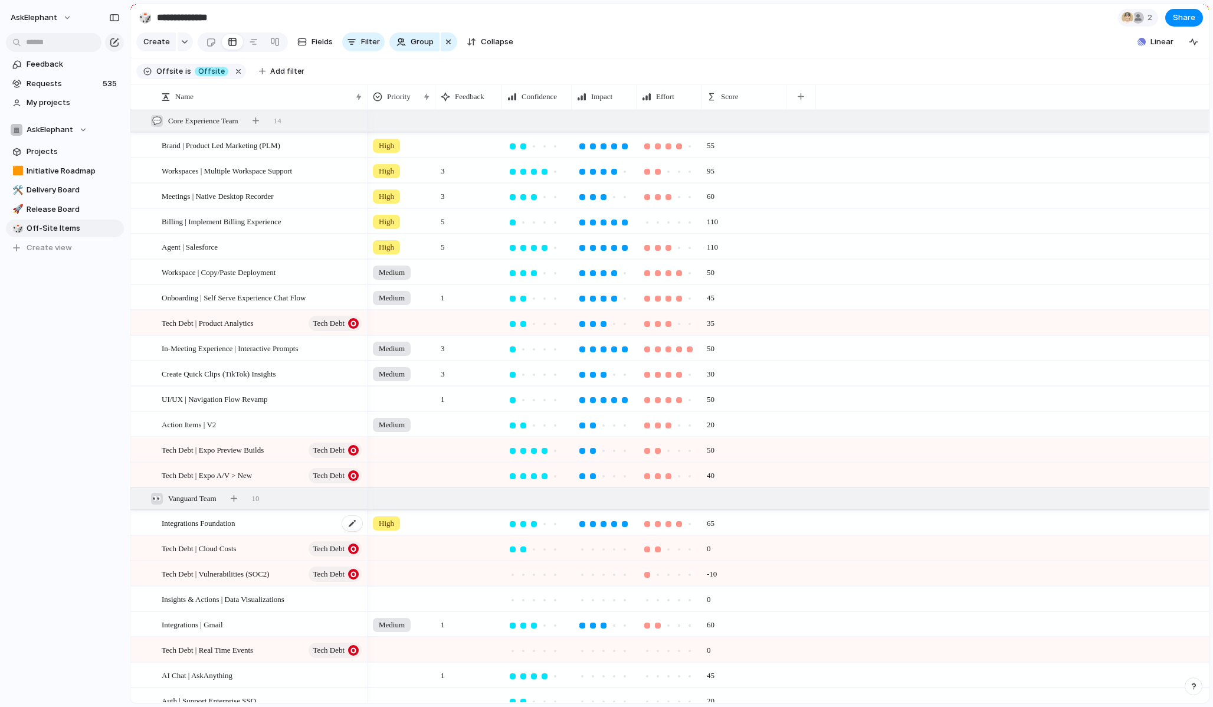
click at [225, 520] on span "Integrations Foundation" at bounding box center [199, 523] width 74 height 14
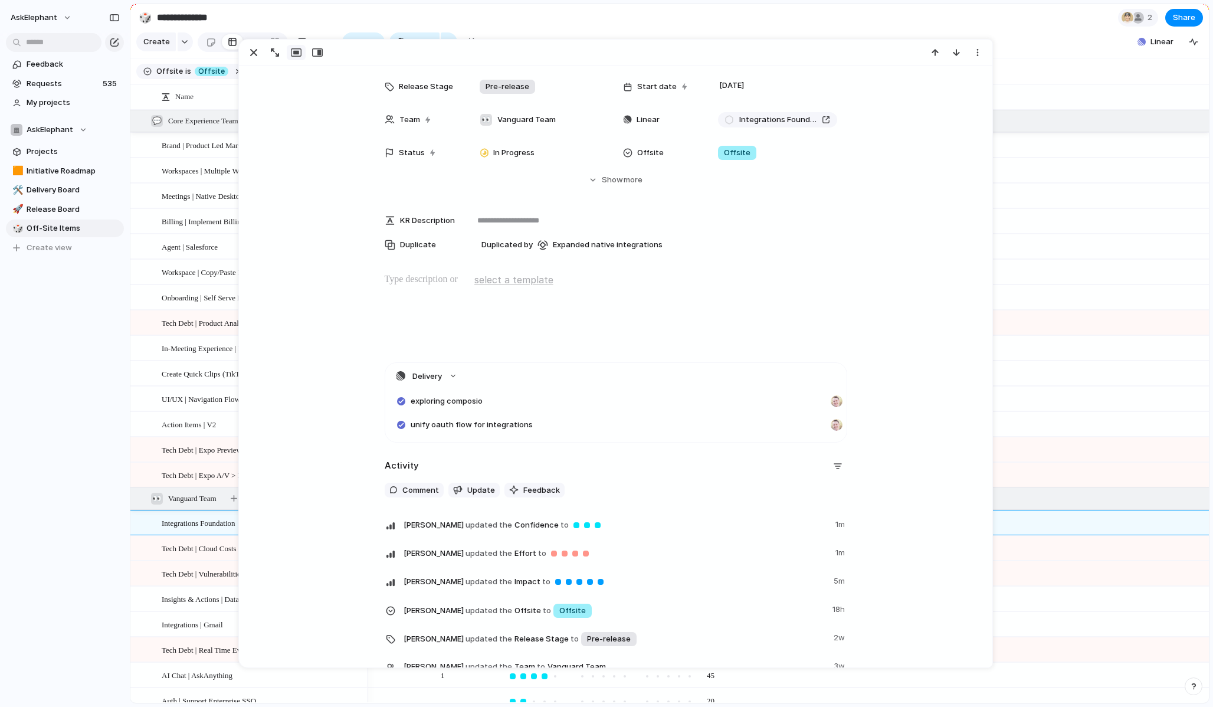
scroll to position [76, 0]
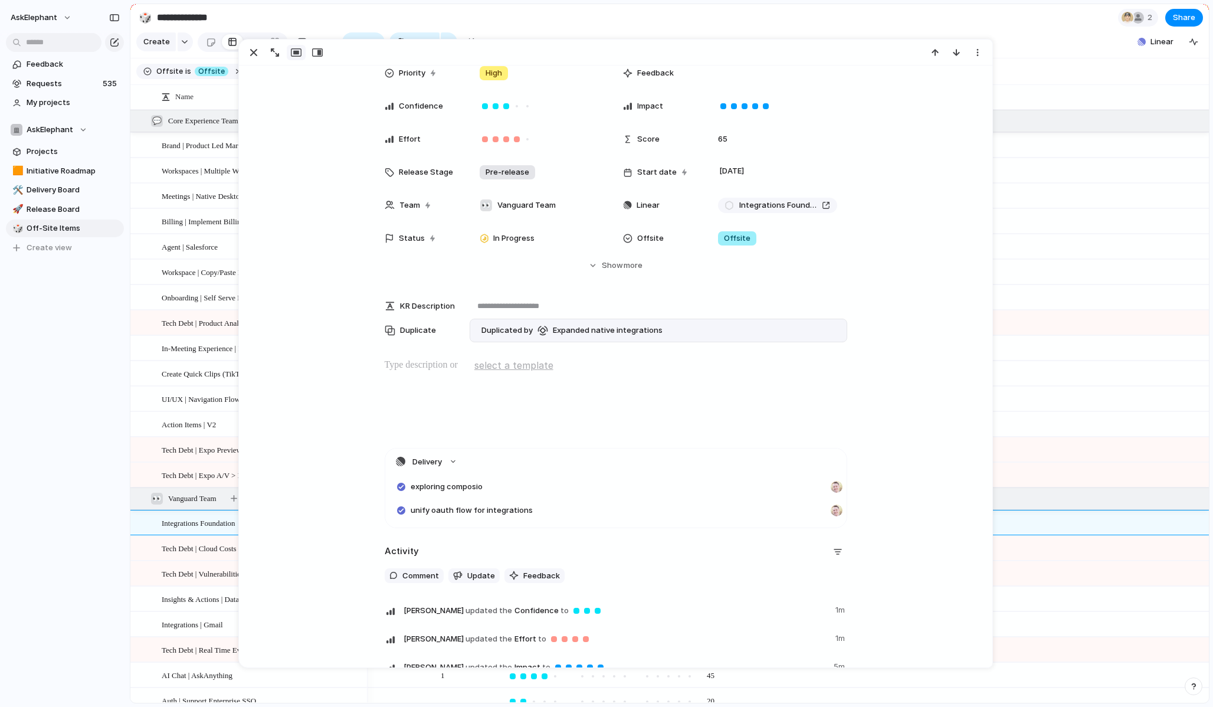
click at [676, 329] on div "Duplicated by Expanded native integrations" at bounding box center [659, 331] width 378 height 24
type textarea "**********"
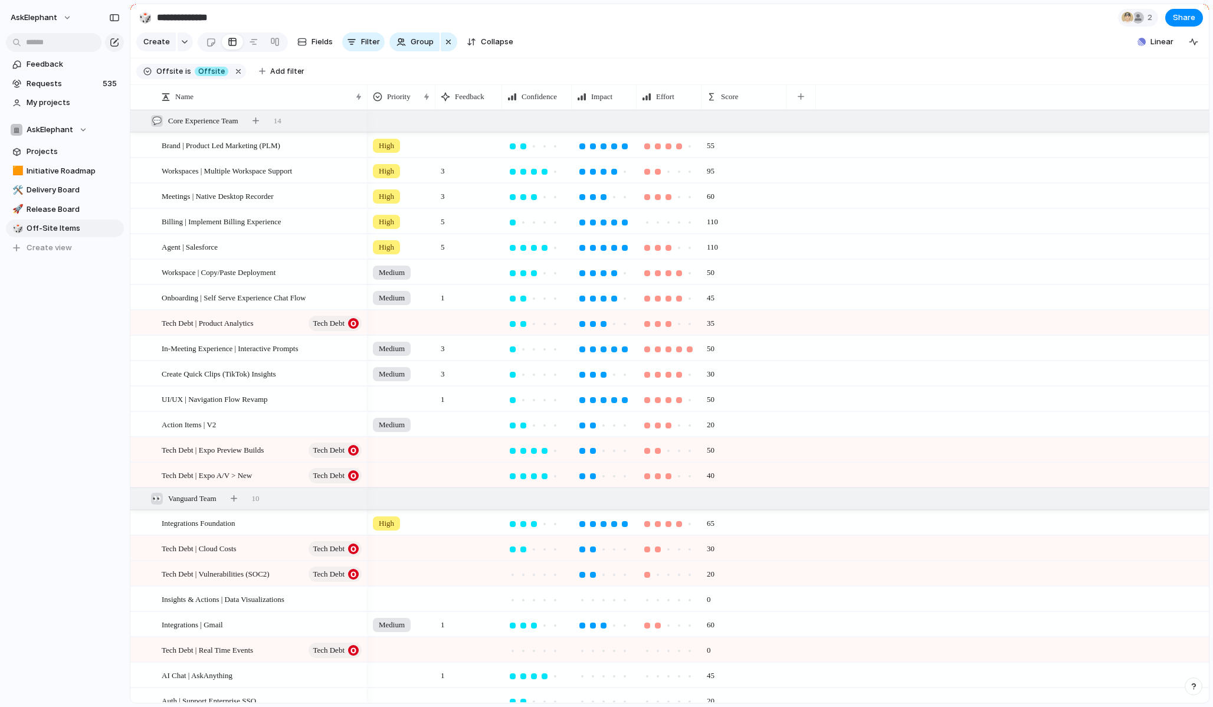
click at [803, 27] on section "**********" at bounding box center [669, 17] width 1079 height 27
click at [392, 424] on span "Medium" at bounding box center [392, 425] width 26 height 12
click at [378, 534] on div at bounding box center [380, 534] width 21 height 21
click at [380, 509] on div at bounding box center [380, 513] width 21 height 21
click at [915, 51] on div "Urgent High Medium Low" at bounding box center [606, 353] width 1213 height 707
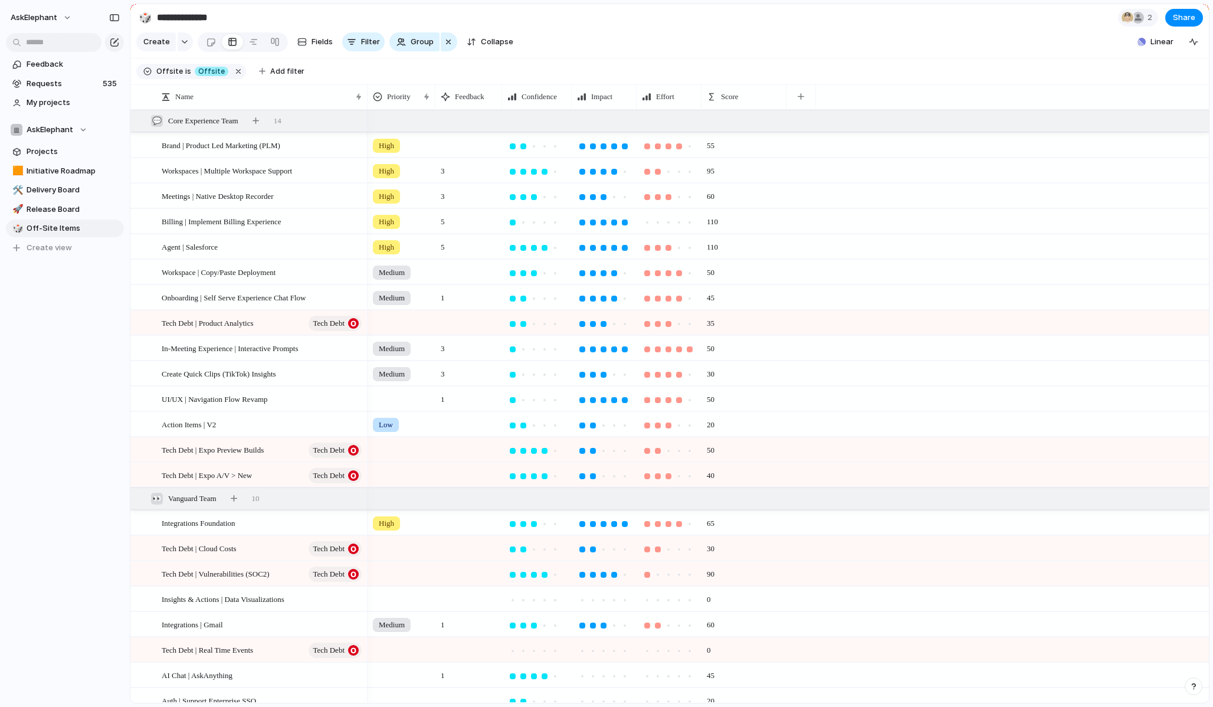
click at [394, 391] on div at bounding box center [401, 396] width 67 height 19
click at [383, 488] on div at bounding box center [380, 488] width 21 height 21
click at [1016, 61] on div "Urgent High Medium Low" at bounding box center [606, 353] width 1213 height 707
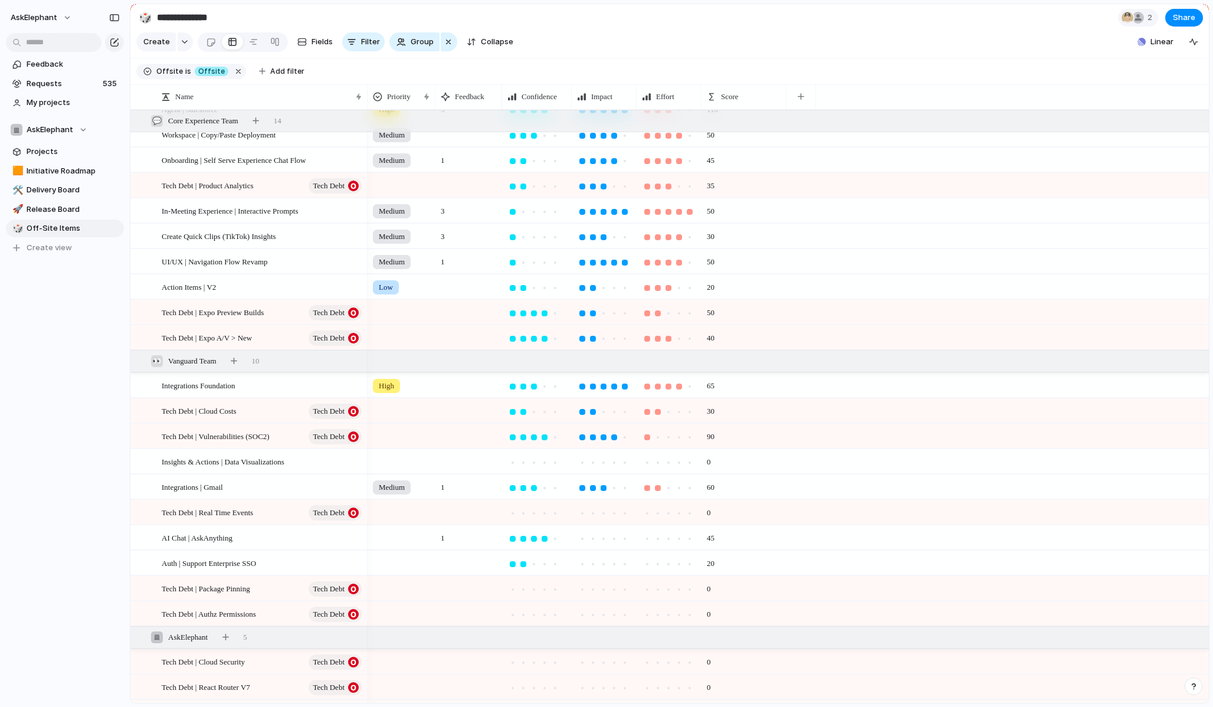
scroll to position [211, 0]
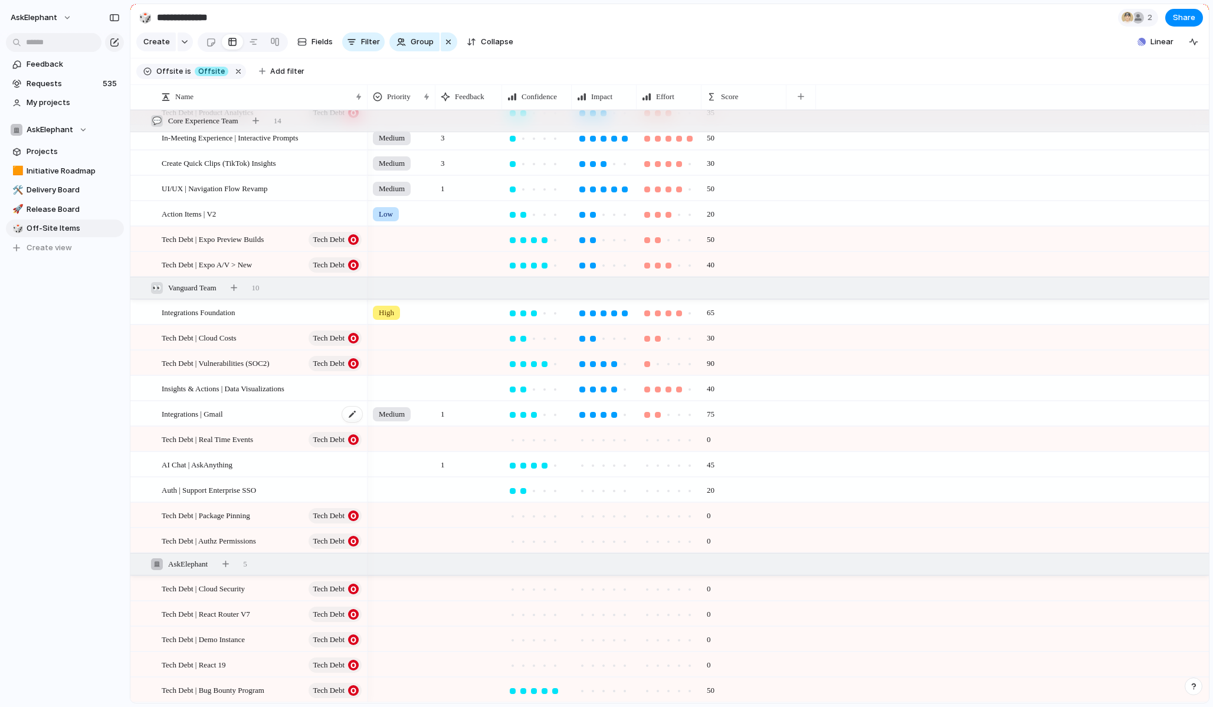
click at [240, 416] on div "Integrations | Gmail" at bounding box center [263, 414] width 202 height 24
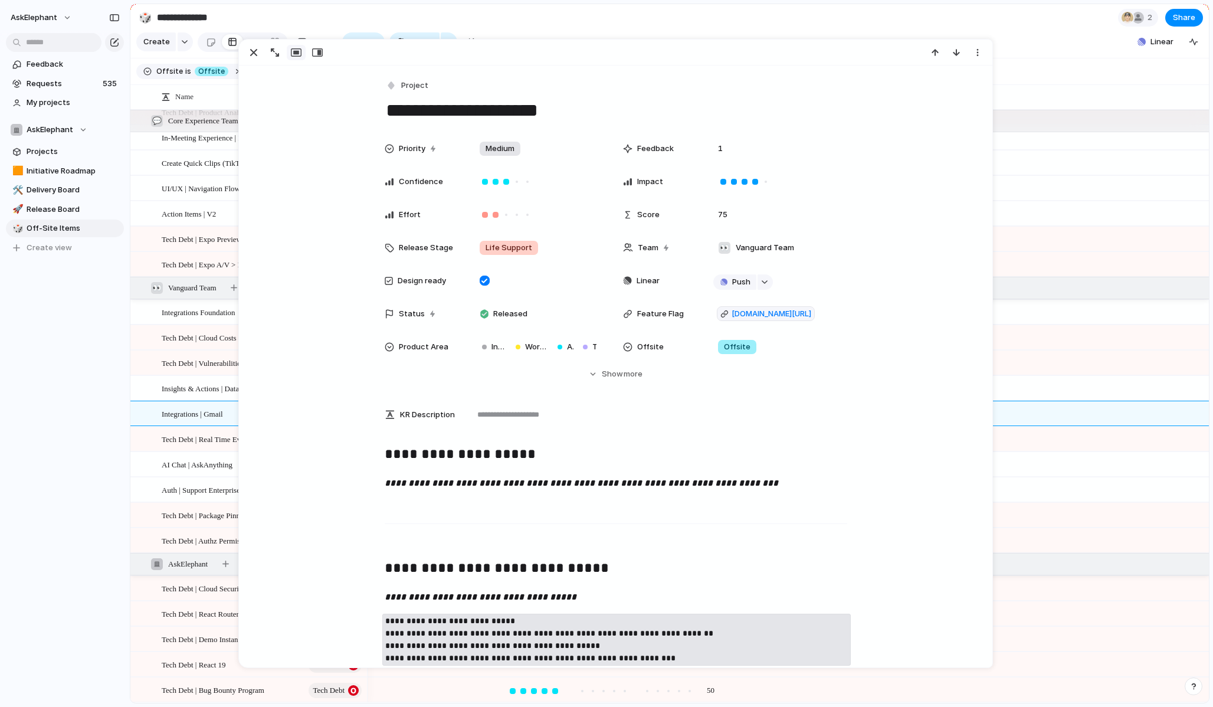
click at [479, 110] on textarea "**********" at bounding box center [616, 110] width 463 height 25
click at [552, 115] on textarea "**********" at bounding box center [616, 110] width 463 height 25
type textarea "**********"
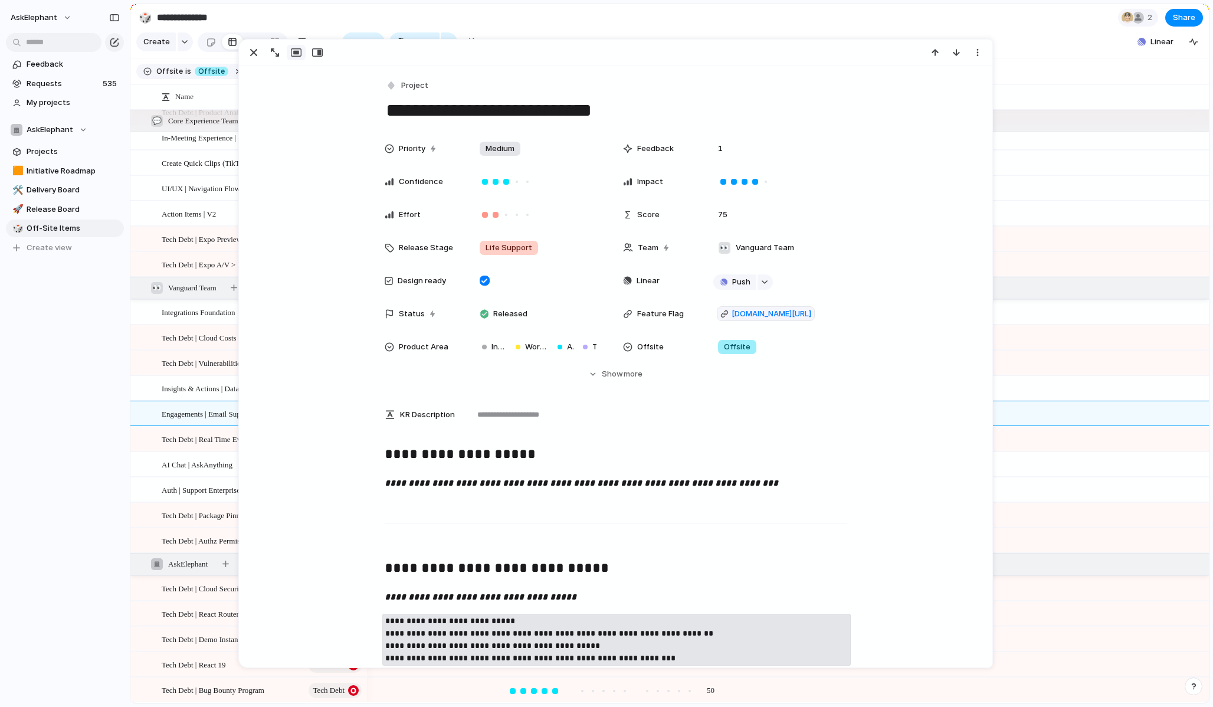
click at [1041, 41] on section "Create Fields Filter Group Zoom Collapse Linear" at bounding box center [669, 44] width 1079 height 28
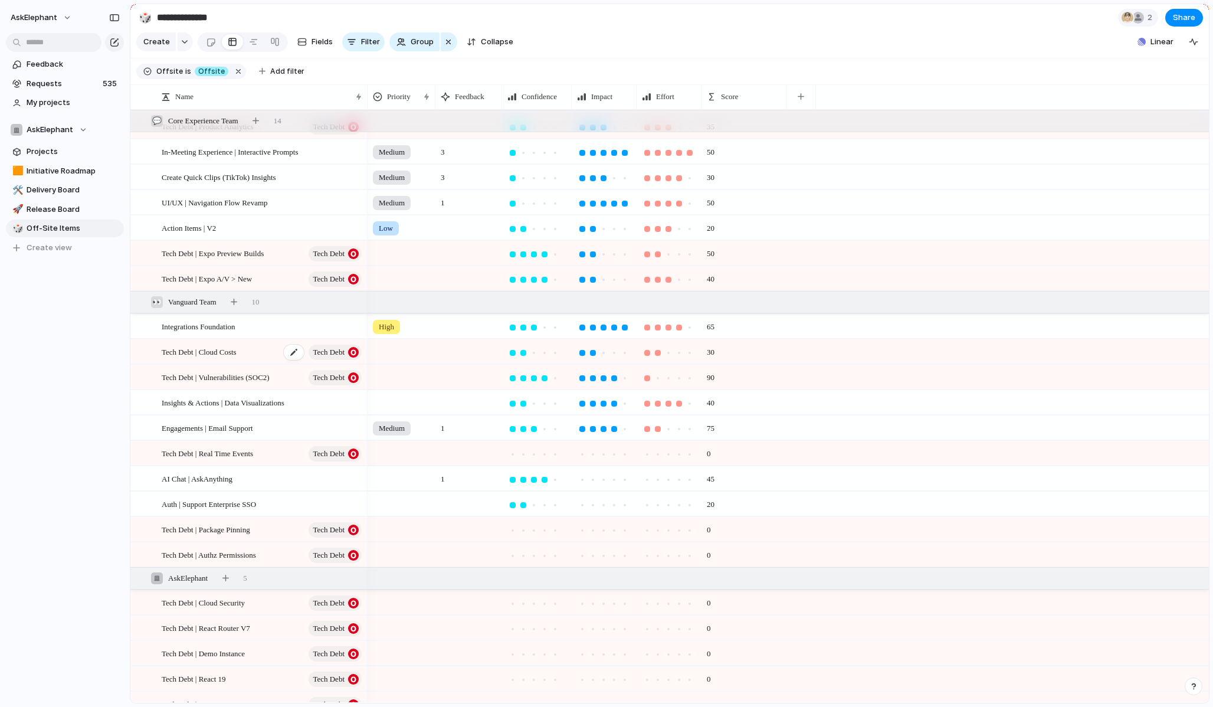
scroll to position [211, 0]
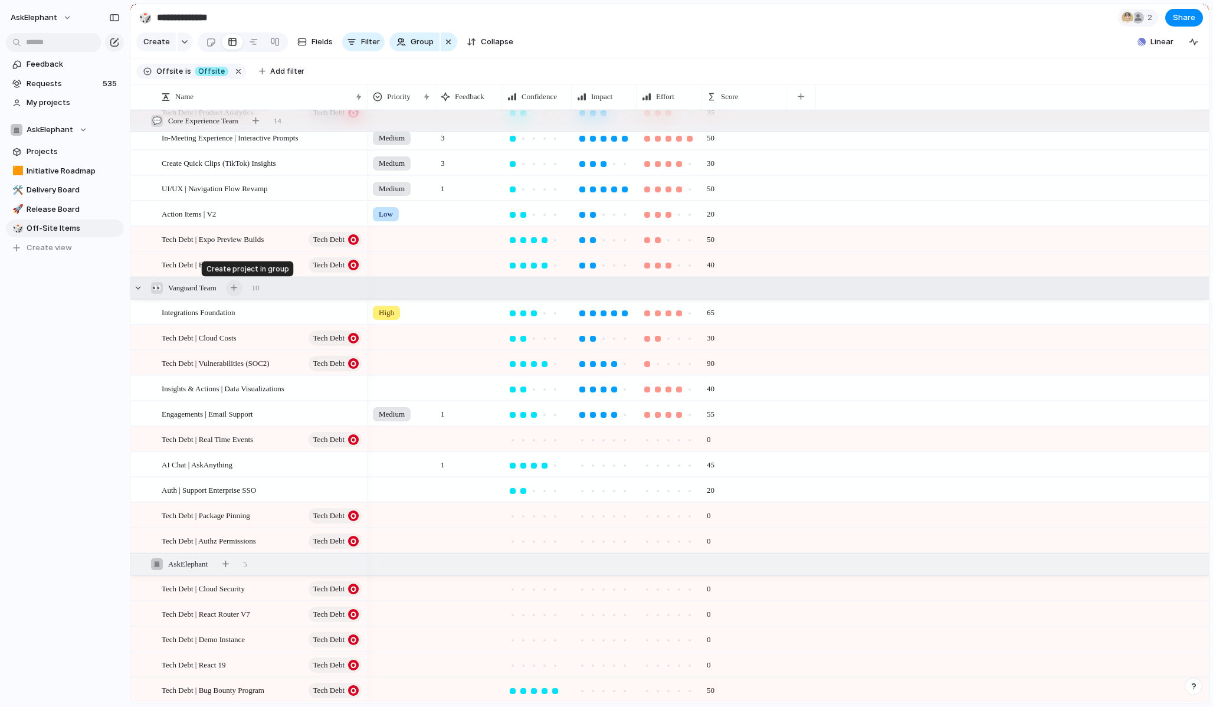
click at [237, 289] on div "button" at bounding box center [234, 287] width 6 height 6
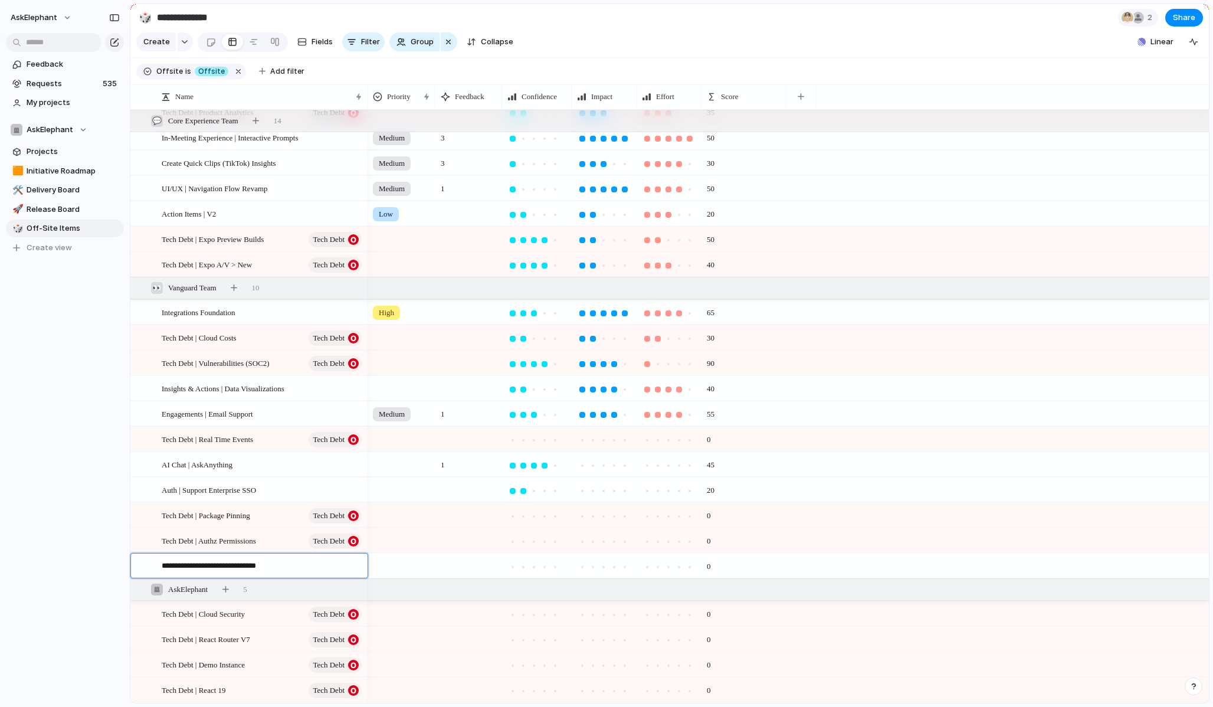
type textarea "**********"
click at [54, 146] on span "Projects" at bounding box center [73, 152] width 93 height 12
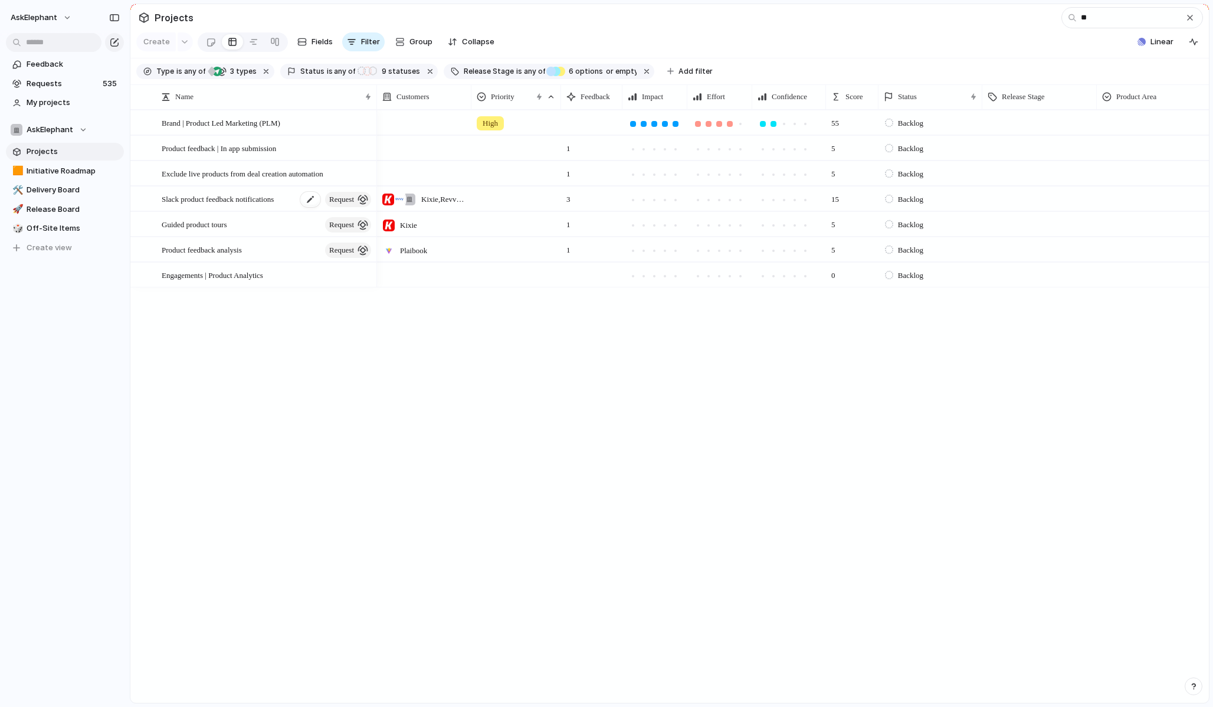
type input "*"
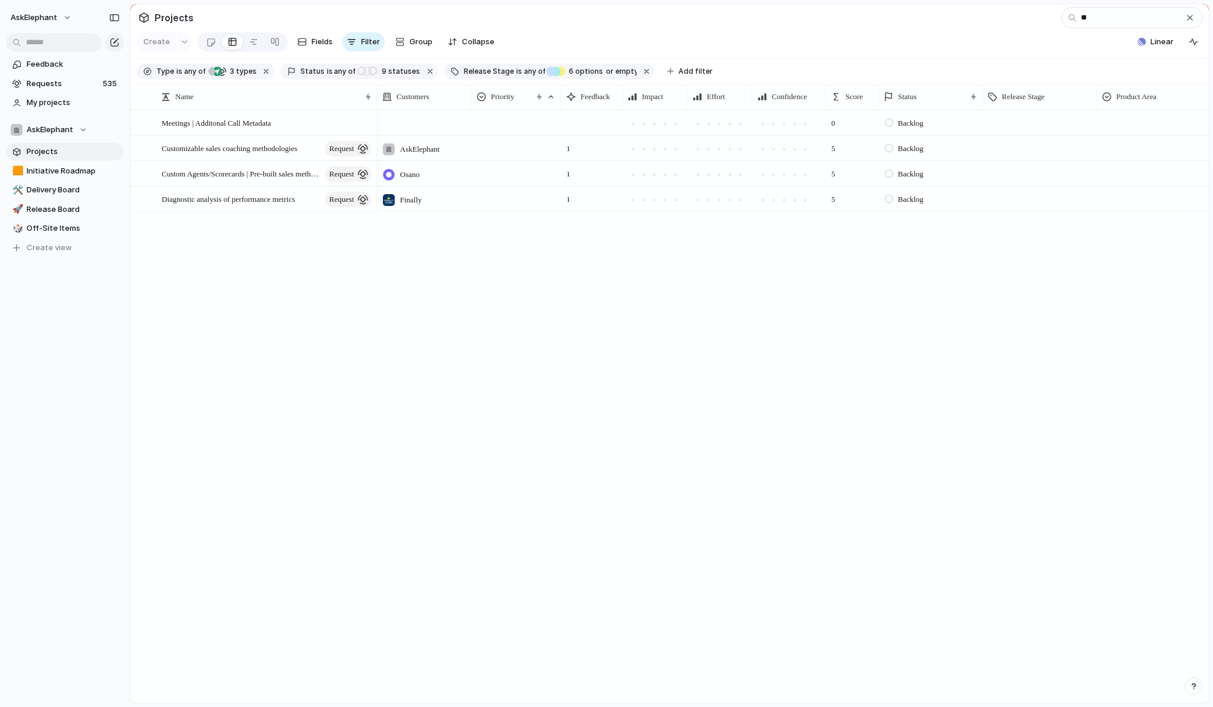
type input "*"
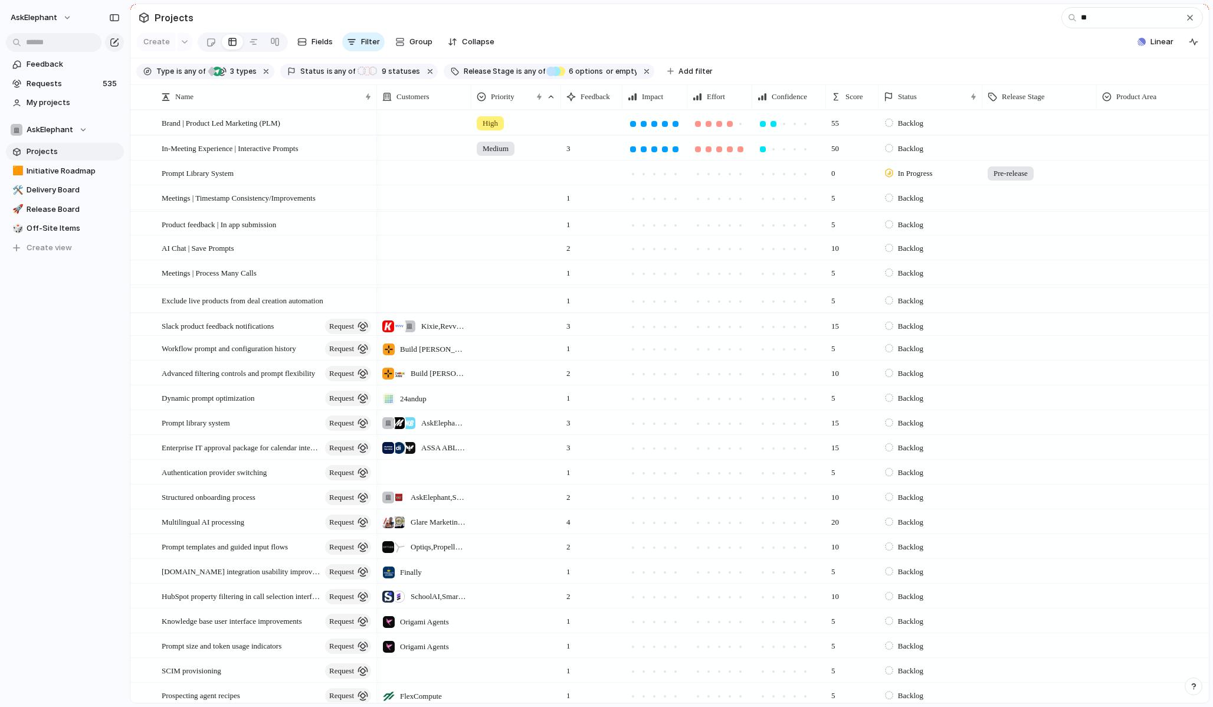
type input "*"
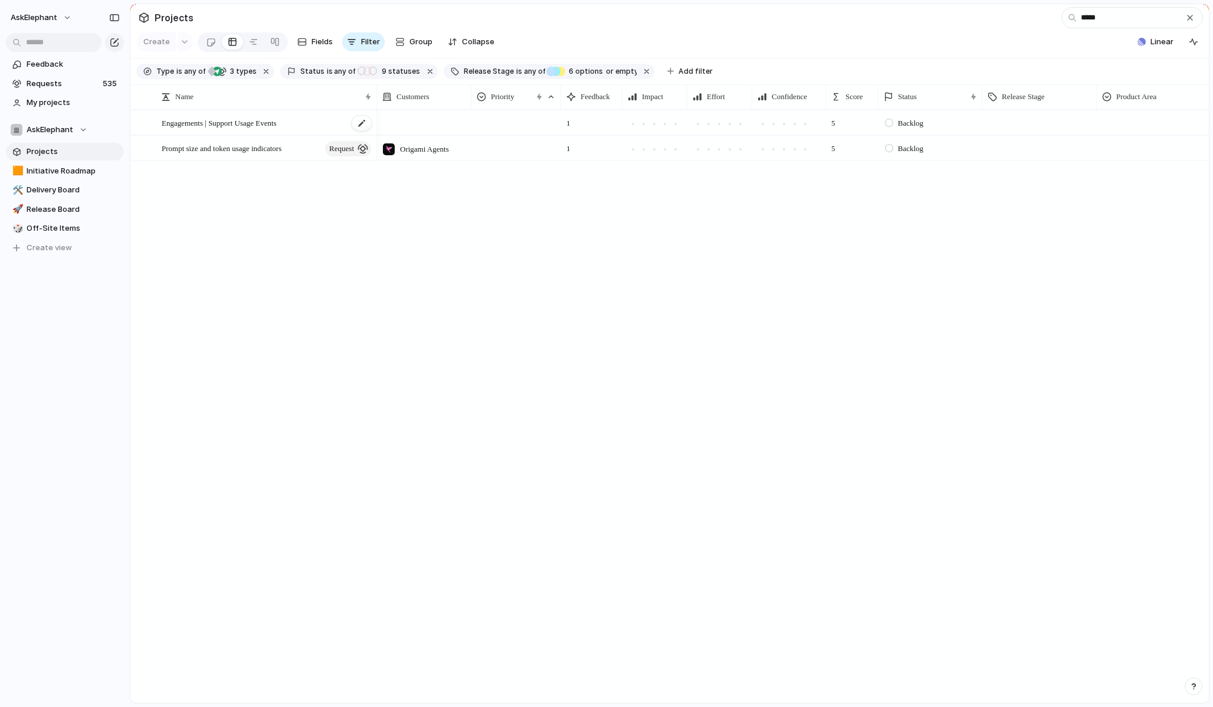
type input "*****"
click at [310, 122] on div "Engagements | Support Usage Events" at bounding box center [267, 123] width 211 height 24
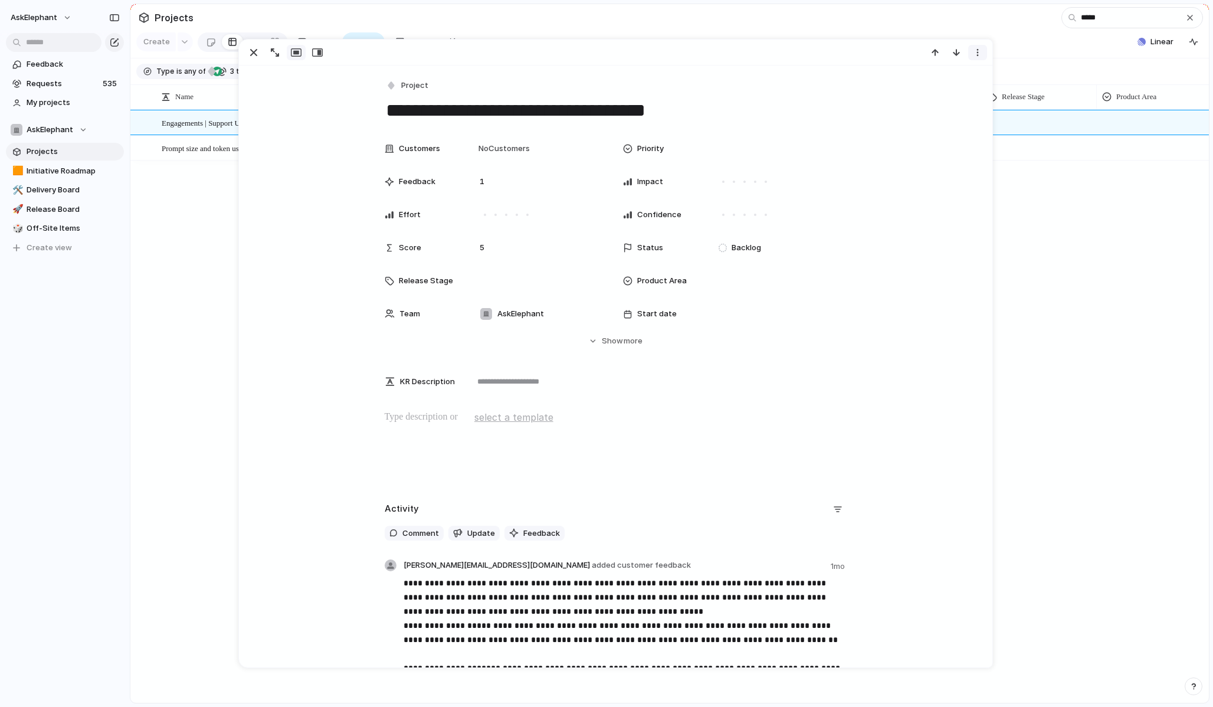
click at [977, 53] on div "button" at bounding box center [977, 52] width 9 height 9
click at [957, 75] on span "Mark as duplicate" at bounding box center [948, 78] width 66 height 12
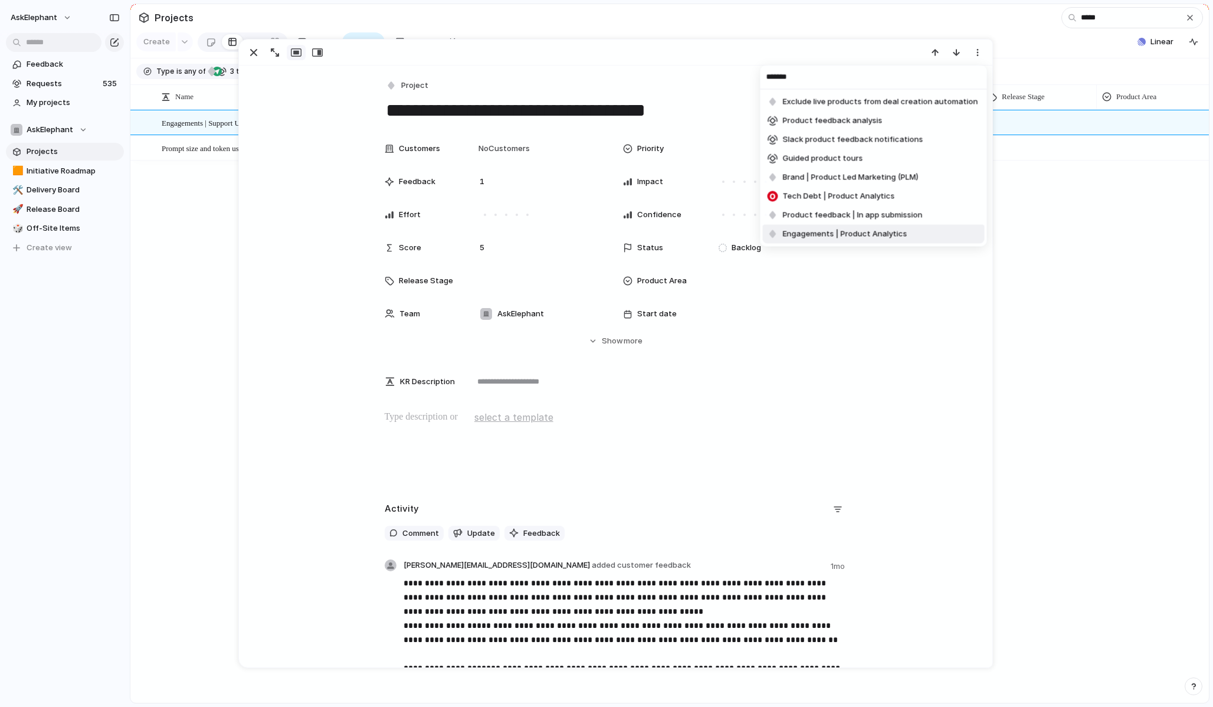
type input "*******"
click at [878, 235] on span "Engagements | Product Analytics" at bounding box center [845, 234] width 125 height 12
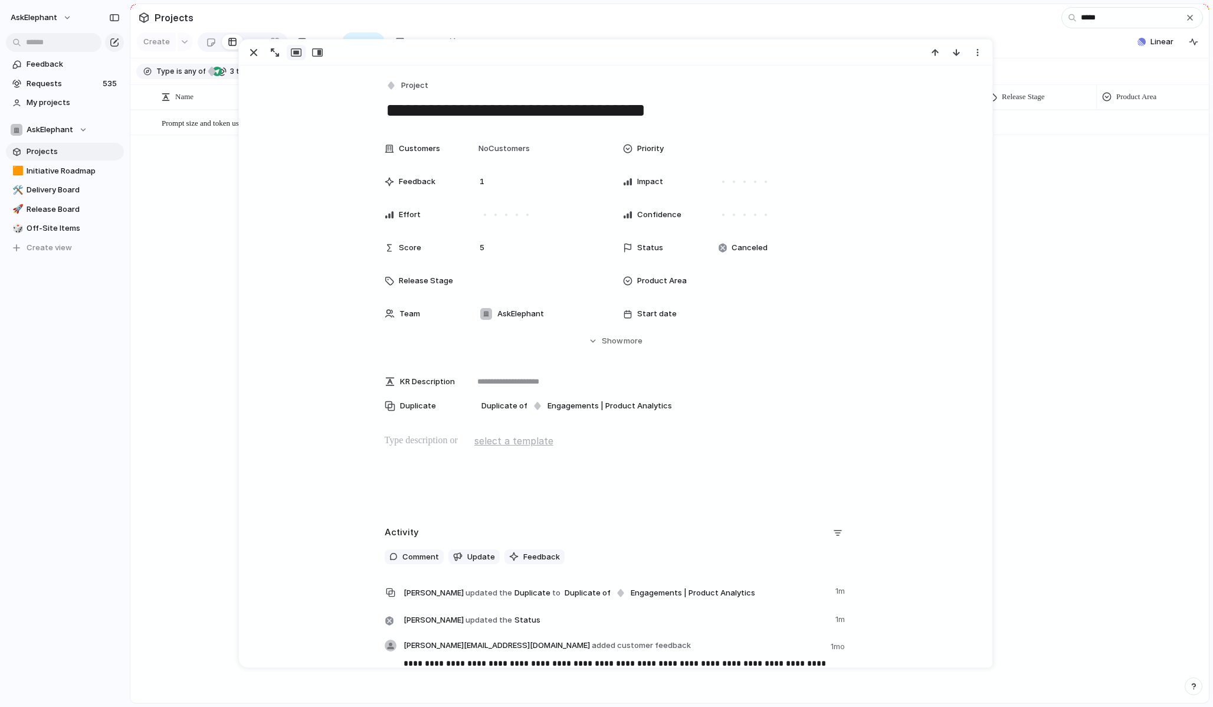
click at [1110, 282] on div "Origami Agents 1 5 Backlog" at bounding box center [793, 406] width 832 height 593
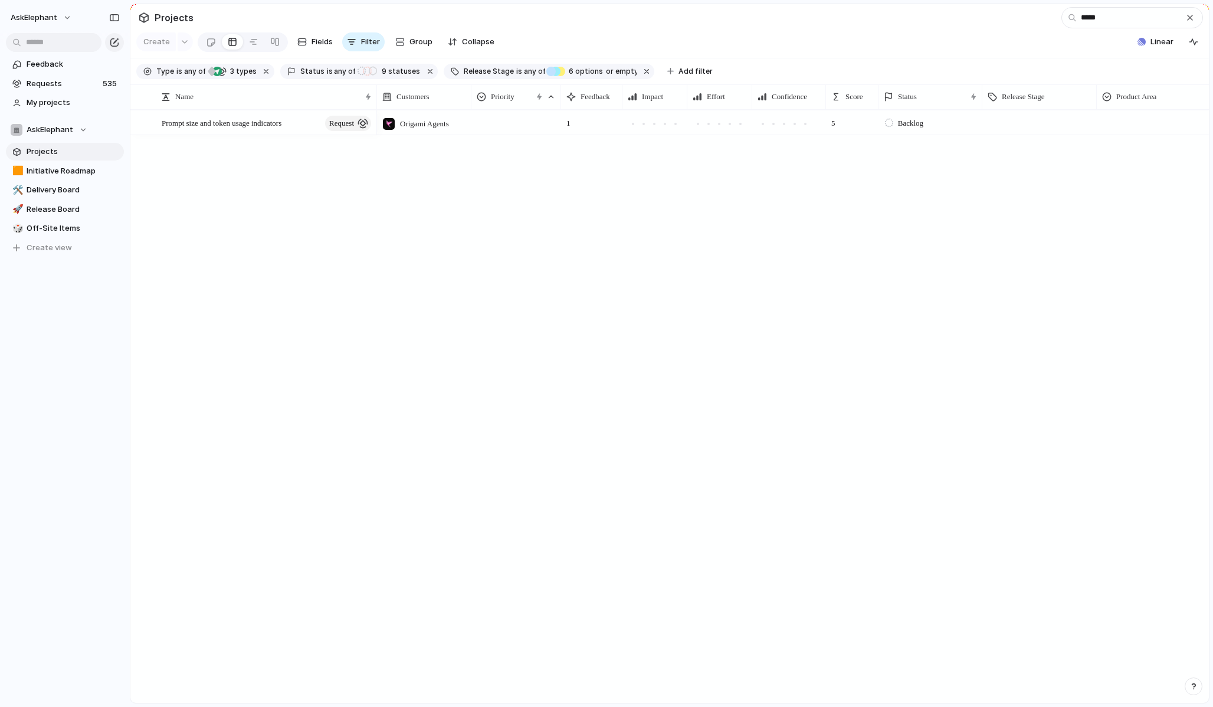
click at [274, 181] on div "Prompt size and token usage indicators request Origami Agents 1 5 Backlog" at bounding box center [669, 406] width 1079 height 593
click at [55, 154] on span "Projects" at bounding box center [73, 152] width 93 height 12
click at [320, 286] on div "Prompt size and token usage indicators request Origami Agents 1 5 Backlog" at bounding box center [669, 406] width 1079 height 593
click at [189, 174] on div "Prompt size and token usage indicators request Origami Agents 1 5 Backlog" at bounding box center [669, 406] width 1079 height 593
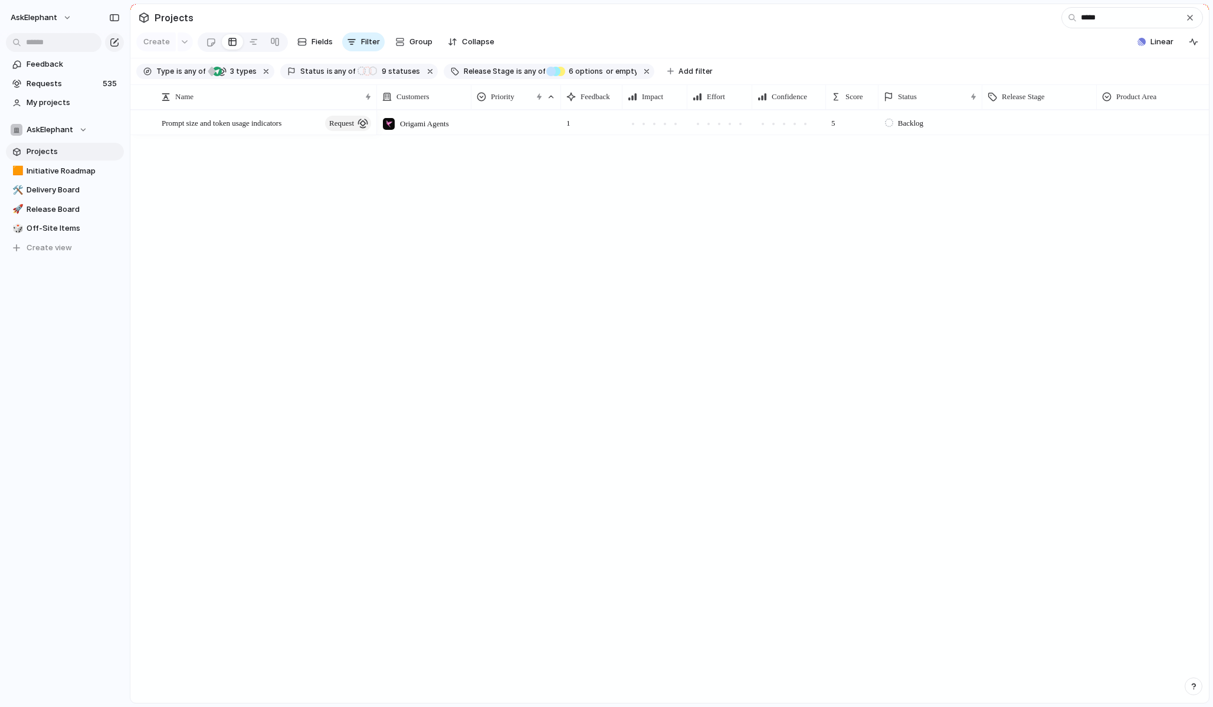
click at [46, 149] on span "Projects" at bounding box center [73, 152] width 93 height 12
click at [56, 90] on link "Requests 535" at bounding box center [65, 84] width 118 height 18
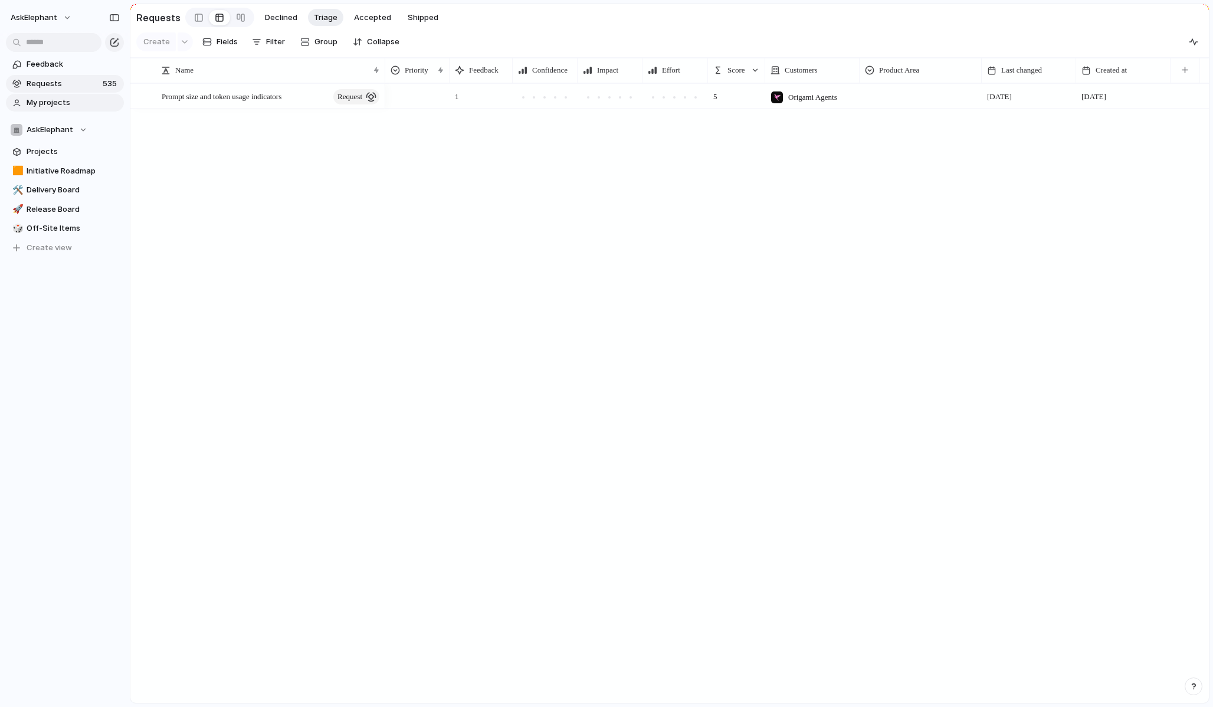
click at [60, 100] on span "My projects" at bounding box center [73, 103] width 93 height 12
click at [48, 212] on span "Release Board" at bounding box center [73, 210] width 93 height 12
